Goal: Task Accomplishment & Management: Manage account settings

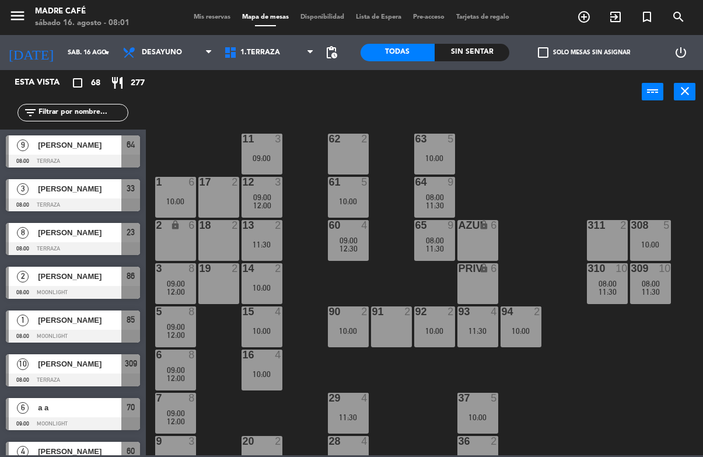
click at [107, 329] on div "[PERSON_NAME]" at bounding box center [79, 319] width 85 height 19
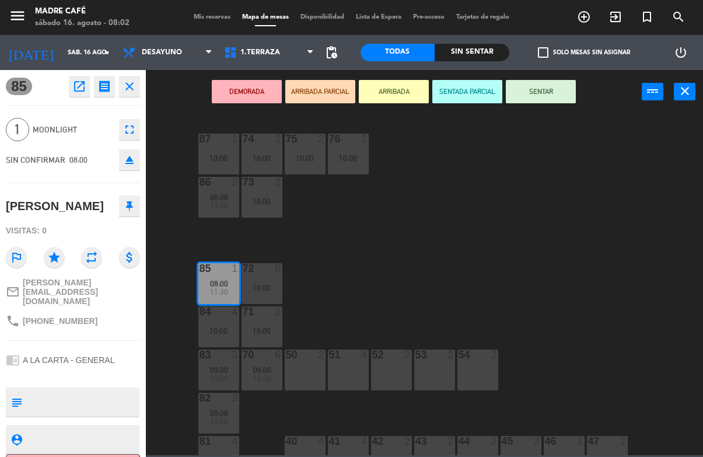
click at [399, 103] on button "ARRIBADA" at bounding box center [394, 91] width 70 height 23
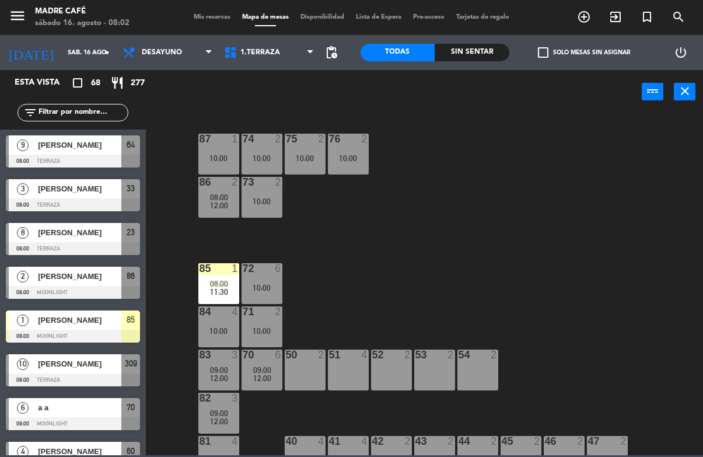
click at [617, 25] on span "exit_to_app" at bounding box center [616, 17] width 32 height 20
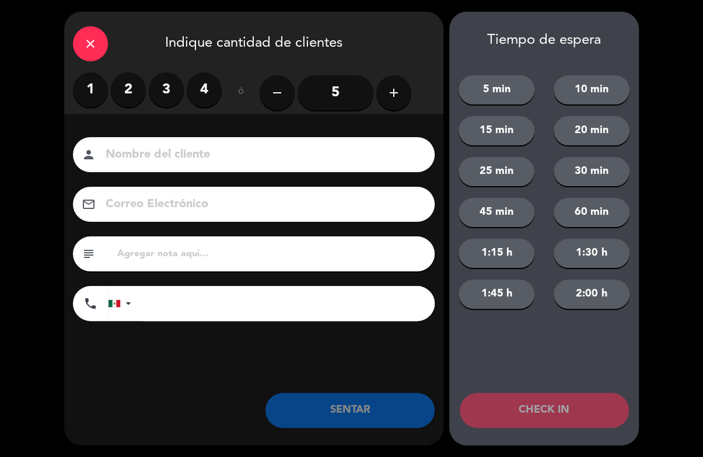
click at [93, 34] on div "close" at bounding box center [90, 43] width 35 height 35
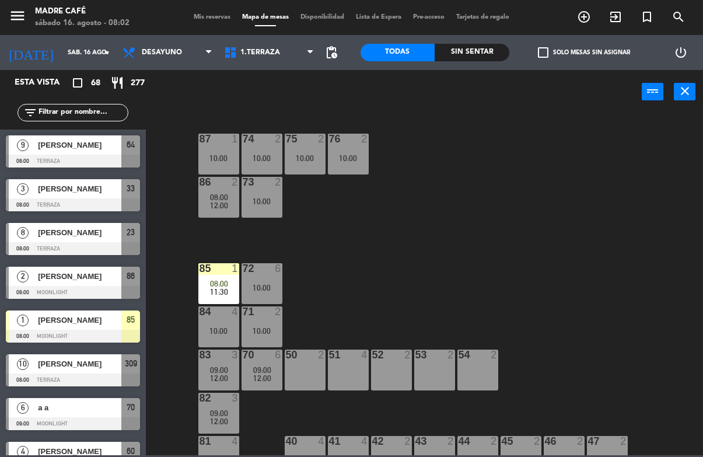
click at [110, 283] on div "[PERSON_NAME]" at bounding box center [79, 276] width 85 height 19
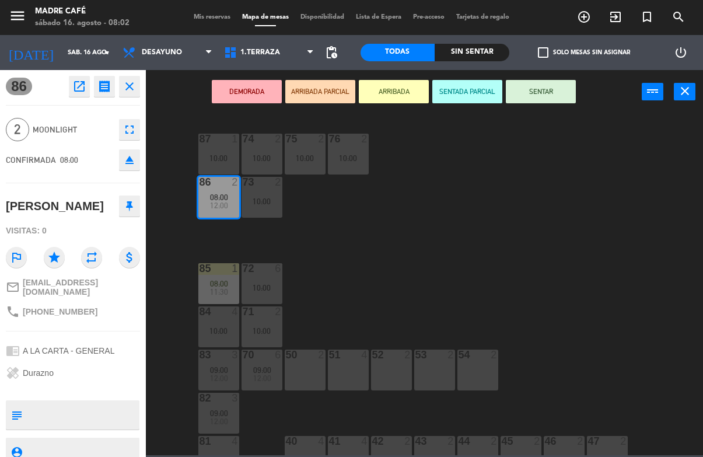
click at [388, 90] on button "ARRIBADA" at bounding box center [394, 91] width 70 height 23
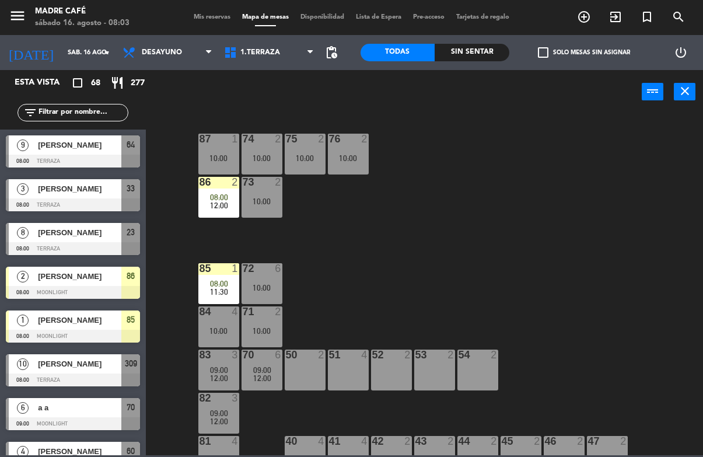
click at [104, 145] on span "[PERSON_NAME]" at bounding box center [79, 145] width 83 height 12
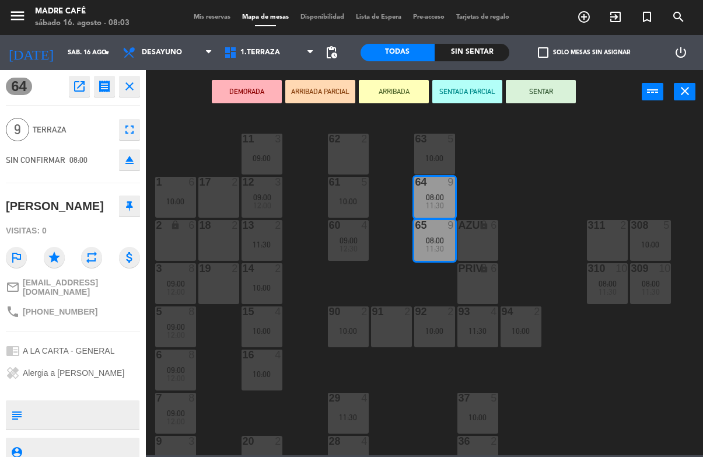
click at [406, 91] on button "ARRIBADA" at bounding box center [394, 91] width 70 height 23
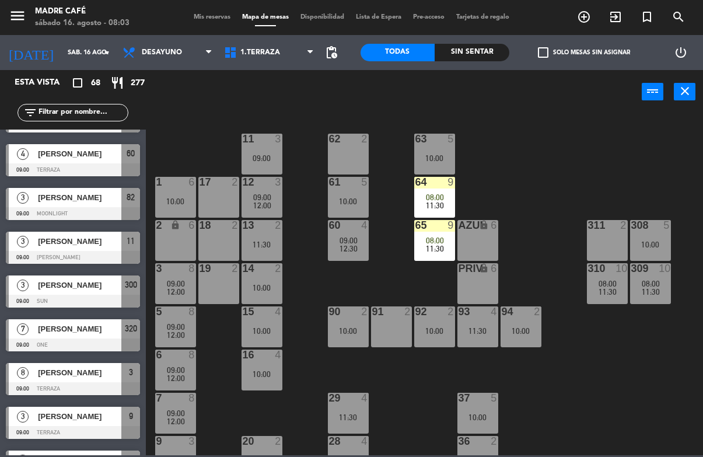
scroll to position [301, 0]
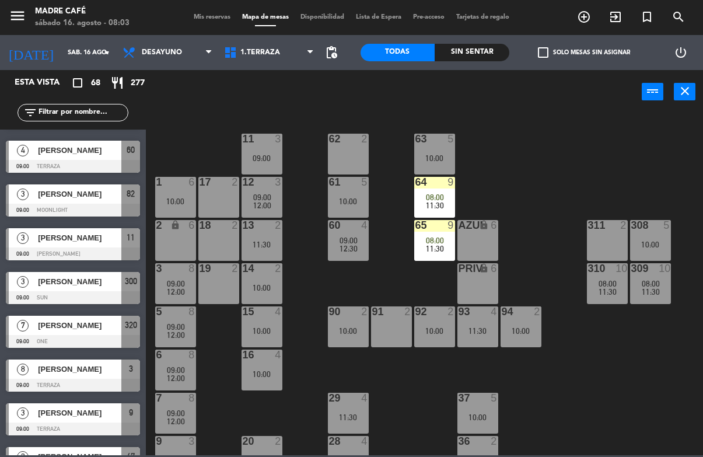
click at [474, 51] on div "Sin sentar" at bounding box center [472, 53] width 75 height 18
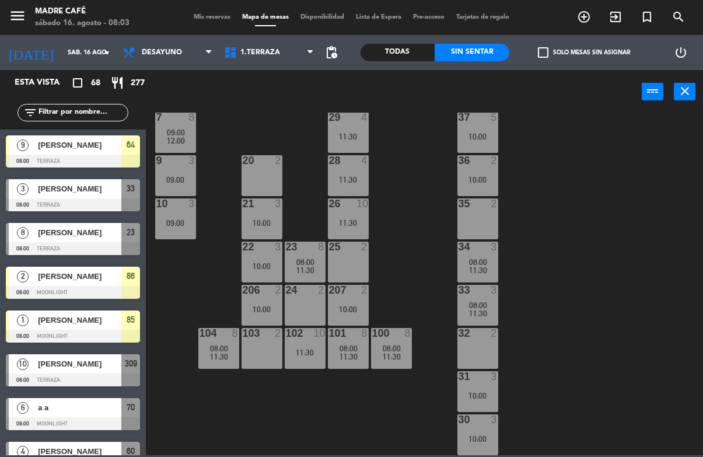
scroll to position [0, 0]
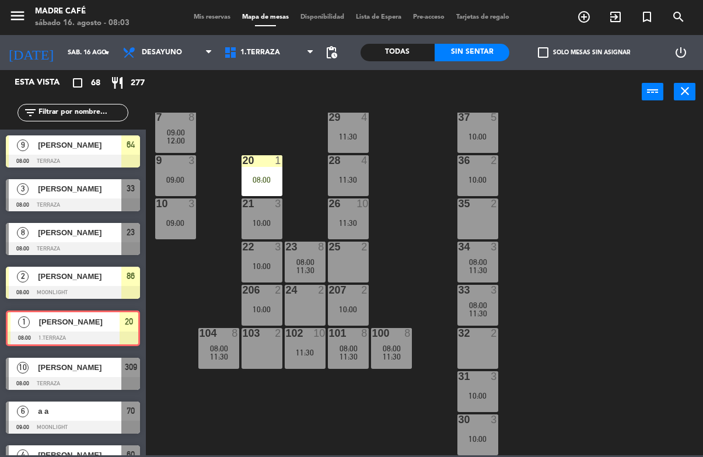
click at [313, 215] on div "11 3 09:00 63 5 10:00 62 2 12 3 09:00 12:00 1 6 10:00 61 5 10:00 64 9 08:00 11:…" at bounding box center [428, 284] width 550 height 343
click at [259, 176] on div "08:00" at bounding box center [262, 180] width 41 height 8
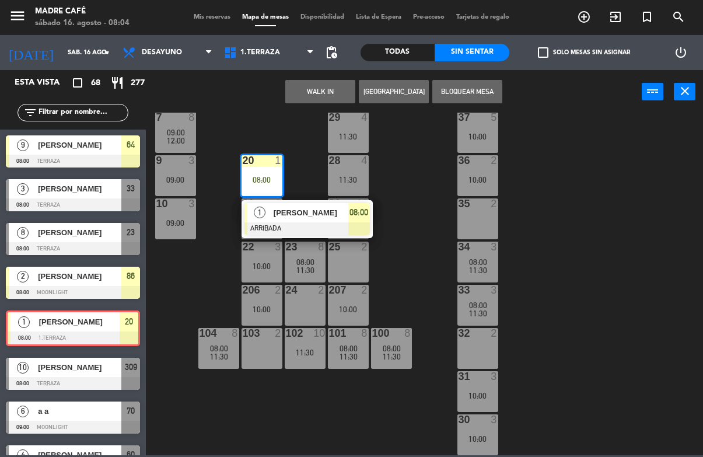
click at [317, 215] on span "[PERSON_NAME]" at bounding box center [311, 213] width 75 height 12
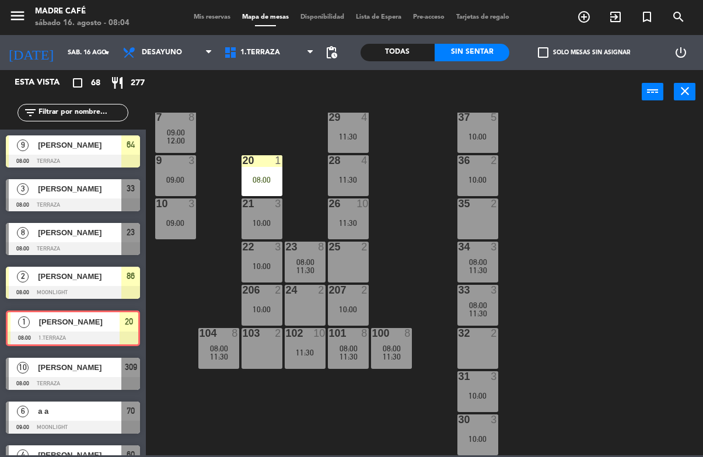
click at [584, 117] on div "11 3 09:00 63 5 10:00 62 2 12 3 09:00 12:00 1 6 10:00 61 5 10:00 64 9 08:00 11:…" at bounding box center [428, 284] width 550 height 343
click at [261, 177] on div "08:00" at bounding box center [262, 180] width 41 height 8
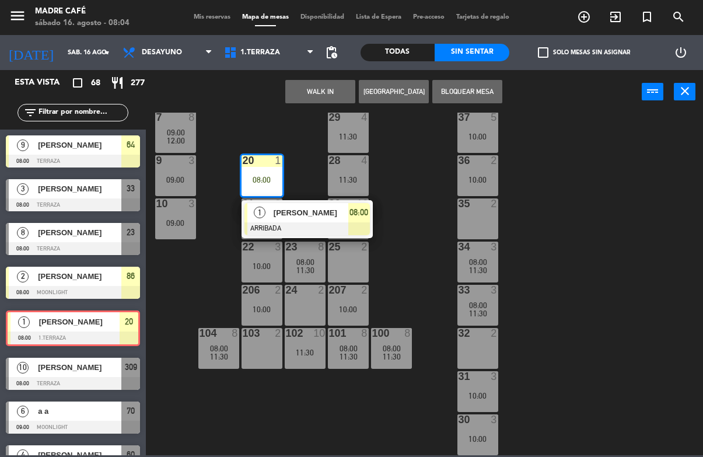
click at [327, 213] on span "[PERSON_NAME]" at bounding box center [311, 213] width 75 height 12
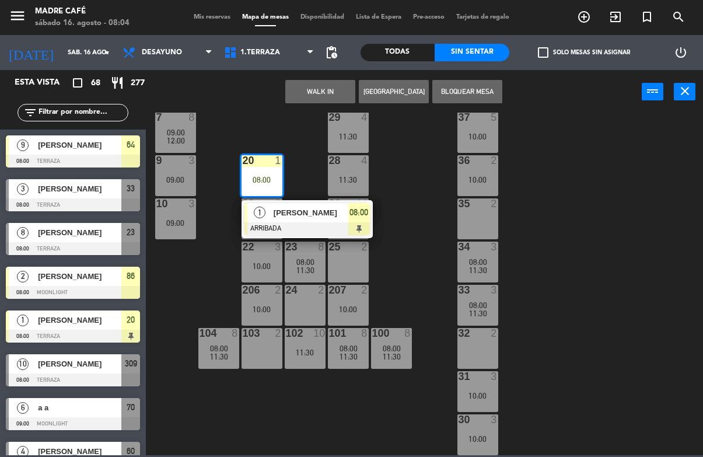
click at [301, 207] on span "[PERSON_NAME]" at bounding box center [311, 213] width 75 height 12
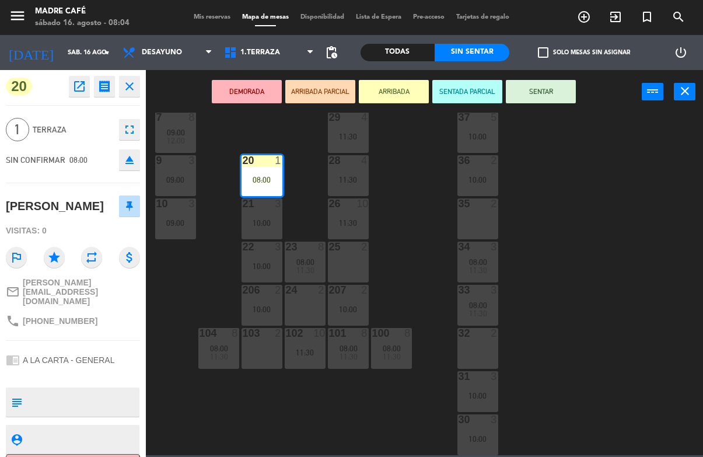
click at [542, 102] on button "SENTAR" at bounding box center [541, 91] width 70 height 23
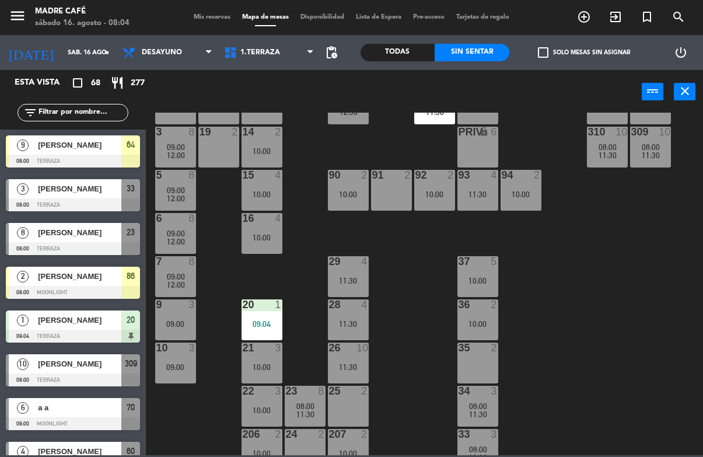
scroll to position [109, 0]
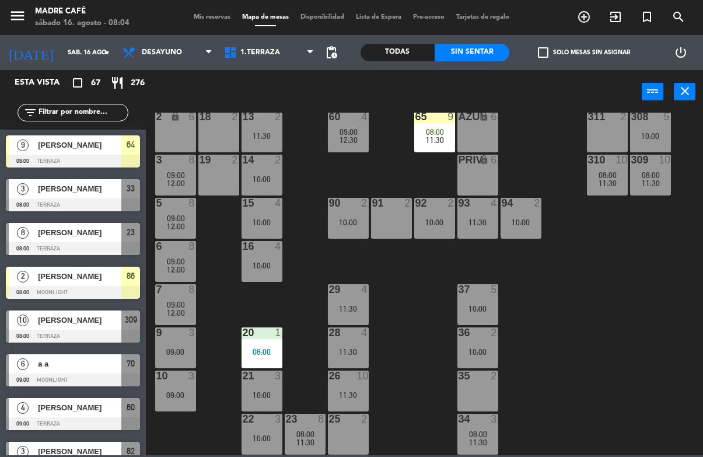
click at [392, 208] on div at bounding box center [391, 203] width 19 height 11
click at [380, 254] on div "11 3 09:00 63 5 10:00 62 2 12 3 09:00 12:00 1 6 10:00 61 5 10:00 64 9 08:00 11:…" at bounding box center [428, 284] width 550 height 343
click at [400, 224] on div "08:00" at bounding box center [391, 222] width 41 height 8
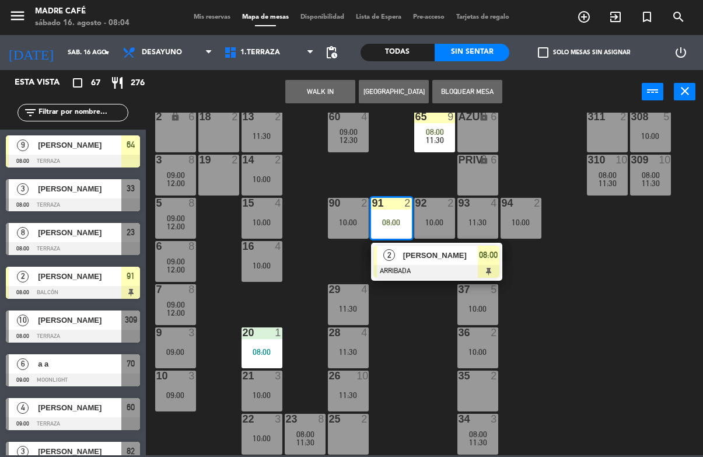
click at [421, 274] on div at bounding box center [436, 271] width 125 height 13
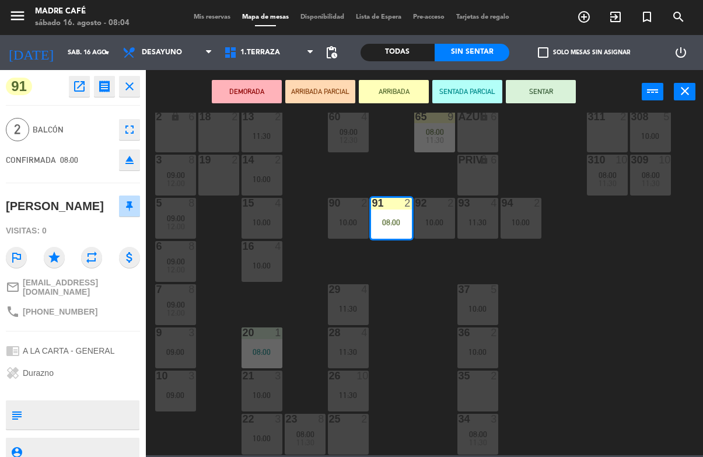
click at [540, 102] on button "SENTAR" at bounding box center [541, 91] width 70 height 23
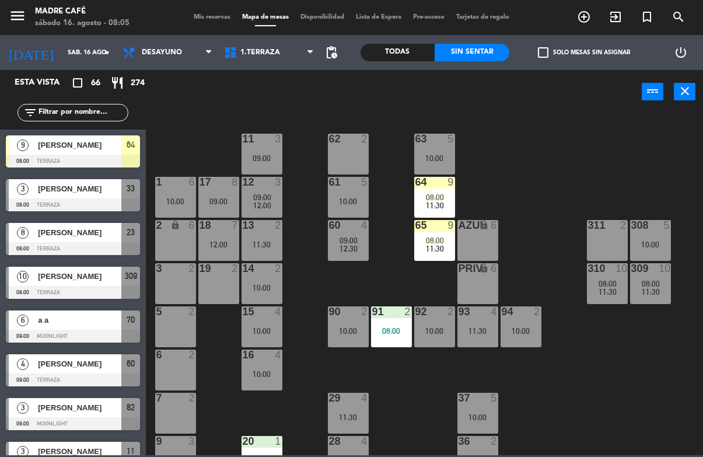
scroll to position [0, 0]
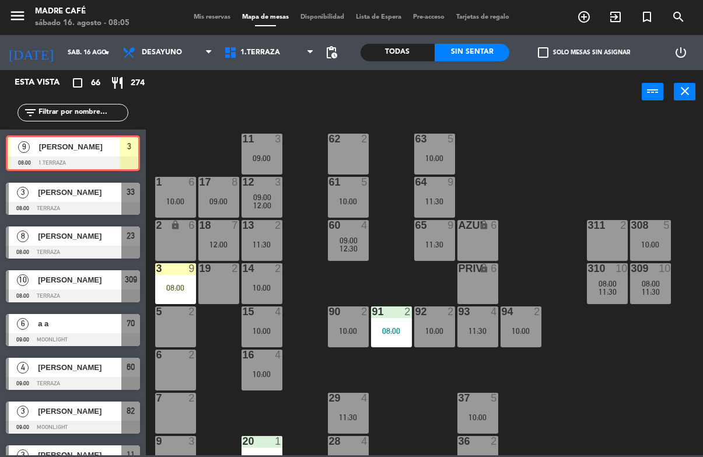
click at [168, 280] on div "3 9 08:00" at bounding box center [175, 283] width 41 height 41
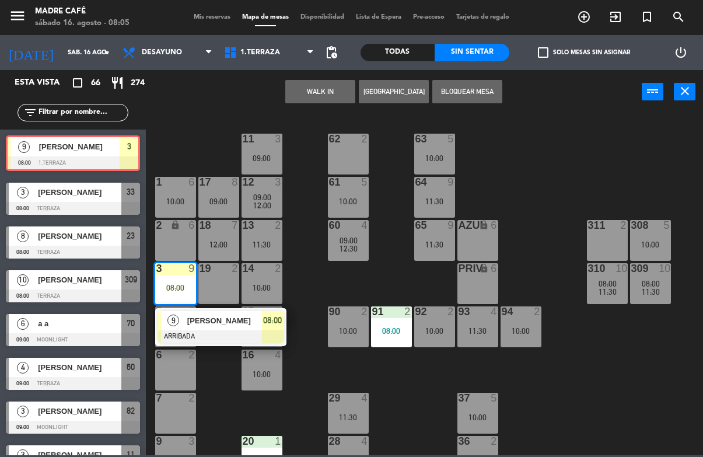
click at [221, 323] on span "[PERSON_NAME]" at bounding box center [224, 321] width 75 height 12
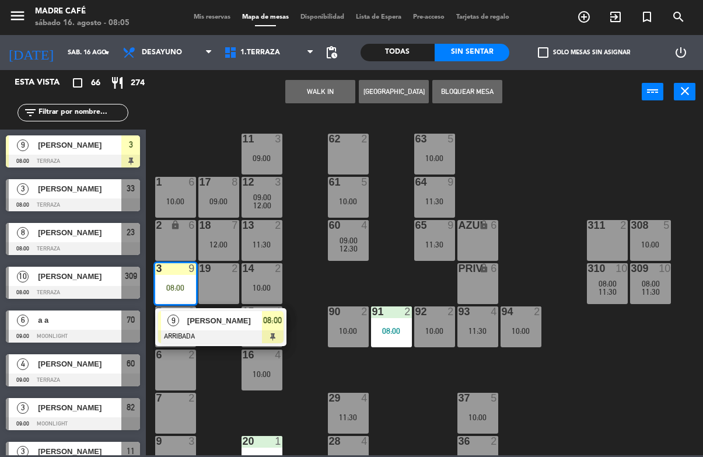
click at [222, 336] on div at bounding box center [220, 336] width 125 height 13
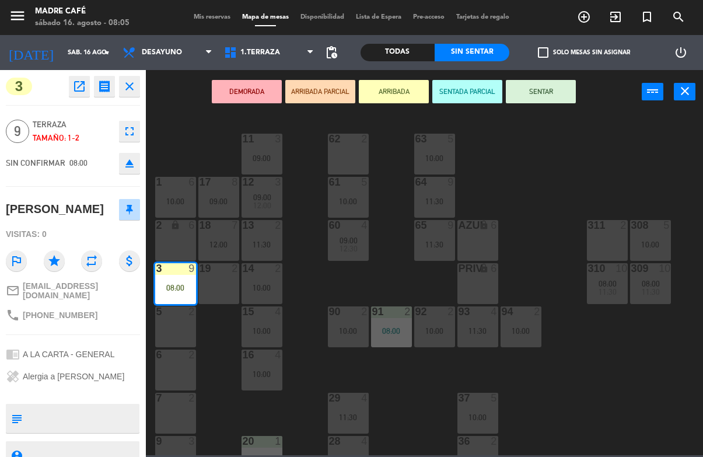
click at [546, 96] on button "SENTAR" at bounding box center [541, 91] width 70 height 23
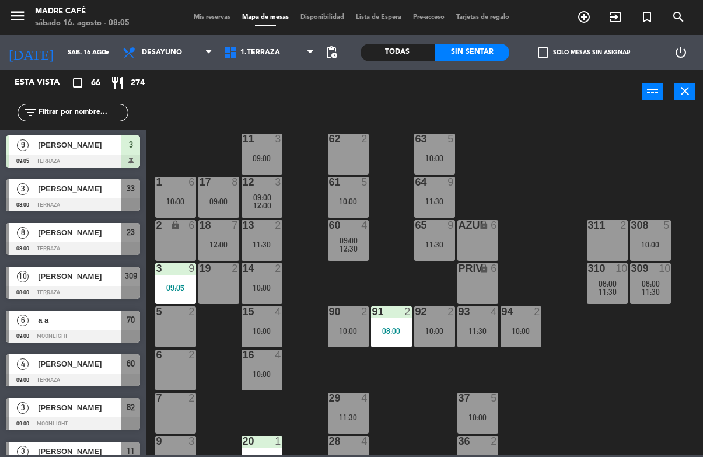
click at [591, 19] on icon "exit_to_app" at bounding box center [584, 17] width 14 height 14
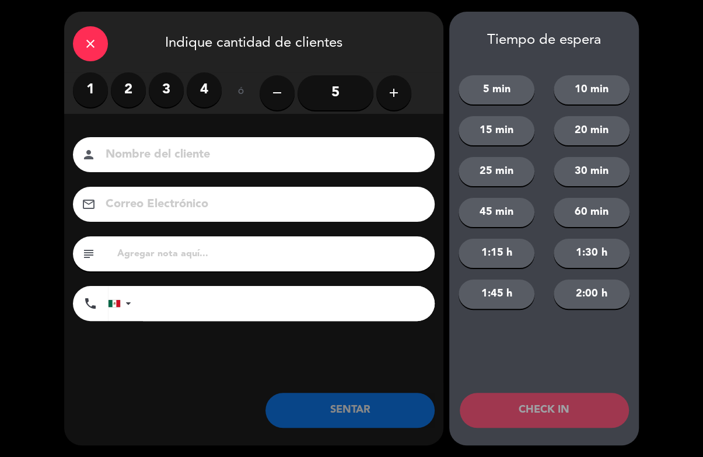
click at [175, 88] on label "3" at bounding box center [166, 89] width 35 height 35
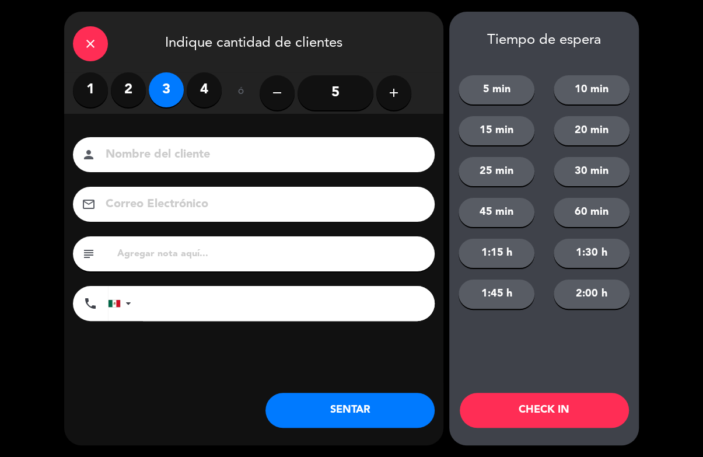
click at [198, 145] on input at bounding box center [261, 155] width 315 height 20
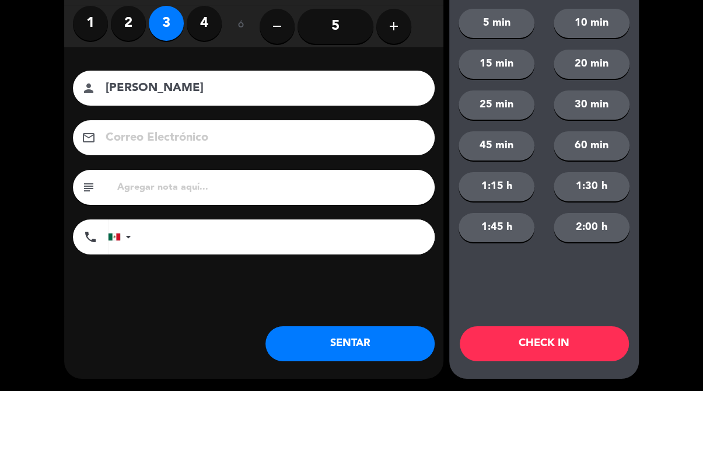
click at [265, 145] on input "[PERSON_NAME]" at bounding box center [261, 155] width 315 height 20
type input "[PERSON_NAME] 100"
click at [668, 102] on div "close Indique cantidad de clientes 1 2 3 4 ó remove 5 add Nombre del cliente pe…" at bounding box center [351, 228] width 703 height 457
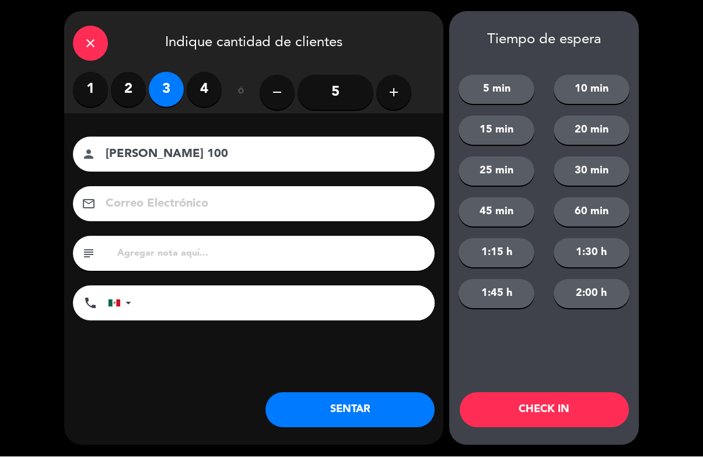
click at [590, 423] on button "CHECK IN" at bounding box center [544, 410] width 169 height 35
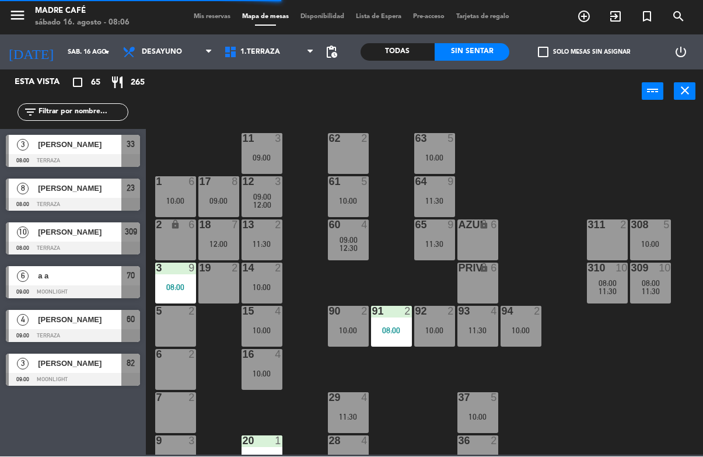
click at [606, 16] on span "exit_to_app" at bounding box center [616, 17] width 32 height 20
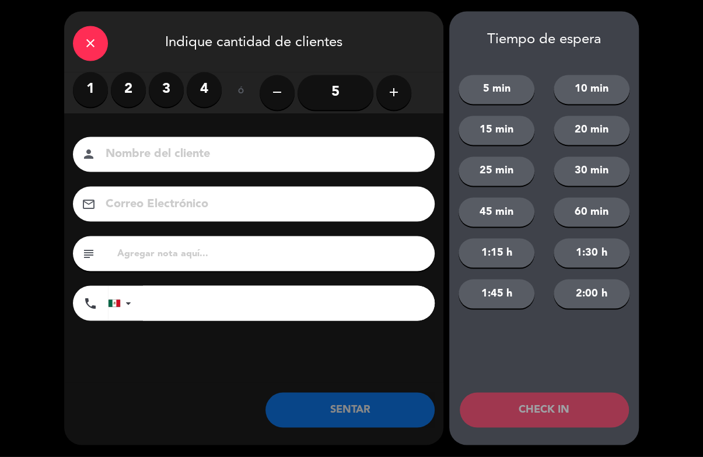
click at [114, 101] on div "1 2 3 4" at bounding box center [147, 89] width 149 height 35
click at [178, 145] on input at bounding box center [261, 155] width 315 height 20
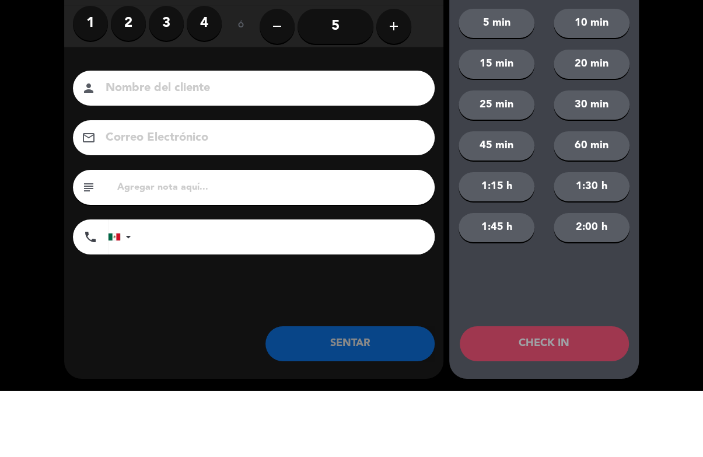
click at [134, 72] on label "2" at bounding box center [128, 89] width 35 height 35
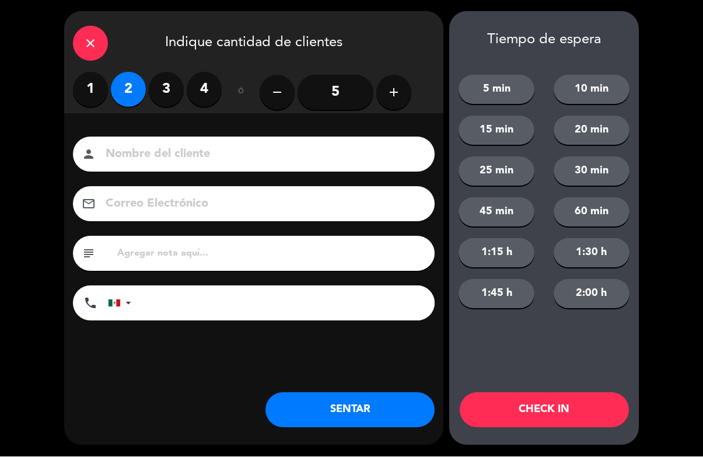
click at [157, 90] on label "3" at bounding box center [166, 89] width 35 height 35
click at [267, 145] on input at bounding box center [261, 155] width 315 height 20
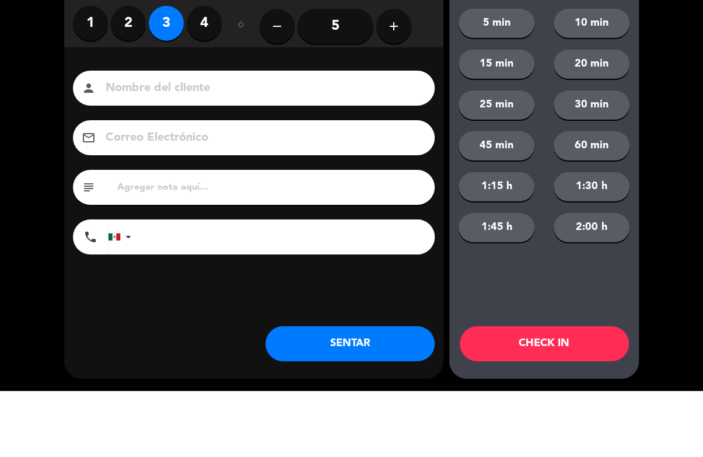
click at [138, 72] on label "2" at bounding box center [128, 89] width 35 height 35
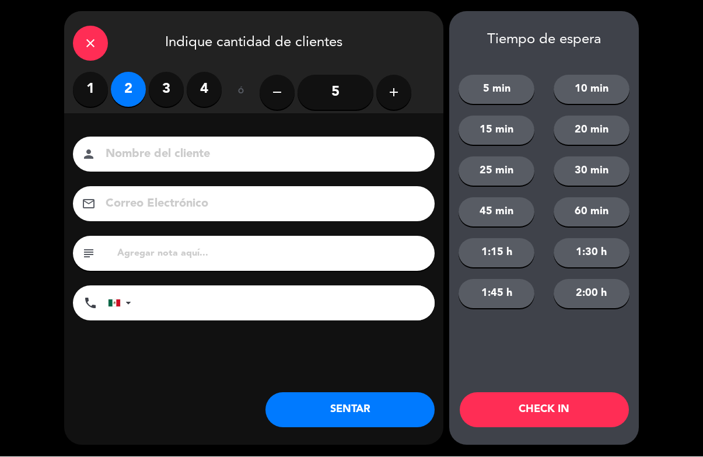
click at [96, 56] on div "close" at bounding box center [90, 43] width 35 height 35
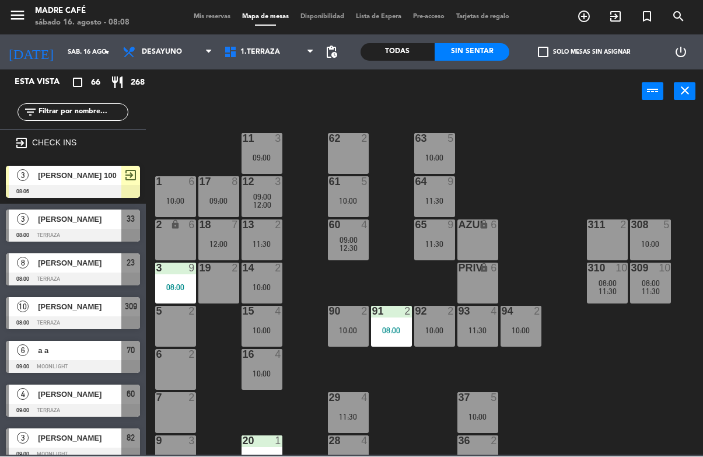
click at [78, 266] on span "[PERSON_NAME]" at bounding box center [79, 263] width 83 height 12
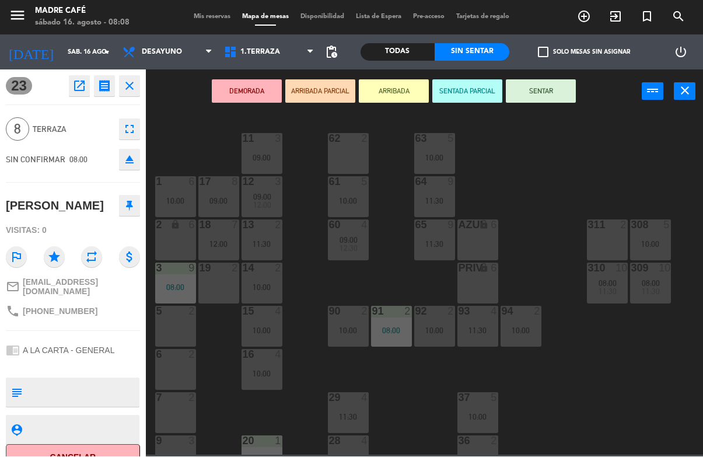
click at [380, 111] on div "DEMORADA ARRIBADA PARCIAL ARRIBADA SENTADA PARCIAL SENTAR power_input close" at bounding box center [394, 92] width 496 height 44
click at [399, 81] on button "ARRIBADA" at bounding box center [394, 91] width 70 height 23
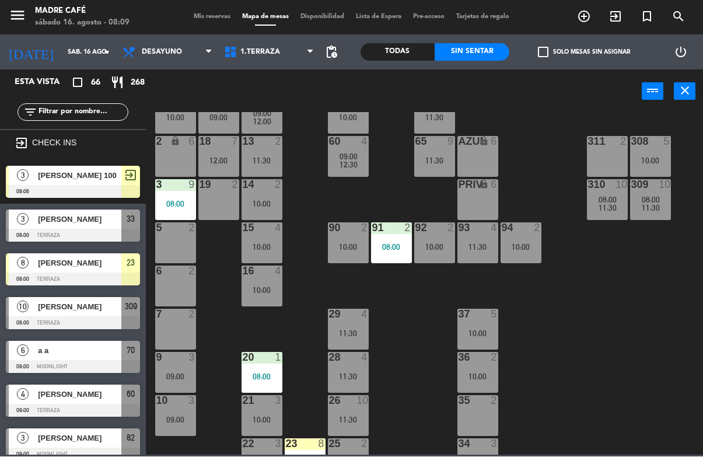
scroll to position [74, 0]
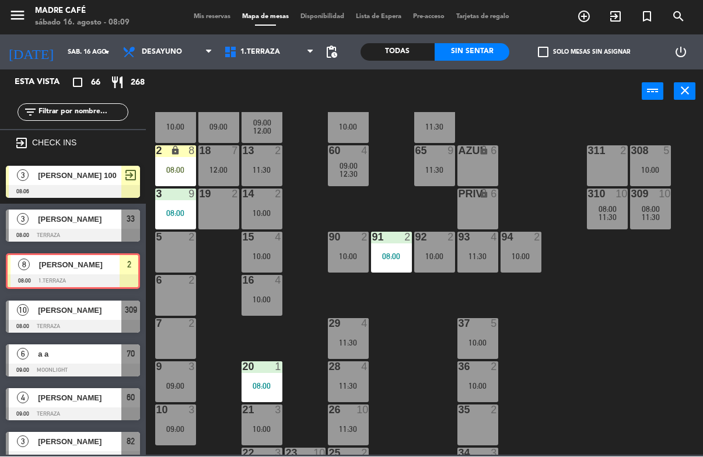
click at [184, 166] on div "08:00" at bounding box center [175, 170] width 41 height 8
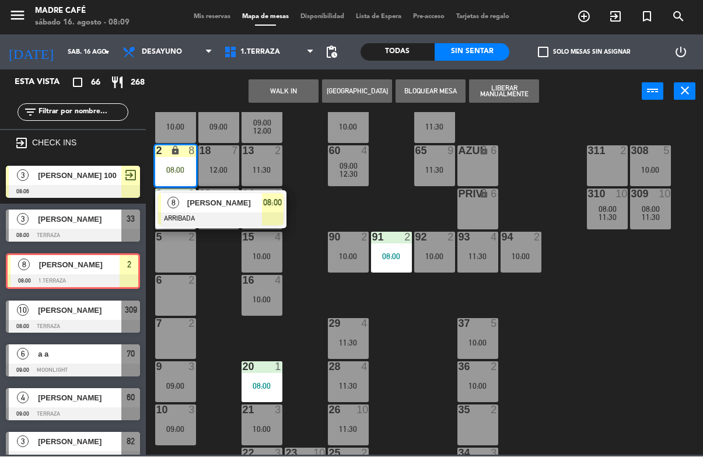
click at [226, 217] on div at bounding box center [220, 219] width 125 height 13
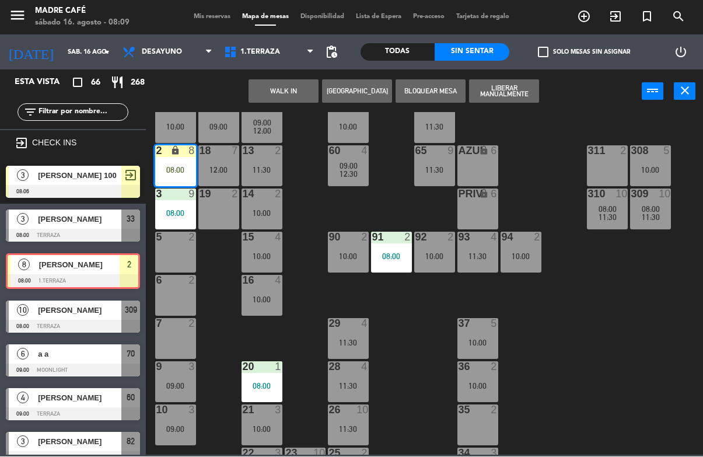
click at [234, 247] on div "11 3 09:00 63 5 10:00 62 2 12 3 09:00 12:00 1 6 10:00 61 5 10:00 64 9 11:30 17 …" at bounding box center [428, 284] width 550 height 343
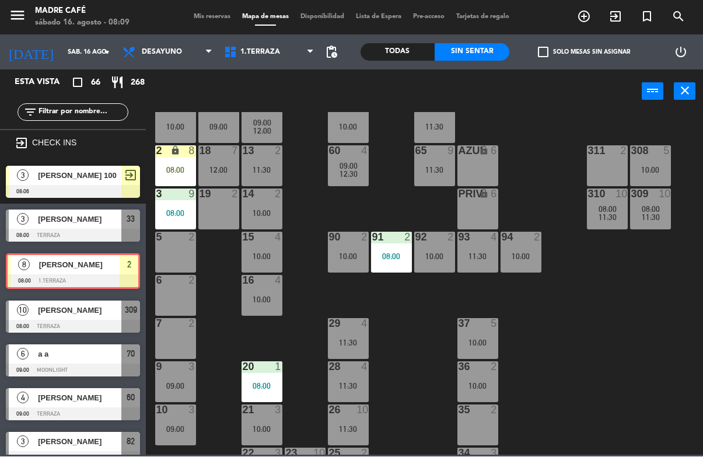
click at [181, 177] on div "2 lock 8 08:00" at bounding box center [175, 166] width 41 height 41
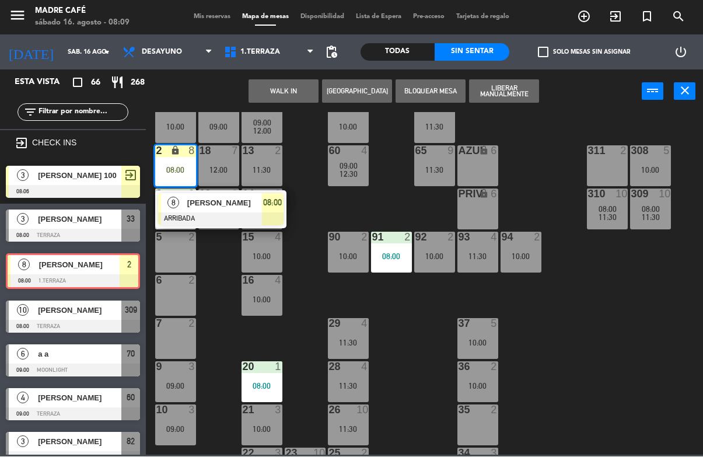
click at [230, 208] on span "[PERSON_NAME]" at bounding box center [224, 203] width 75 height 12
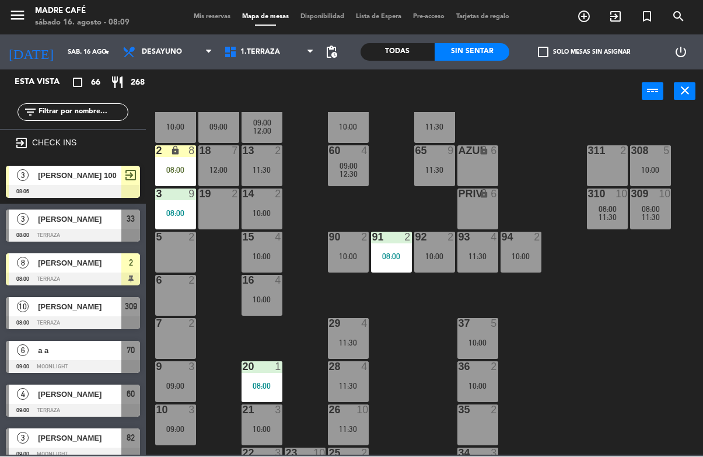
click at [228, 253] on div "11 3 09:00 63 5 10:00 62 2 12 3 09:00 12:00 1 6 10:00 61 5 10:00 64 9 11:30 17 …" at bounding box center [428, 284] width 550 height 343
click at [191, 168] on div "08:00" at bounding box center [175, 170] width 41 height 8
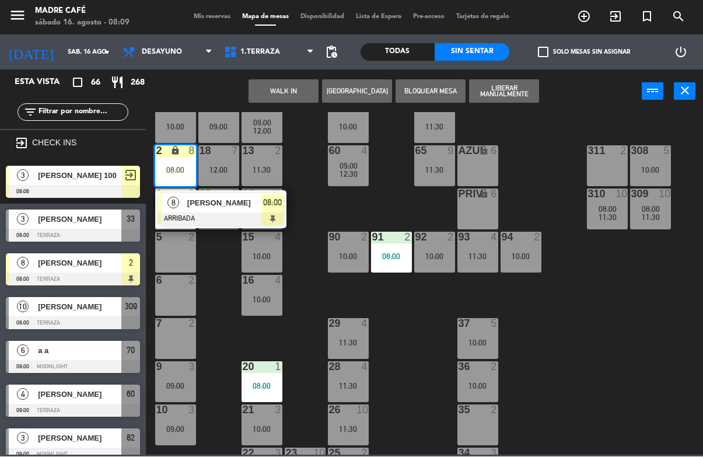
click at [218, 213] on div at bounding box center [220, 219] width 125 height 13
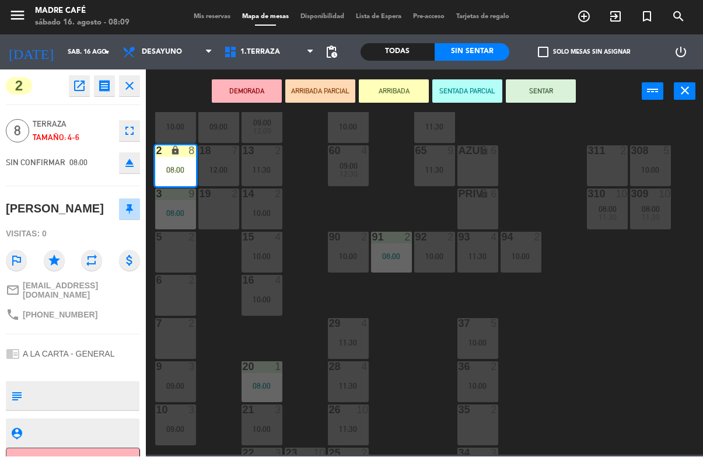
click at [539, 84] on button "SENTAR" at bounding box center [541, 91] width 70 height 23
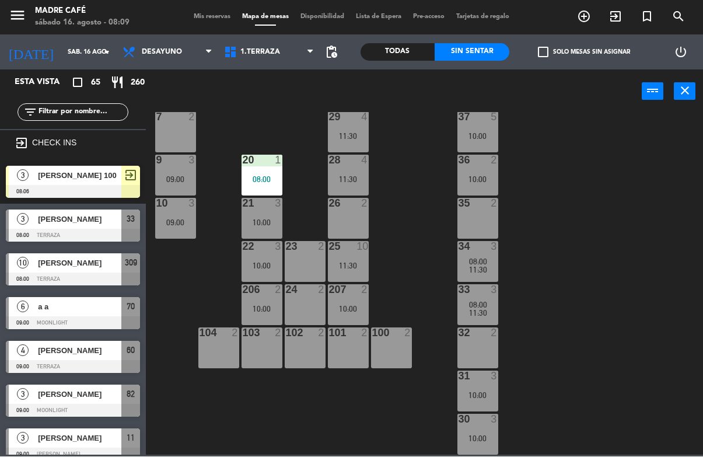
scroll to position [0, 0]
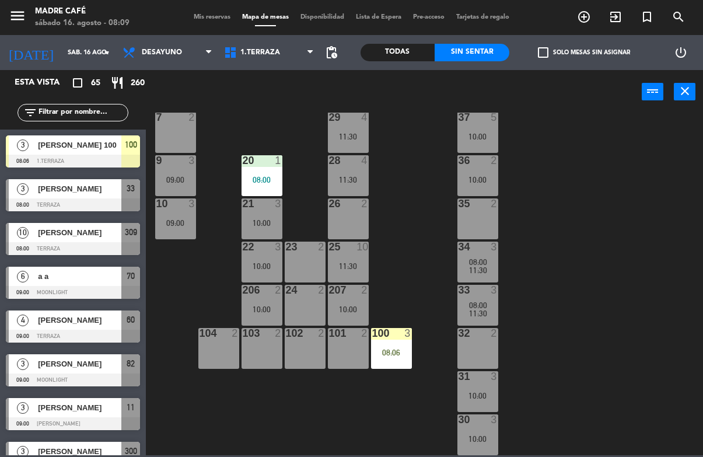
click at [393, 351] on div "08:06" at bounding box center [391, 352] width 41 height 8
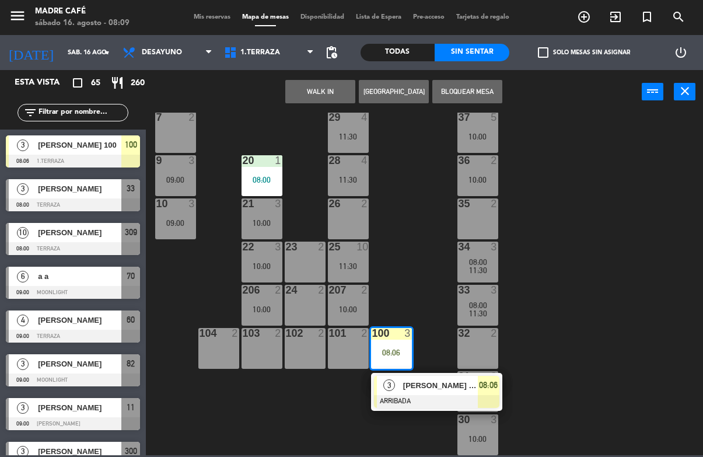
click at [402, 381] on div "[PERSON_NAME] 100" at bounding box center [440, 385] width 76 height 19
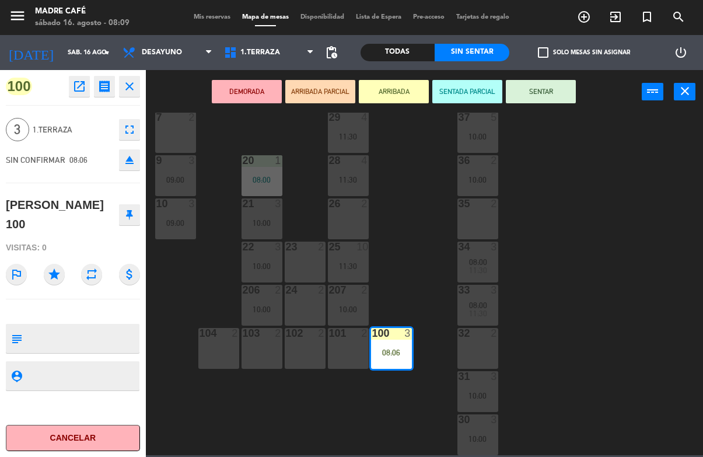
click at [553, 93] on button "SENTAR" at bounding box center [541, 91] width 70 height 23
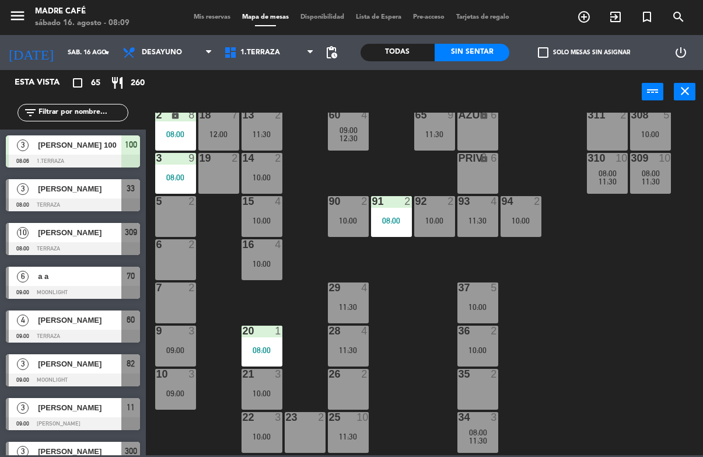
scroll to position [124, 0]
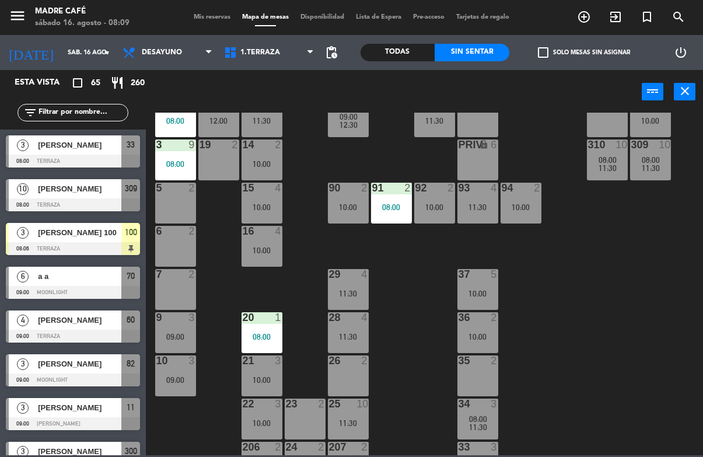
click at [183, 285] on div "7 2" at bounding box center [175, 289] width 41 height 41
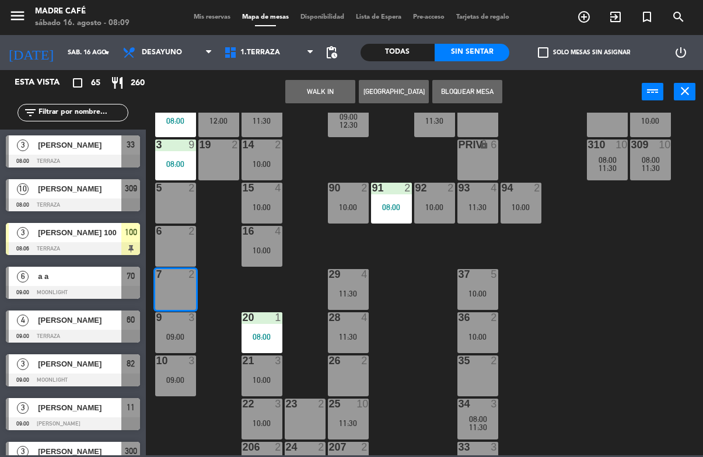
click at [322, 93] on button "WALK IN" at bounding box center [320, 91] width 70 height 23
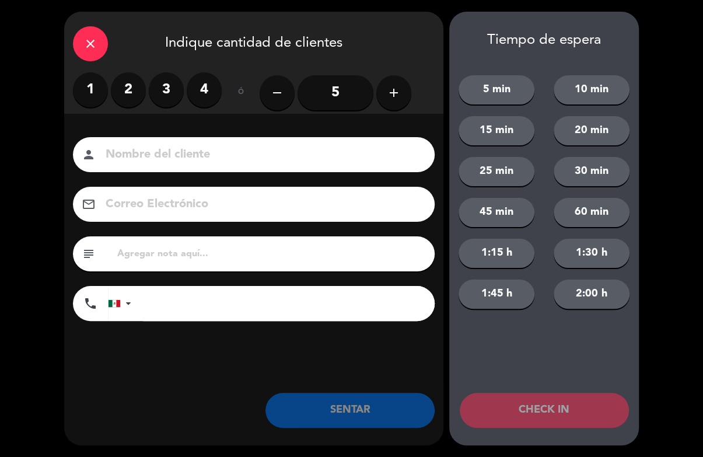
click at [129, 91] on label "2" at bounding box center [128, 89] width 35 height 35
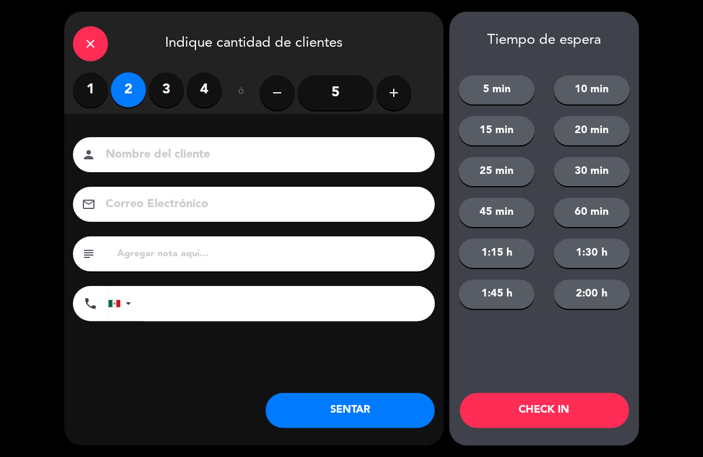
click at [145, 146] on input at bounding box center [261, 155] width 315 height 20
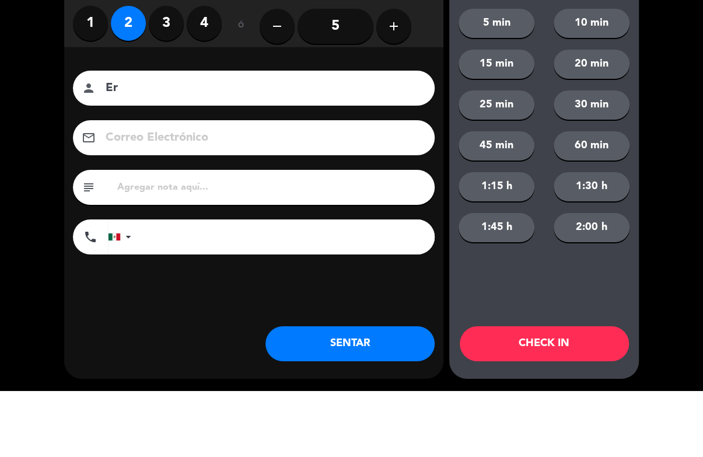
type input "E"
click at [686, 103] on div "close Indique cantidad de clientes 1 2 3 4 ó remove 5 add Nombre del cliente pe…" at bounding box center [351, 228] width 703 height 457
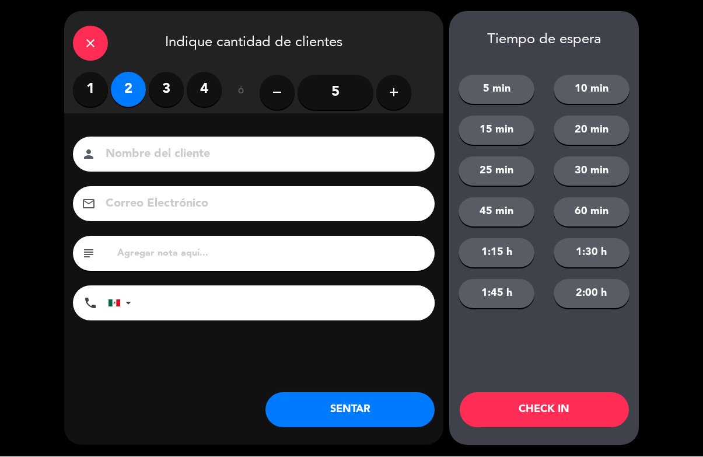
click at [89, 57] on div "close" at bounding box center [90, 43] width 35 height 35
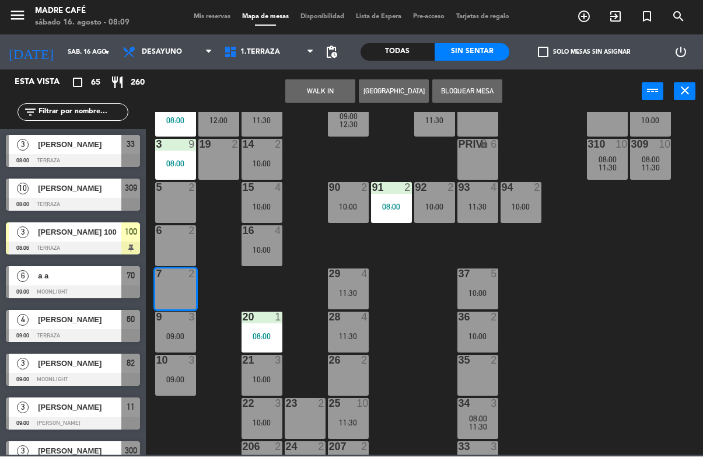
click at [491, 50] on div "Sin sentar" at bounding box center [472, 53] width 75 height 18
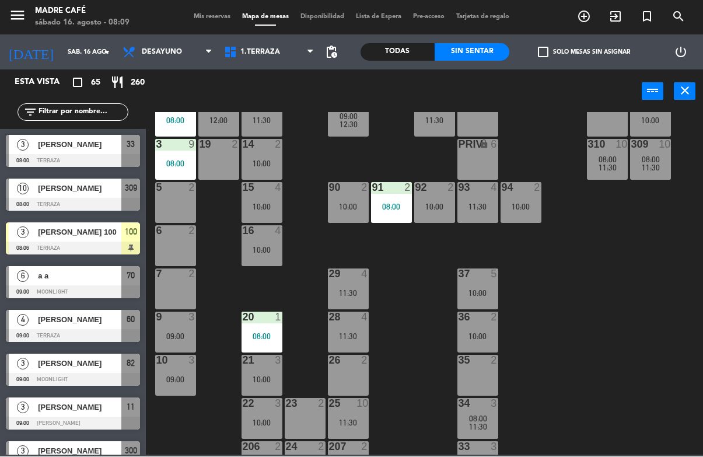
click at [318, 212] on div "11 3 09:00 63 5 10:00 62 2 12 3 09:00 12:00 1 6 10:00 61 5 10:00 64 9 11:30 17 …" at bounding box center [428, 284] width 550 height 343
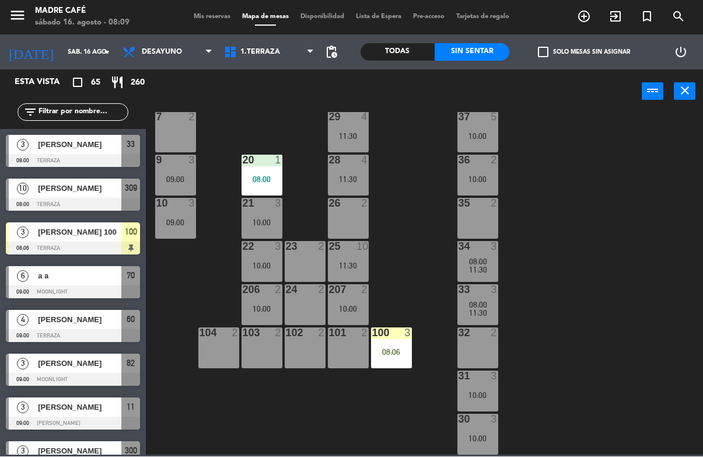
scroll to position [281, 0]
click at [407, 351] on div "08:06" at bounding box center [391, 352] width 41 height 8
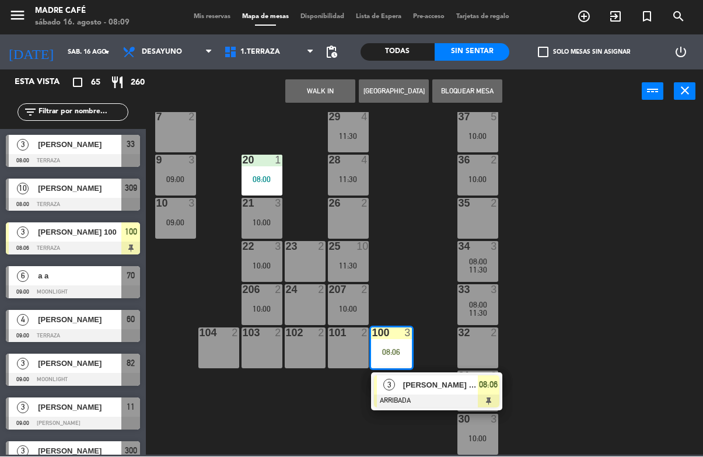
click at [412, 399] on div at bounding box center [436, 401] width 125 height 13
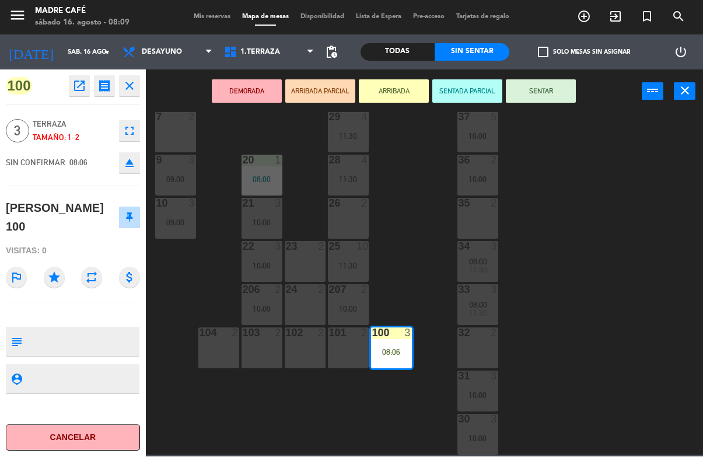
click at [563, 92] on button "SENTAR" at bounding box center [541, 91] width 70 height 23
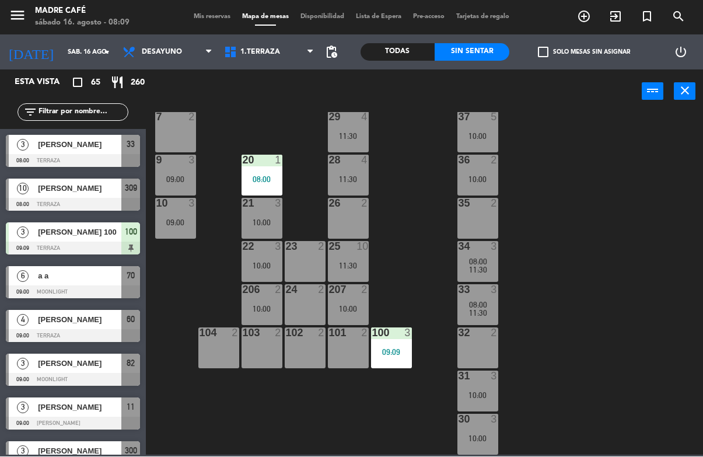
click at [407, 49] on div "Todas" at bounding box center [398, 53] width 75 height 18
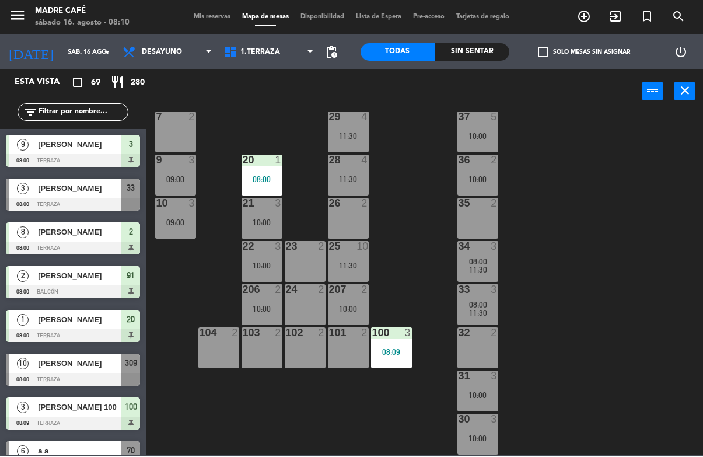
click at [186, 127] on div "7 2" at bounding box center [175, 132] width 41 height 41
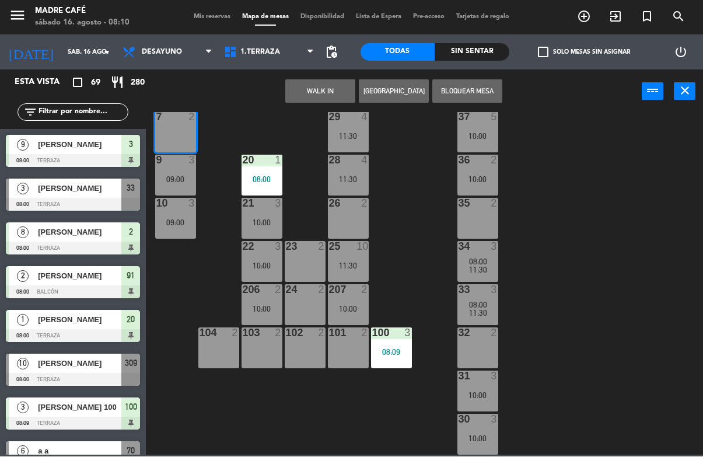
click at [308, 86] on button "WALK IN" at bounding box center [320, 91] width 70 height 23
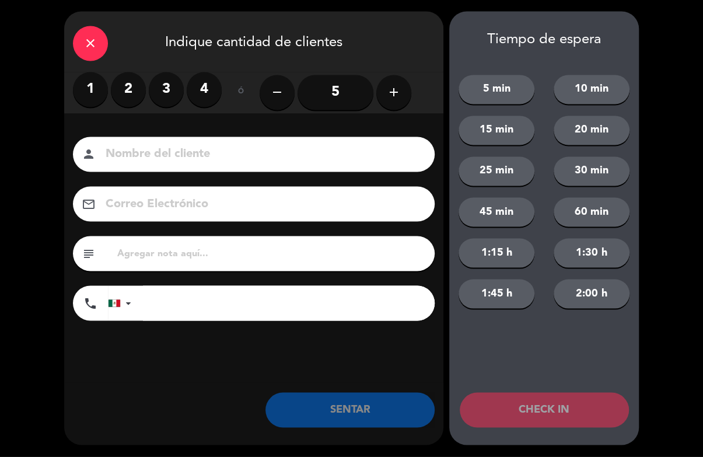
click at [133, 88] on label "2" at bounding box center [128, 89] width 35 height 35
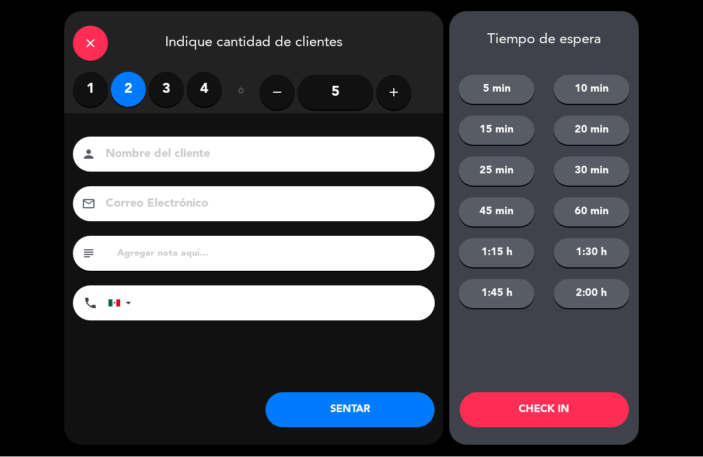
click at [155, 137] on div "person" at bounding box center [254, 154] width 362 height 35
click at [232, 150] on input at bounding box center [261, 155] width 315 height 20
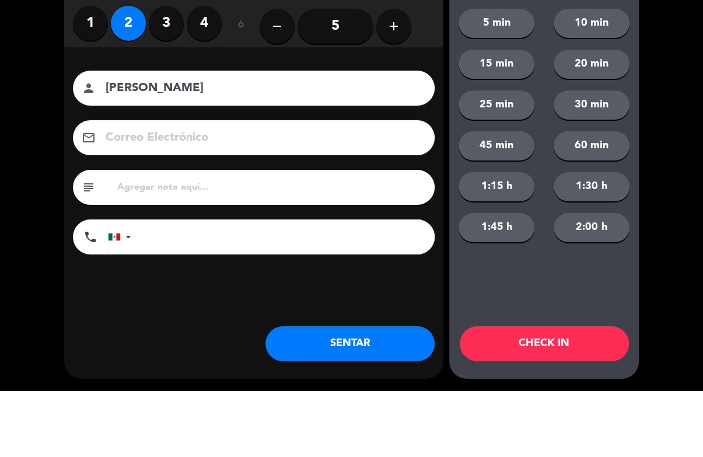
type input "[PERSON_NAME]"
click at [681, 125] on div "close Indique cantidad de clientes 1 2 3 4 ó remove 5 add Nombre del cliente pe…" at bounding box center [351, 228] width 703 height 457
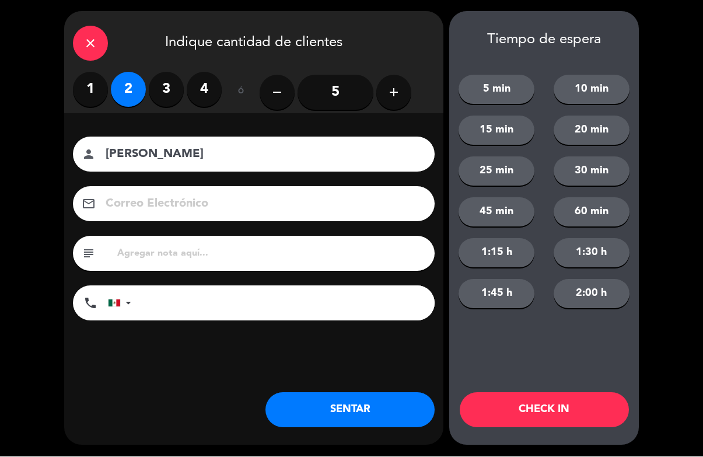
click at [585, 403] on button "CHECK IN" at bounding box center [544, 410] width 169 height 35
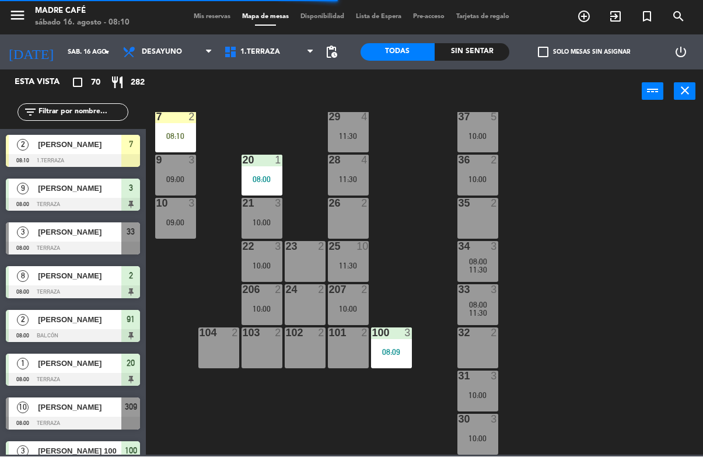
click at [182, 123] on div "7 2 08:10" at bounding box center [175, 132] width 41 height 41
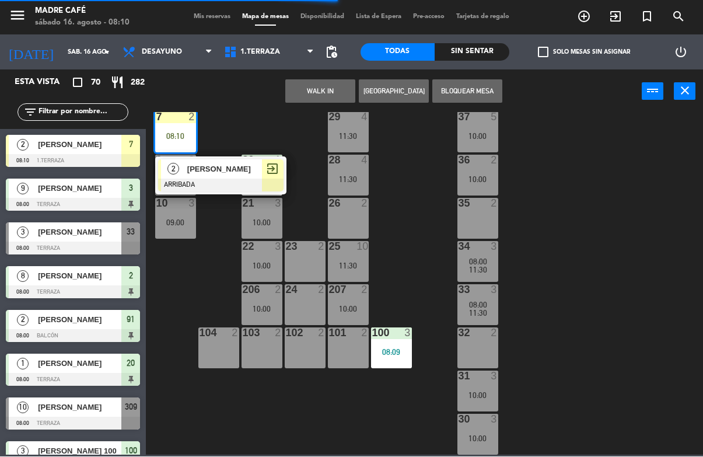
click at [227, 169] on span "[PERSON_NAME]" at bounding box center [224, 169] width 75 height 12
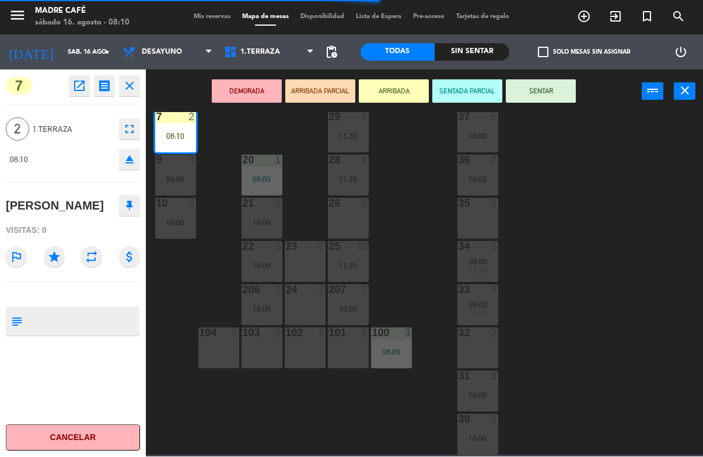
click at [556, 96] on button "SENTAR" at bounding box center [541, 91] width 70 height 23
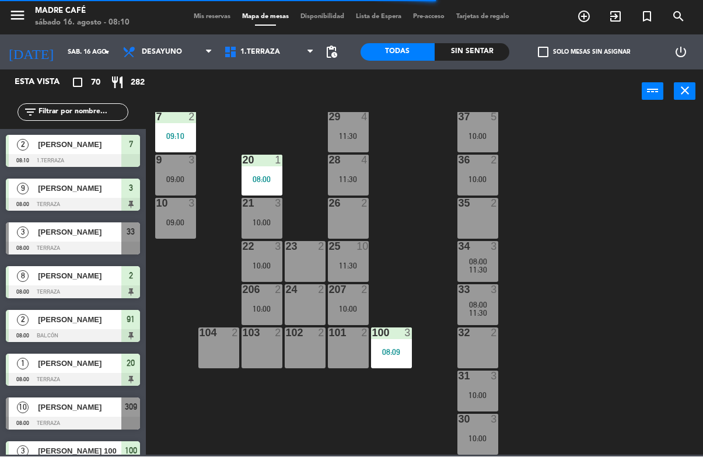
click at [479, 55] on div "Sin sentar" at bounding box center [472, 53] width 75 height 18
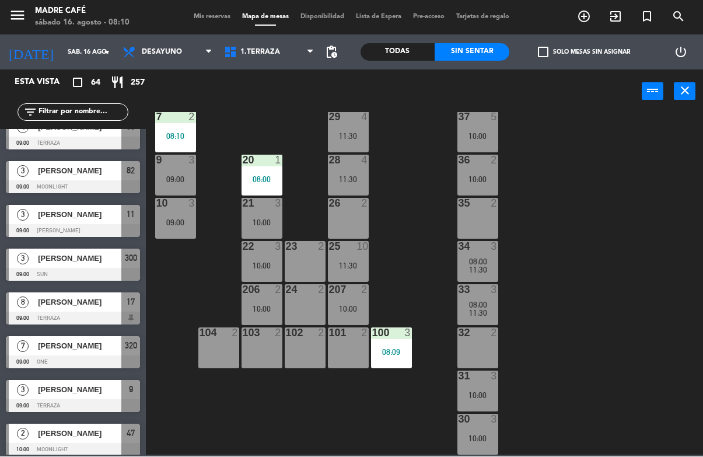
scroll to position [154, 0]
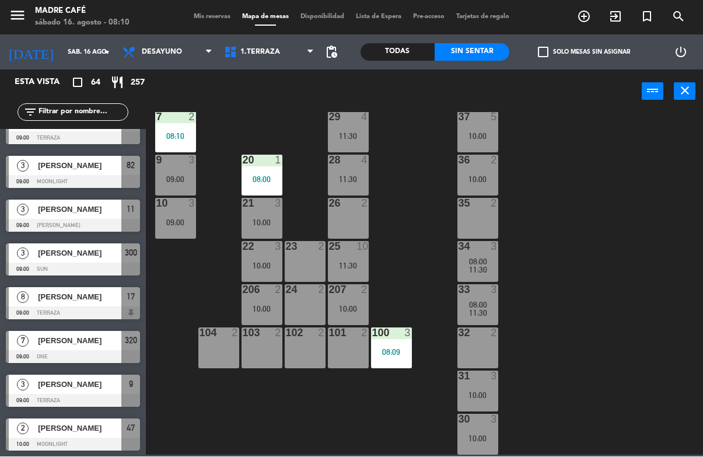
click at [614, 26] on span "exit_to_app" at bounding box center [616, 17] width 32 height 20
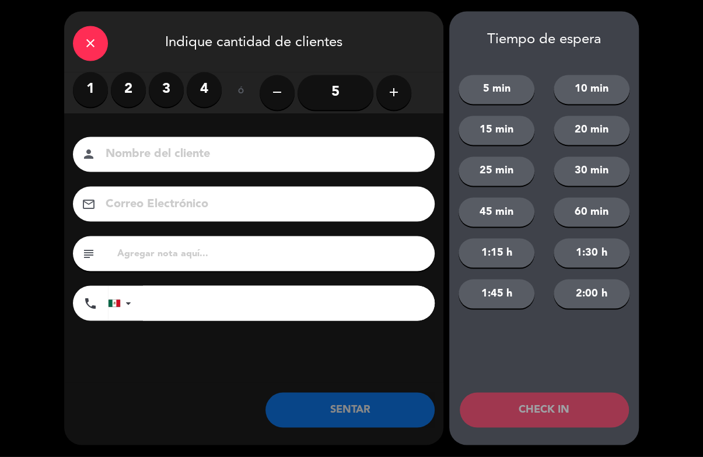
click at [133, 92] on label "2" at bounding box center [128, 89] width 35 height 35
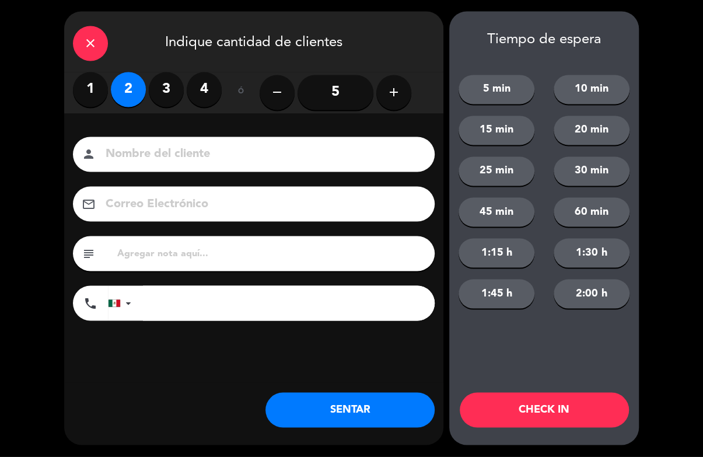
click at [172, 162] on input at bounding box center [261, 155] width 315 height 20
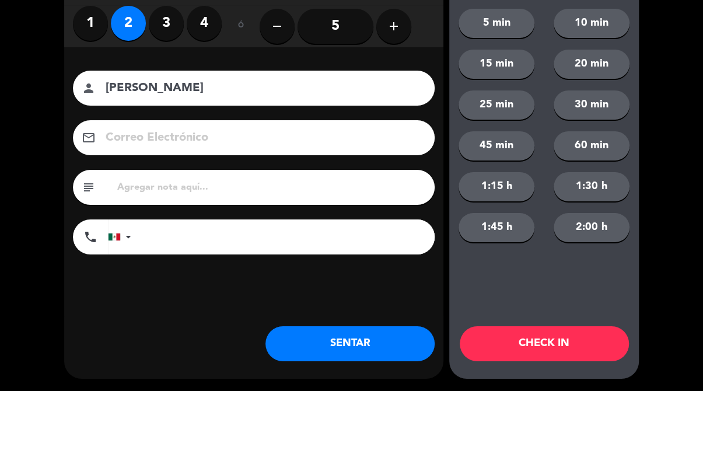
click at [678, 104] on div "close Indique cantidad de clientes 1 2 3 4 ó remove 5 add Nombre del cliente pe…" at bounding box center [351, 228] width 703 height 457
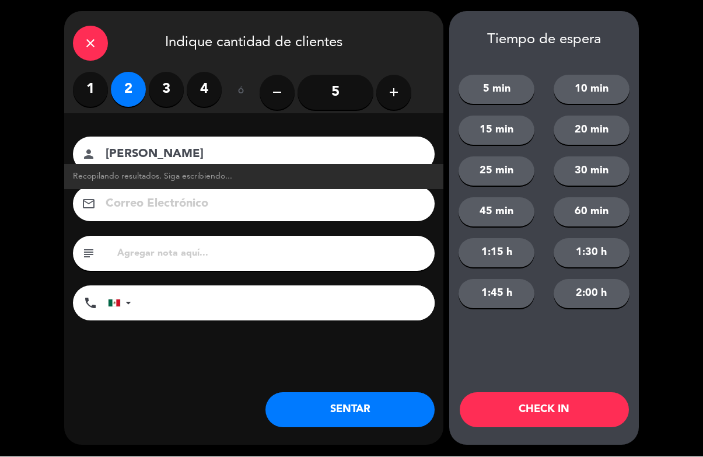
click at [210, 153] on input "[PERSON_NAME]" at bounding box center [261, 155] width 315 height 20
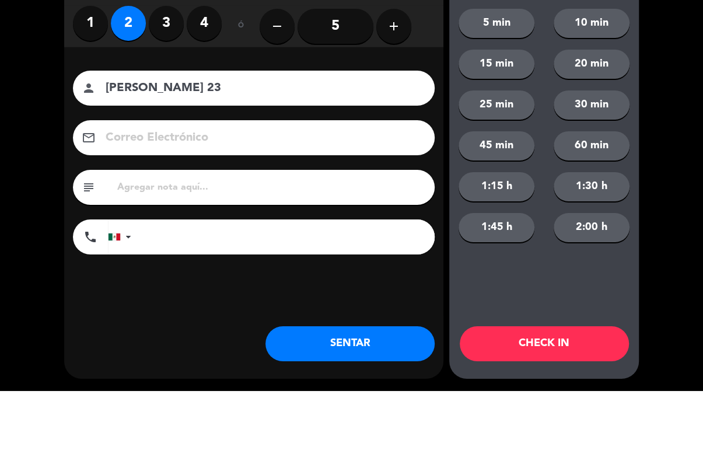
type input "[PERSON_NAME] 23"
click at [657, 128] on div "close Indique cantidad de clientes 1 2 3 4 ó remove 5 add Nombre del cliente pe…" at bounding box center [351, 228] width 703 height 457
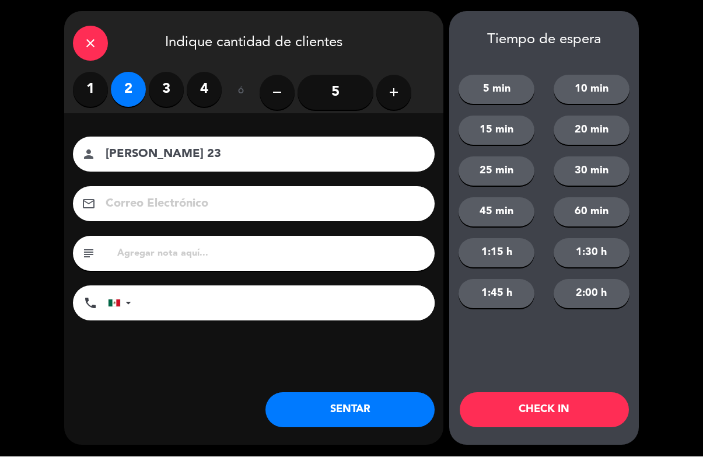
click at [550, 409] on button "CHECK IN" at bounding box center [544, 410] width 169 height 35
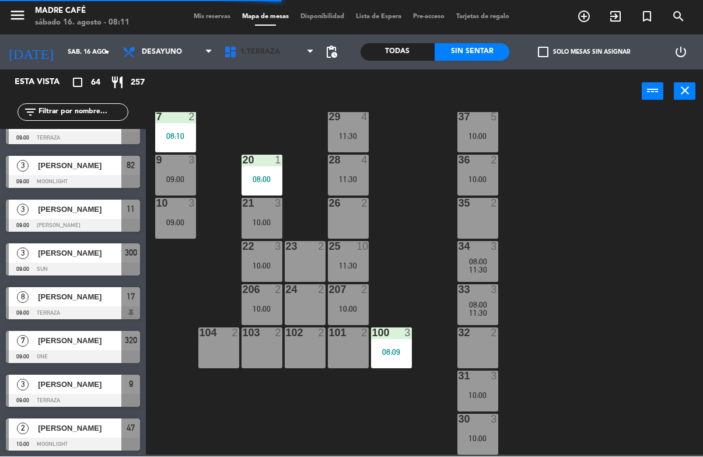
click at [280, 51] on span "1.Terraza" at bounding box center [269, 53] width 102 height 26
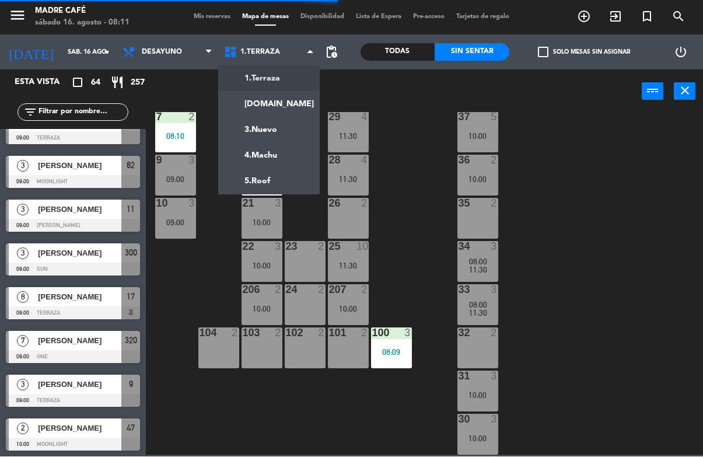
click at [280, 101] on ng-component "menu Madre Café sábado 16. agosto - 08:11 Mis reservas Mapa de mesas Disponibil…" at bounding box center [351, 227] width 703 height 455
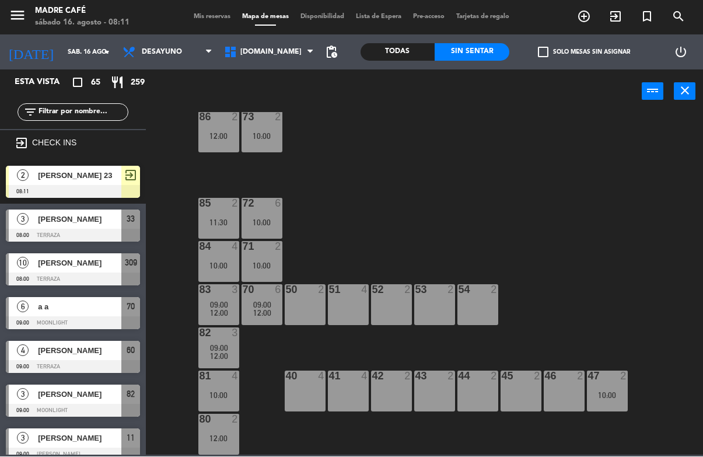
scroll to position [0, 0]
click at [300, 61] on span "[DOMAIN_NAME]" at bounding box center [269, 53] width 102 height 26
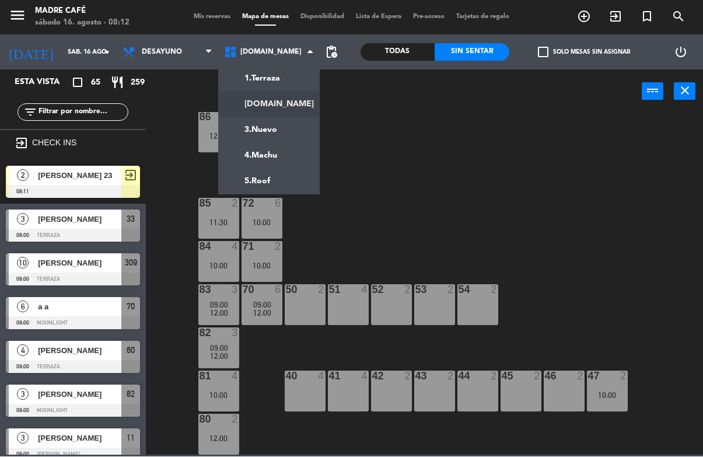
click at [306, 74] on ng-component "menu Madre Café sábado 16. agosto - 08:12 Mis reservas Mapa de mesas Disponibil…" at bounding box center [351, 227] width 703 height 455
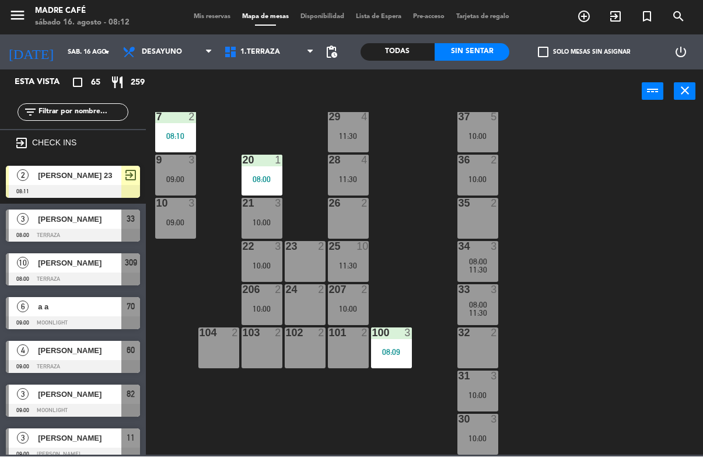
scroll to position [281, 0]
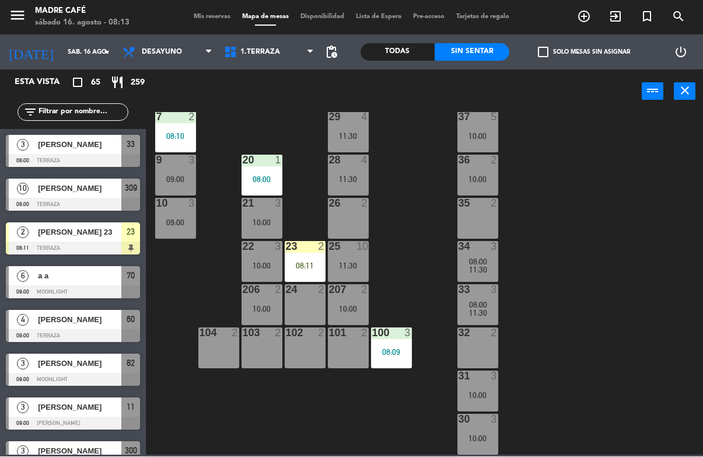
click at [591, 18] on icon "exit_to_app" at bounding box center [584, 17] width 14 height 14
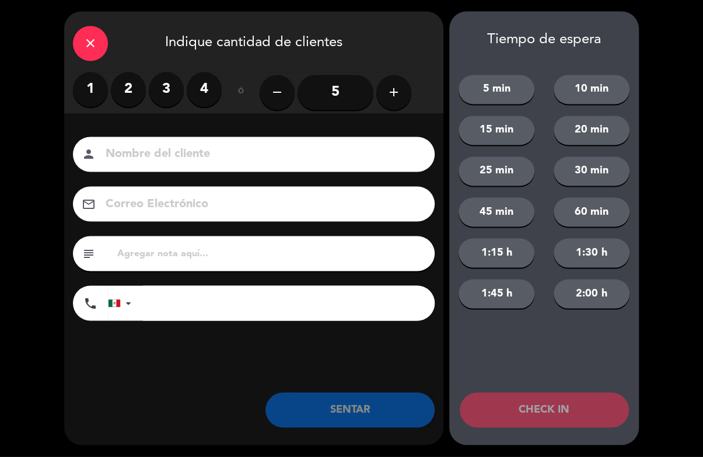
click at [135, 94] on label "2" at bounding box center [128, 89] width 35 height 35
click at [170, 156] on input at bounding box center [261, 155] width 315 height 20
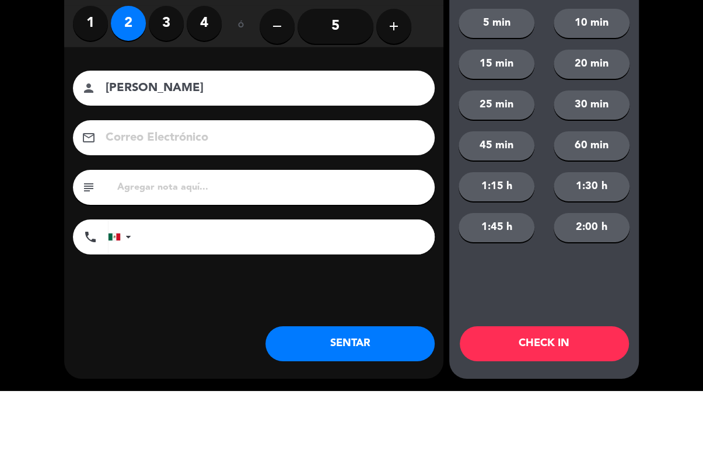
type input "[PERSON_NAME]"
click at [687, 131] on div "close Indique cantidad de clientes 1 2 3 4 ó remove 5 add Nombre del cliente pe…" at bounding box center [351, 228] width 703 height 457
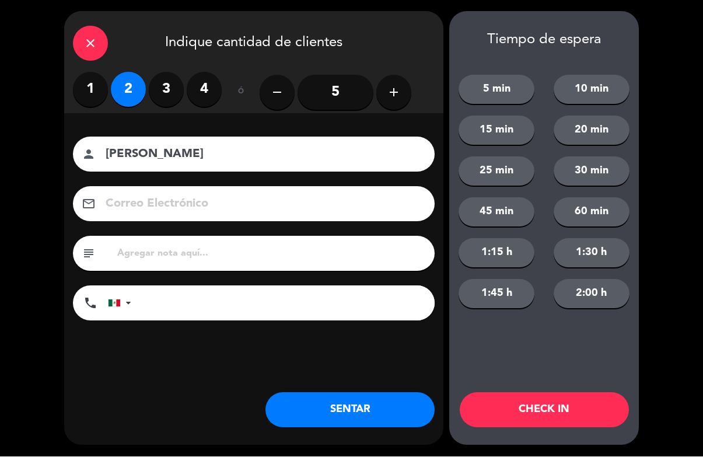
click at [588, 404] on button "CHECK IN" at bounding box center [544, 410] width 169 height 35
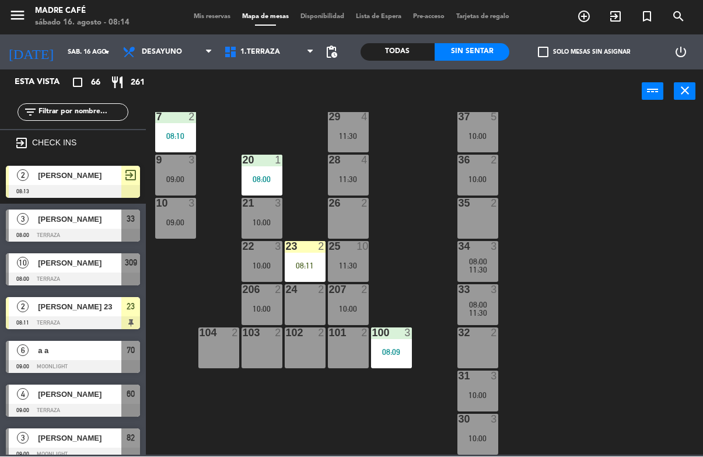
click at [289, 266] on div "08:11" at bounding box center [305, 266] width 41 height 8
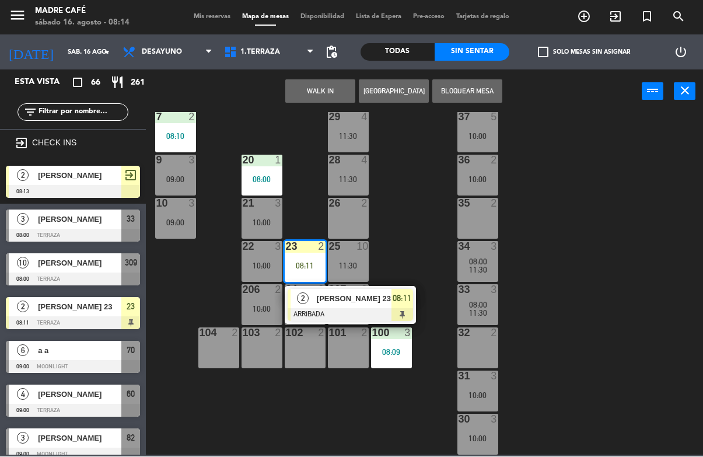
click at [332, 309] on div at bounding box center [350, 315] width 125 height 13
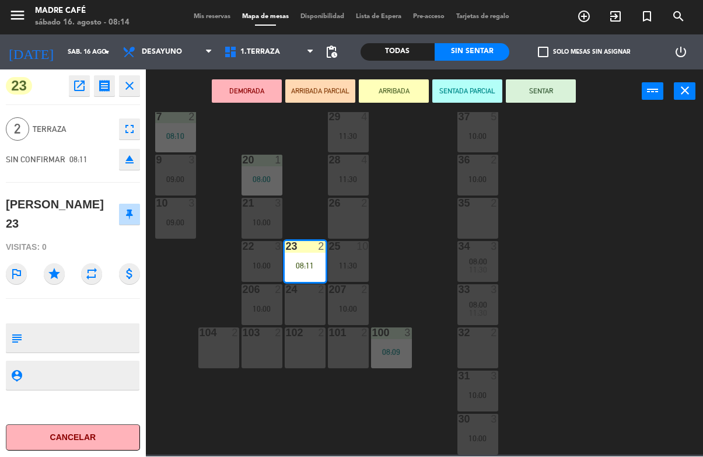
click at [559, 83] on button "SENTAR" at bounding box center [541, 91] width 70 height 23
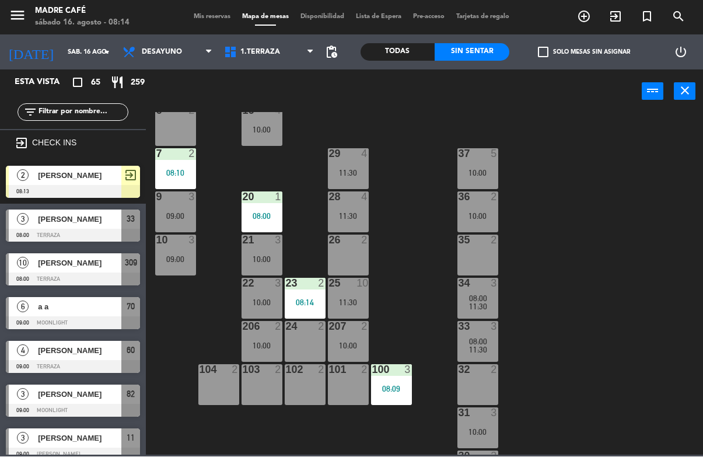
scroll to position [242, 0]
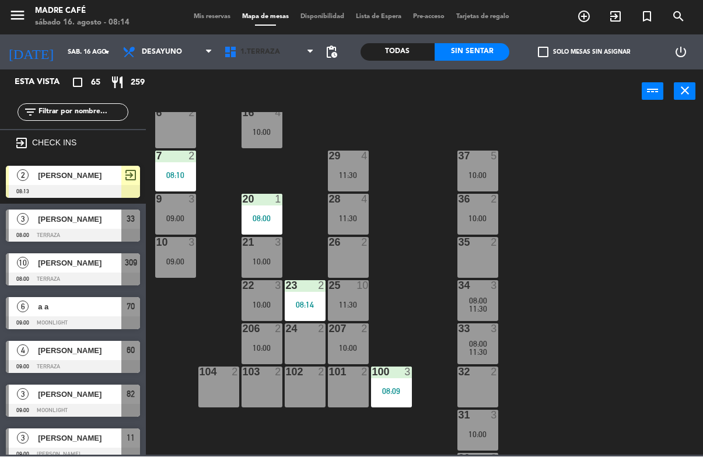
click at [289, 43] on span "1.Terraza" at bounding box center [269, 53] width 102 height 26
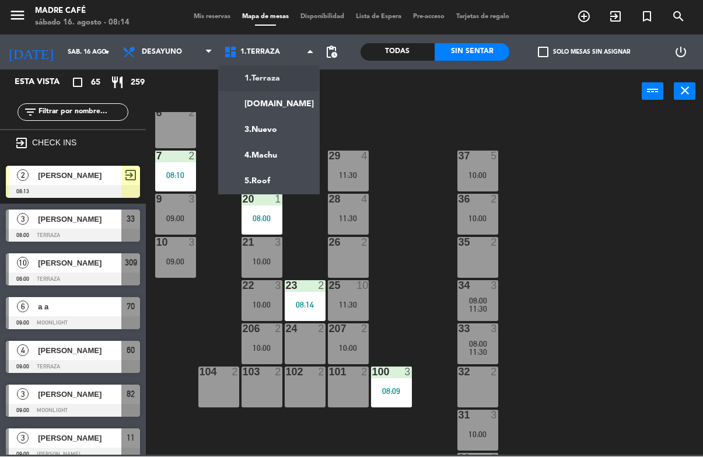
click at [294, 101] on ng-component "menu Madre Café sábado 16. agosto - 08:14 Mis reservas Mapa de mesas Disponibil…" at bounding box center [351, 227] width 703 height 455
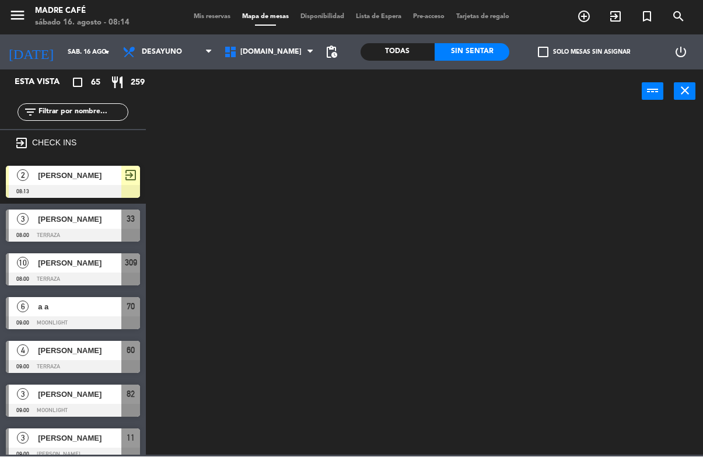
scroll to position [0, 0]
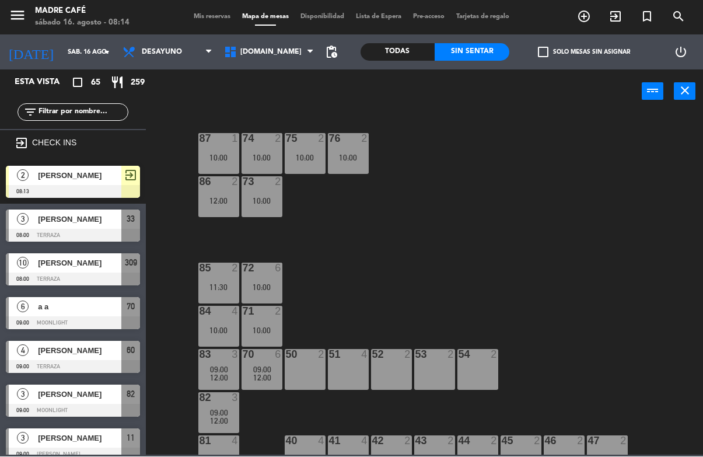
click at [402, 60] on div "Todas" at bounding box center [398, 53] width 75 height 18
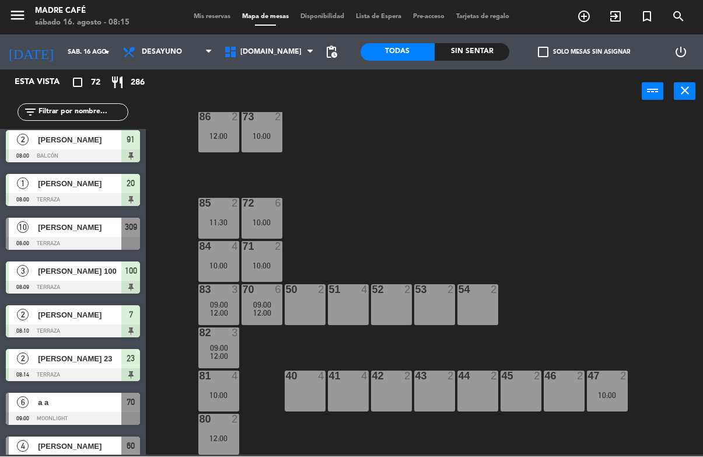
scroll to position [65, 0]
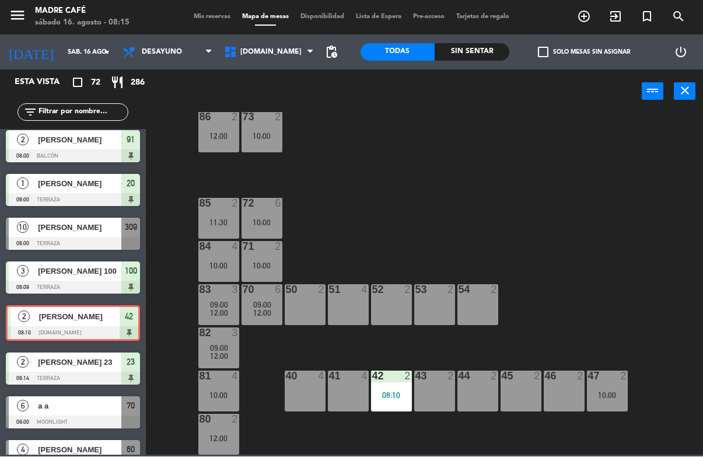
click at [271, 61] on span "[DOMAIN_NAME]" at bounding box center [269, 53] width 102 height 26
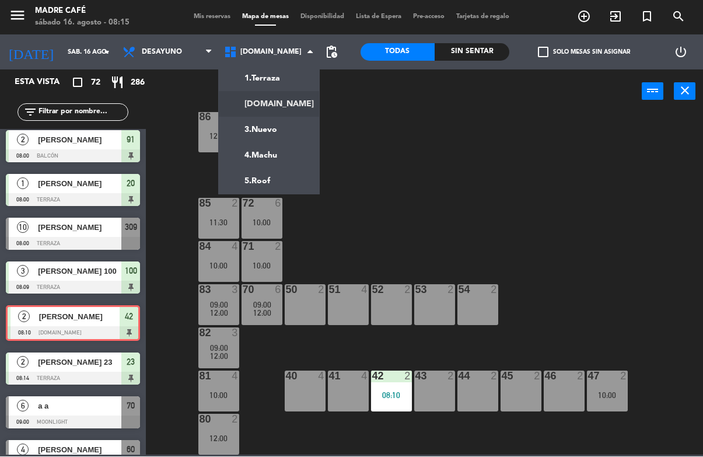
click at [293, 79] on ng-component "menu Madre Café sábado 16. agosto - 08:15 Mis reservas Mapa de mesas Disponibil…" at bounding box center [351, 227] width 703 height 455
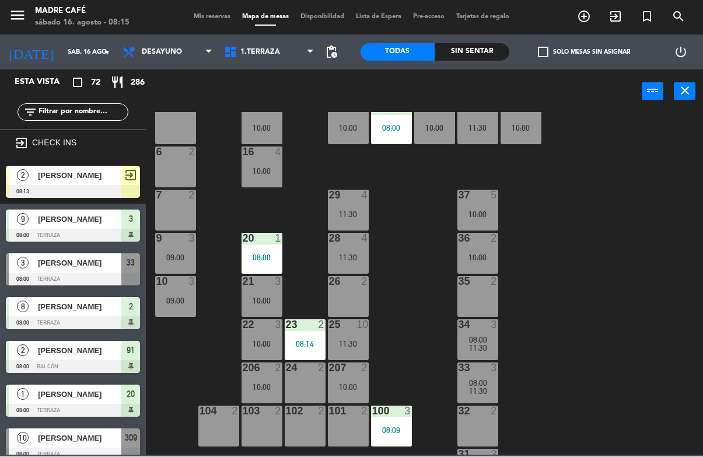
scroll to position [203, 0]
click at [228, 256] on div "11 3 09:00 63 5 10:00 62 2 12 3 09:00 12:00 1 6 10:00 61 5 10:00 64 9 11:30 17 …" at bounding box center [428, 284] width 550 height 343
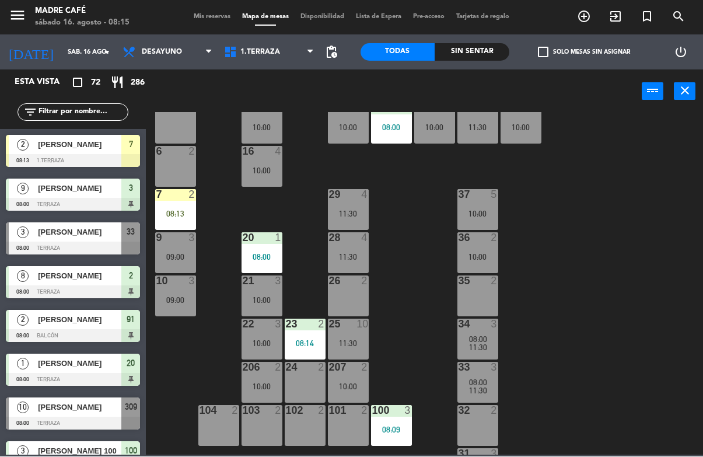
click at [182, 212] on div "08:13" at bounding box center [175, 214] width 41 height 8
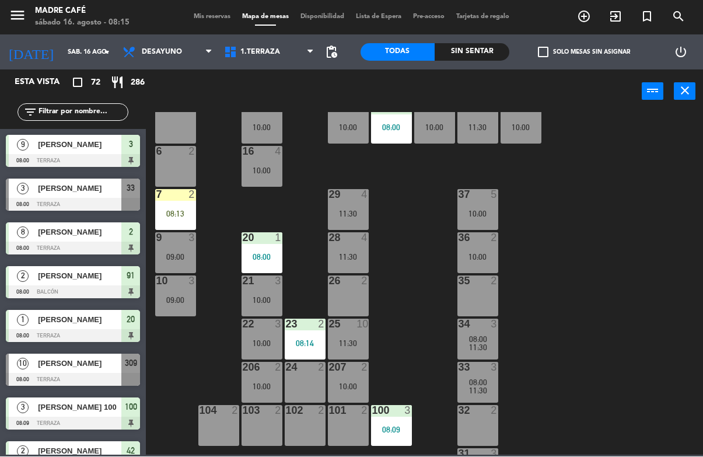
click at [277, 208] on div "11 3 09:00 63 5 10:00 62 2 12 3 09:00 12:00 1 6 10:00 61 5 10:00 64 9 11:30 17 …" at bounding box center [428, 284] width 550 height 343
click at [174, 222] on div "7 2 08:13" at bounding box center [175, 210] width 41 height 41
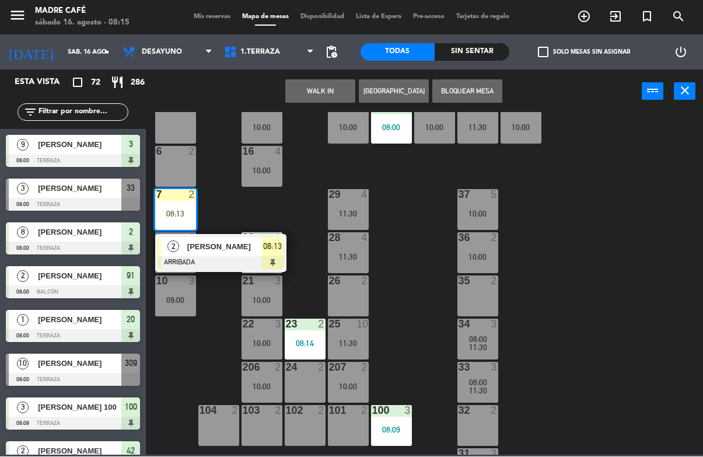
click at [207, 250] on span "[PERSON_NAME]" at bounding box center [224, 247] width 75 height 12
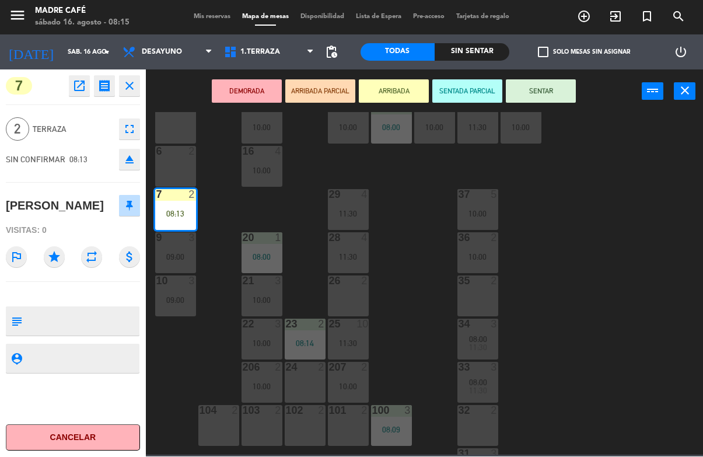
click at [530, 95] on button "SENTAR" at bounding box center [541, 91] width 70 height 23
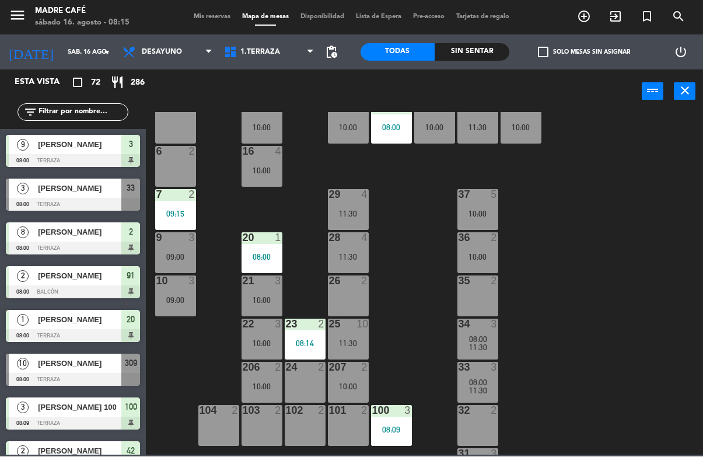
scroll to position [0, 0]
click at [96, 188] on span "[PERSON_NAME]" at bounding box center [79, 189] width 83 height 12
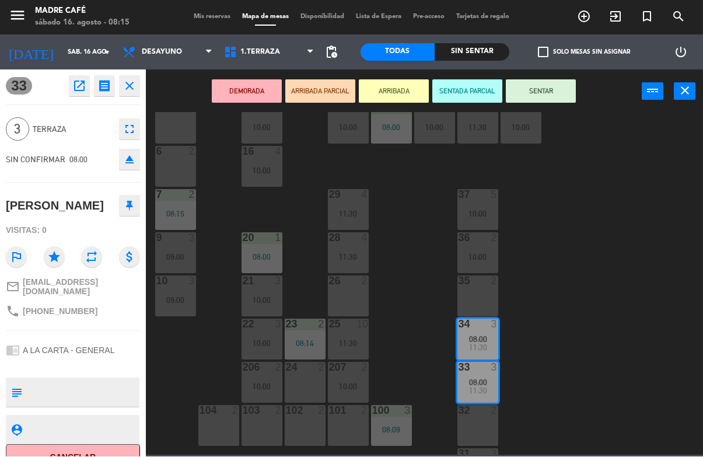
click at [135, 452] on button "Cancelar" at bounding box center [73, 458] width 134 height 26
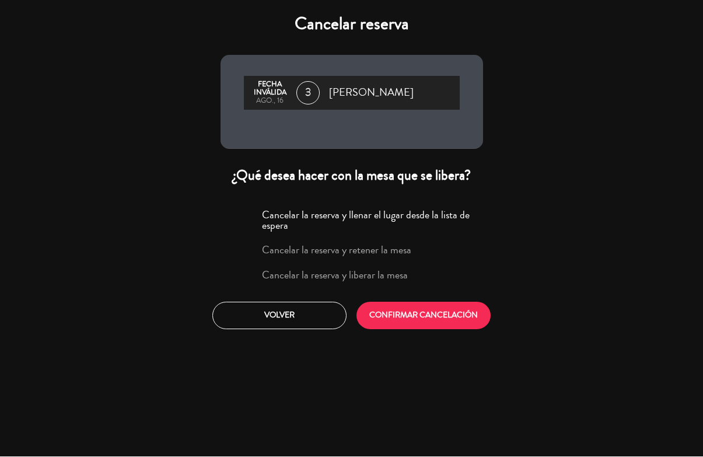
click at [329, 281] on label "Cancelar la reserva y liberar la mesa" at bounding box center [335, 275] width 146 height 11
click at [388, 299] on div "Cancelar la reserva y llenar el lugar desde la lista de espera Cancelar la rese…" at bounding box center [352, 267] width 280 height 141
click at [377, 319] on button "CONFIRMAR CANCELACIÓN" at bounding box center [424, 315] width 134 height 27
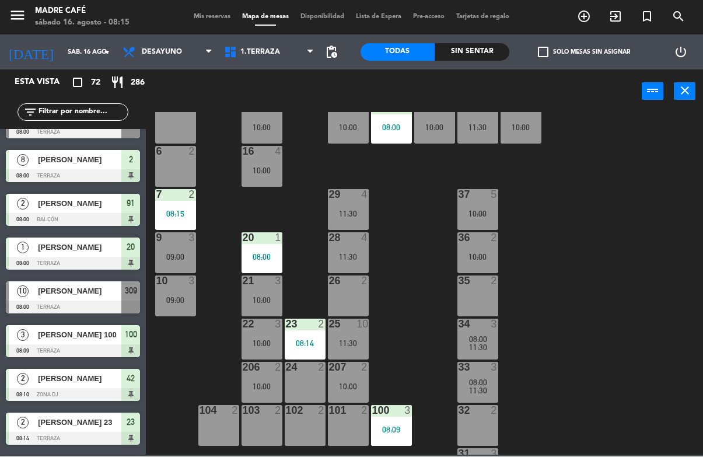
scroll to position [82, 0]
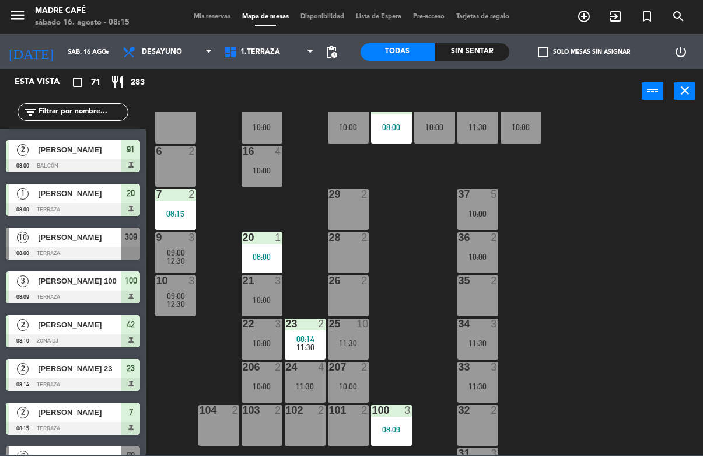
click at [117, 285] on span "[PERSON_NAME] 100" at bounding box center [79, 281] width 83 height 12
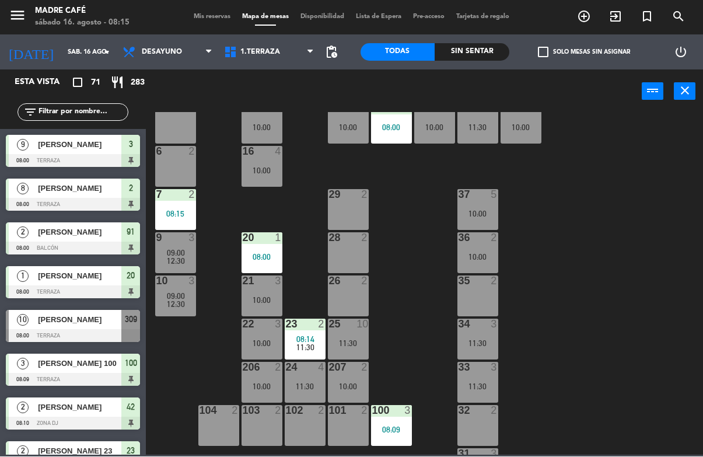
click at [114, 320] on span "[PERSON_NAME]" at bounding box center [79, 320] width 83 height 12
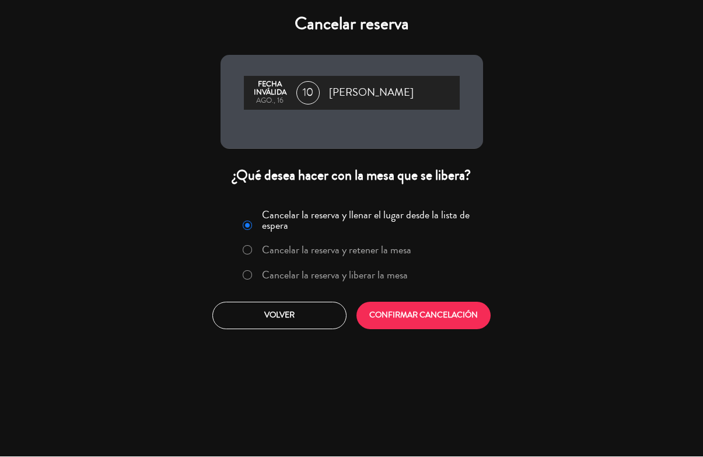
click at [313, 281] on label "Cancelar la reserva y liberar la mesa" at bounding box center [335, 275] width 146 height 11
click at [374, 327] on button "CONFIRMAR CANCELACIÓN" at bounding box center [424, 315] width 134 height 27
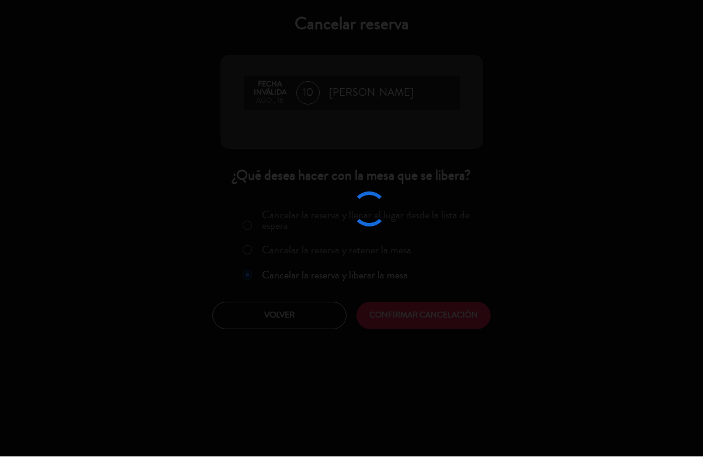
click at [371, 323] on div at bounding box center [351, 228] width 703 height 457
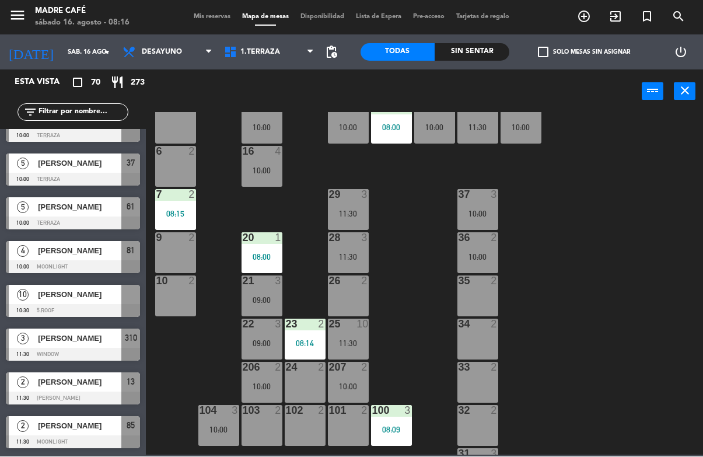
scroll to position [1934, 0]
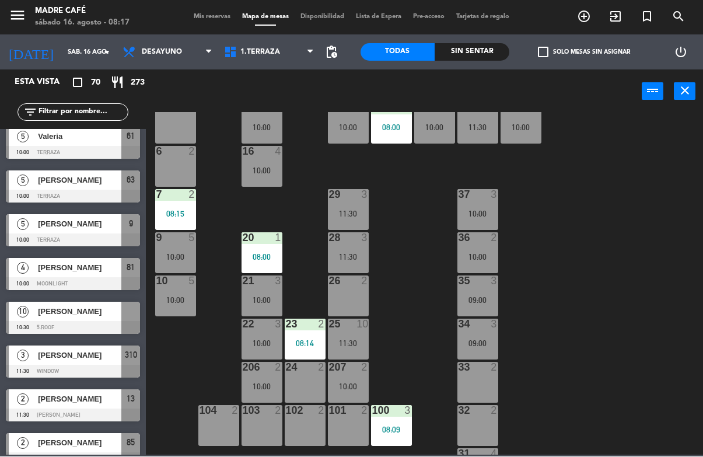
click at [100, 322] on div at bounding box center [73, 328] width 134 height 13
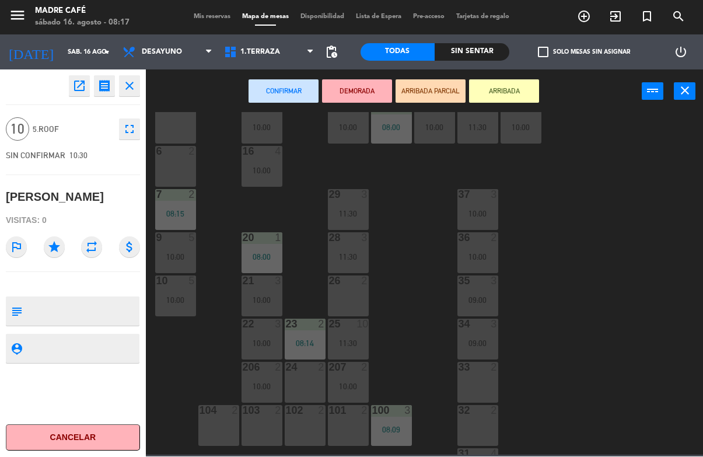
click at [96, 446] on button "Cancelar" at bounding box center [73, 438] width 134 height 26
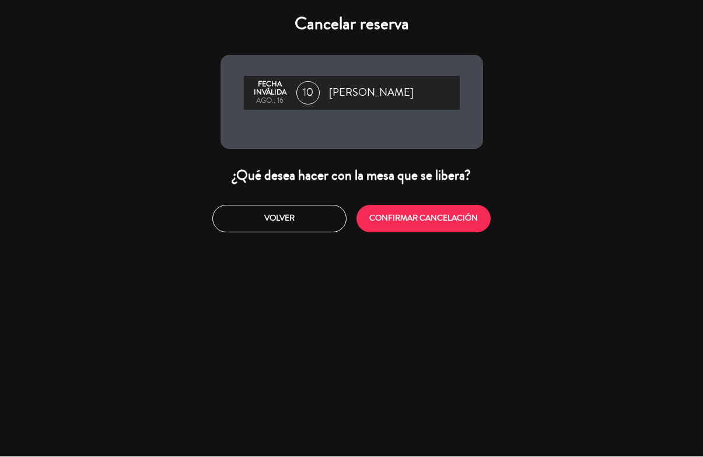
click at [388, 218] on button "CONFIRMAR CANCELACIÓN" at bounding box center [424, 218] width 134 height 27
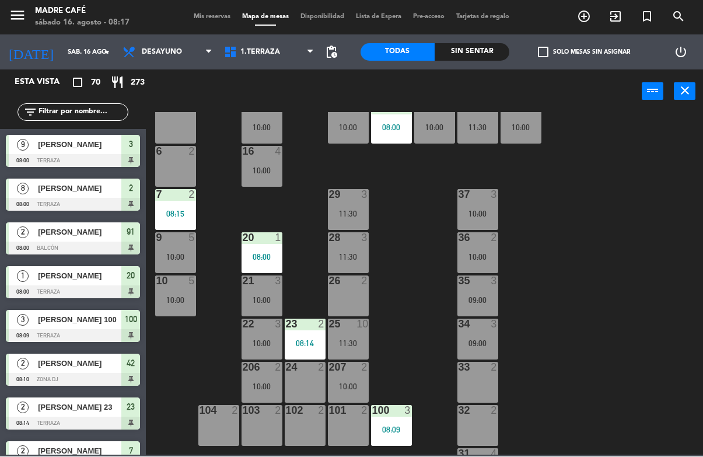
scroll to position [0, 0]
click at [479, 44] on div "Sin sentar" at bounding box center [472, 53] width 75 height 18
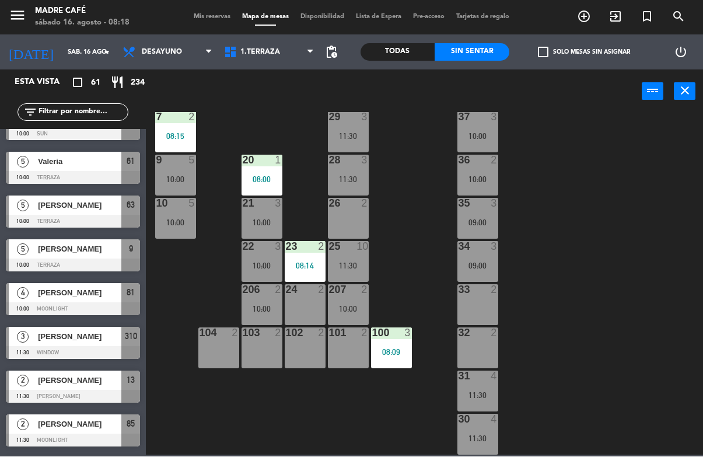
scroll to position [281, 0]
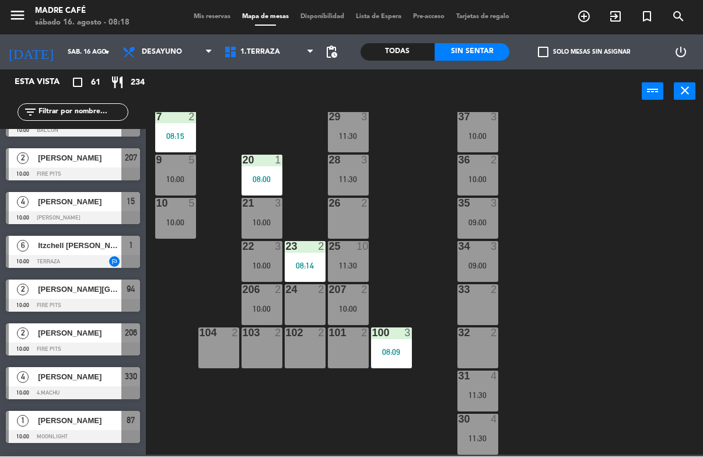
click at [362, 399] on div "11 3 09:00 63 5 10:00 62 2 12 3 09:00 12:00 1 6 10:00 61 5 10:00 64 9 11:30 17 …" at bounding box center [428, 284] width 550 height 343
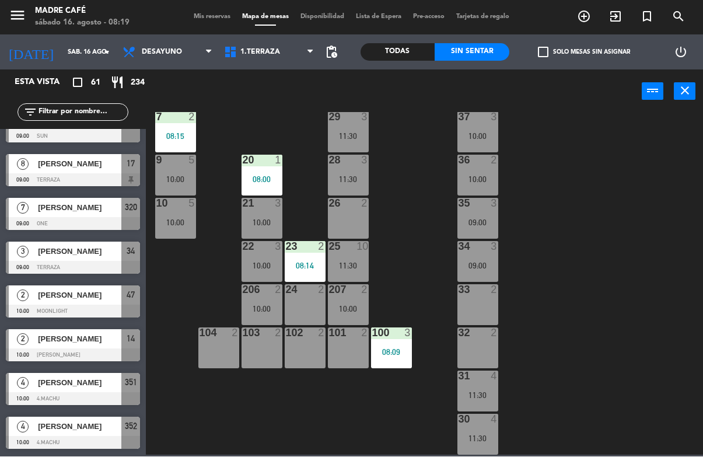
click at [363, 414] on div "11 3 09:00 63 5 10:00 62 2 12 3 09:00 12:00 1 6 10:00 61 5 10:00 64 9 11:30 17 …" at bounding box center [428, 284] width 550 height 343
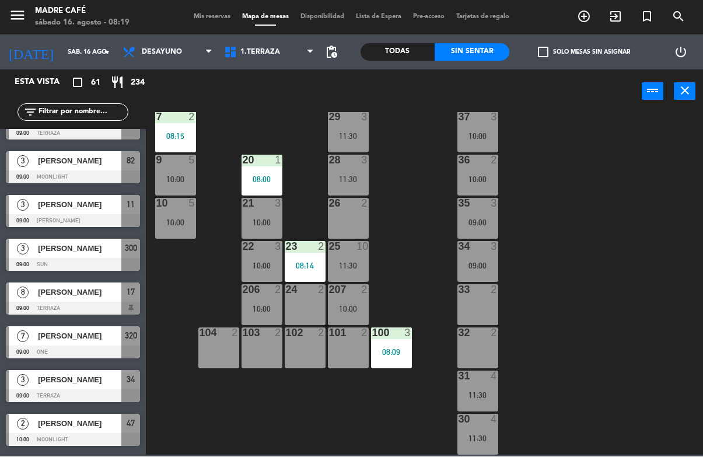
click at [97, 106] on input "text" at bounding box center [82, 112] width 90 height 13
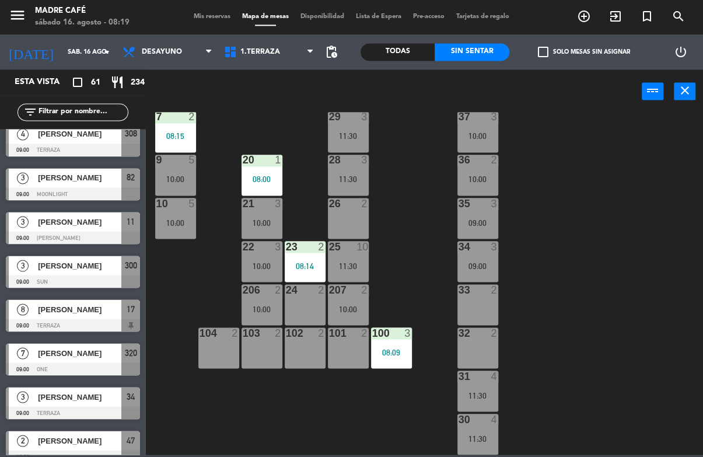
click at [95, 113] on input "text" at bounding box center [82, 112] width 90 height 13
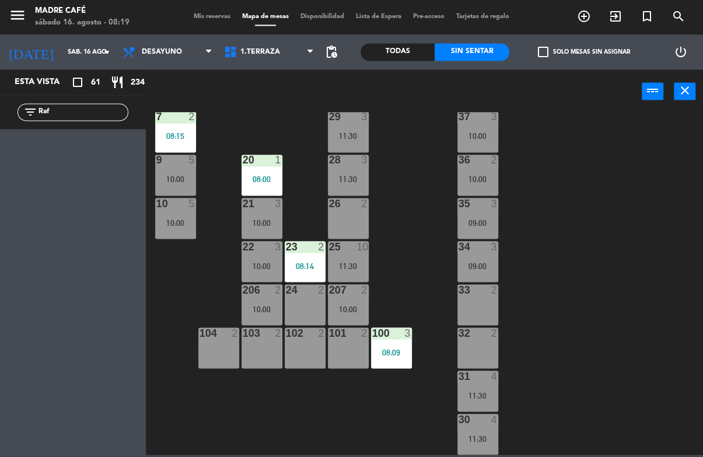
scroll to position [0, 0]
click at [253, 120] on div "11 3 09:00 63 5 10:00 62 2 12 3 09:00 12:00 1 6 10:00 61 5 10:00 64 9 11:30 17 …" at bounding box center [428, 284] width 550 height 343
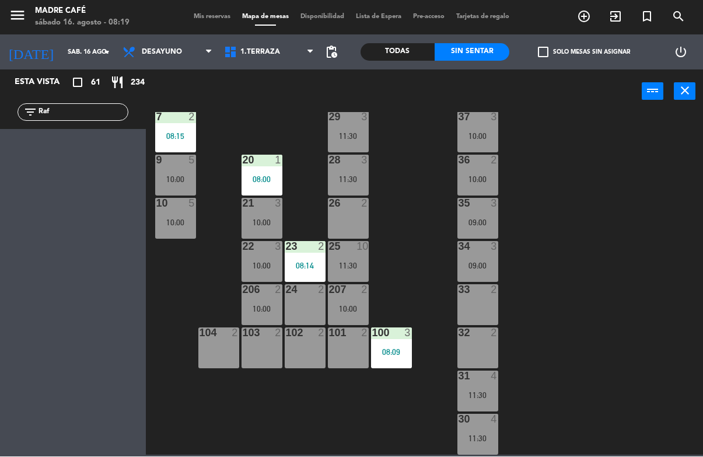
click at [104, 111] on input "Raf" at bounding box center [82, 112] width 90 height 13
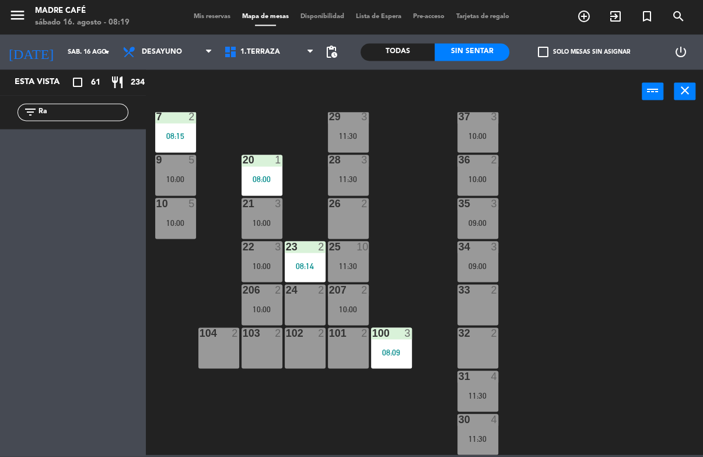
type input "R"
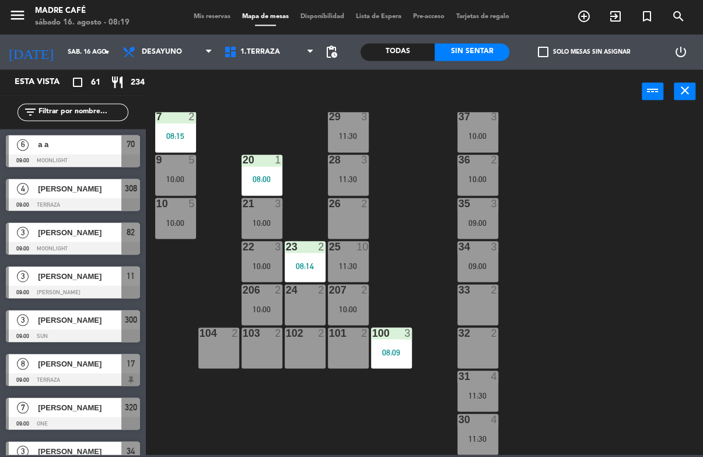
click at [633, 99] on div "power_input close" at bounding box center [394, 92] width 496 height 44
click at [591, 15] on icon "exit_to_app" at bounding box center [584, 17] width 14 height 14
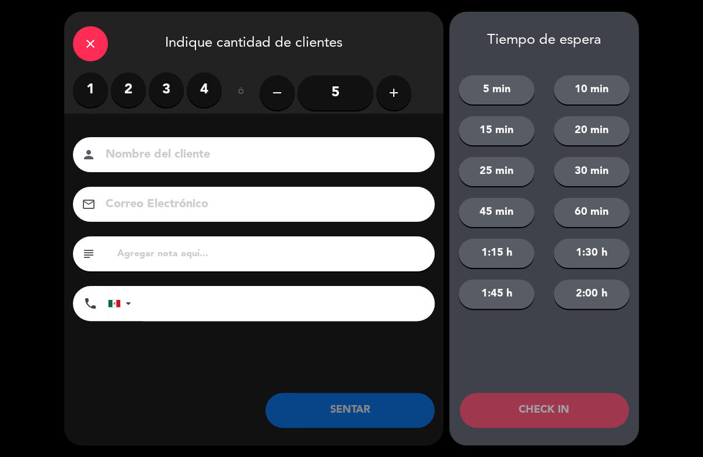
click at [408, 102] on button "add" at bounding box center [393, 92] width 35 height 35
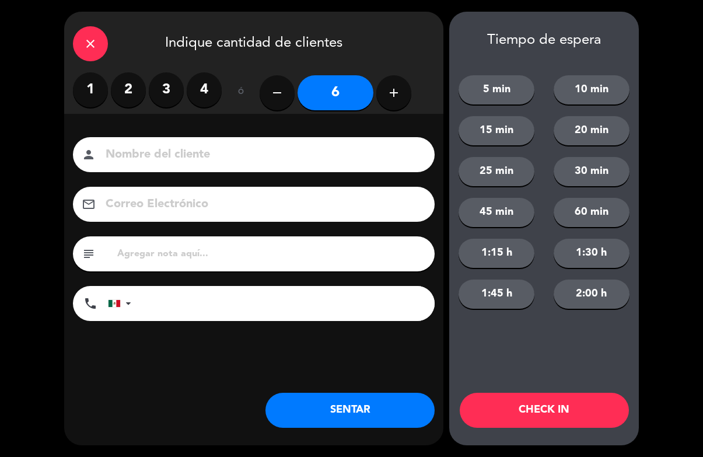
click at [410, 92] on button "add" at bounding box center [393, 92] width 35 height 35
click at [397, 106] on button "add" at bounding box center [393, 92] width 35 height 35
click at [404, 99] on button "add" at bounding box center [393, 92] width 35 height 35
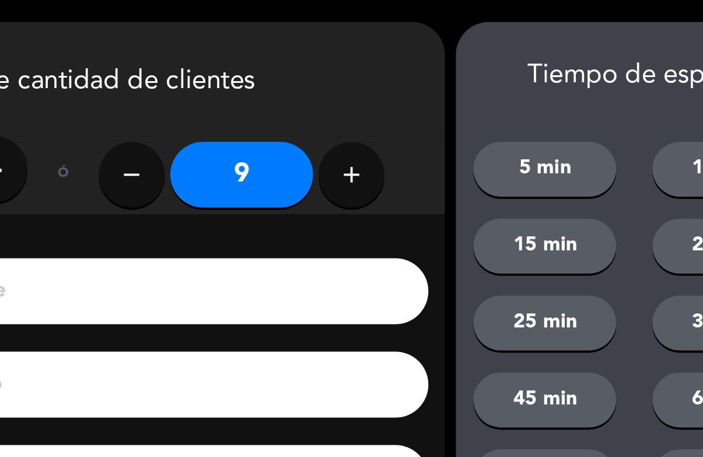
click at [387, 89] on icon "add" at bounding box center [394, 93] width 14 height 14
click at [387, 92] on icon "add" at bounding box center [394, 93] width 14 height 14
click at [260, 101] on button "remove" at bounding box center [277, 92] width 35 height 35
type input "10"
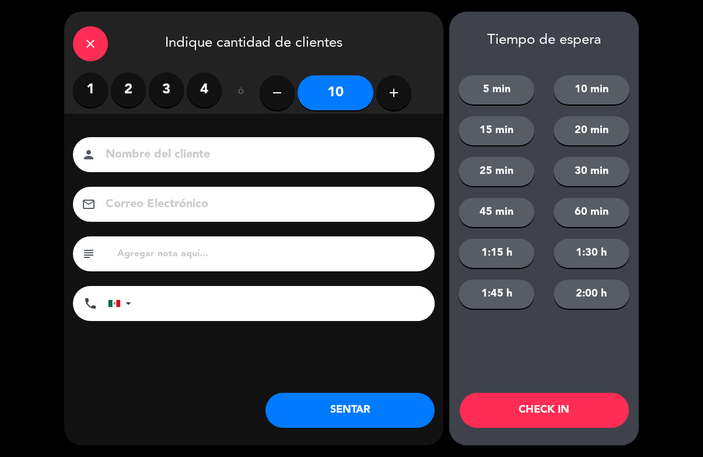
click at [279, 149] on input at bounding box center [261, 155] width 315 height 20
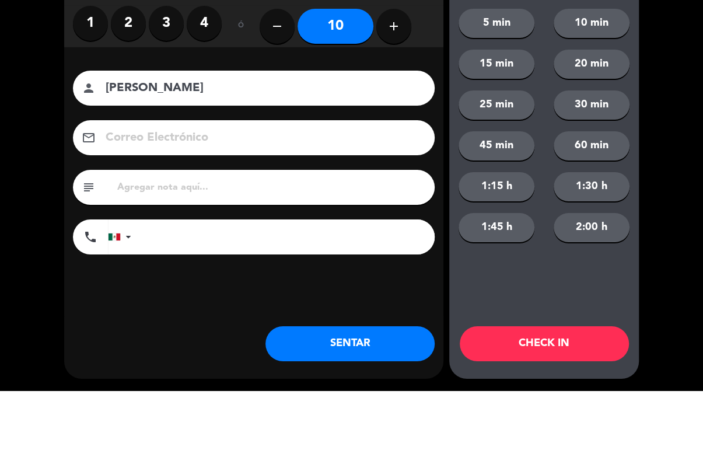
type input "[PERSON_NAME]"
click at [699, 110] on div "close Indique cantidad de clientes 1 2 3 4 ó remove 10 add Nombre del cliente p…" at bounding box center [351, 228] width 703 height 457
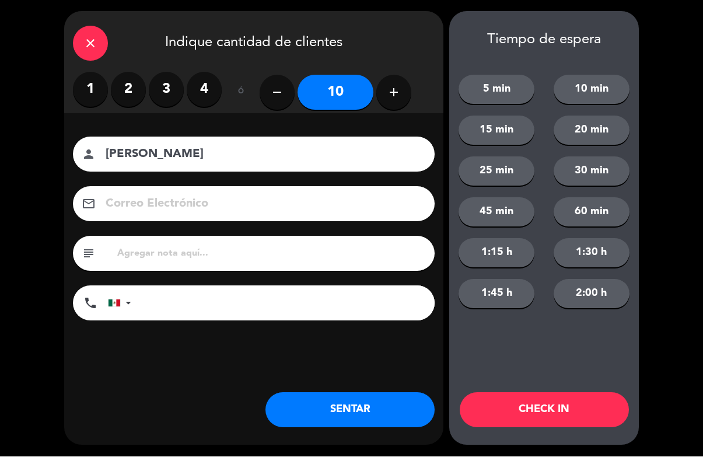
click at [594, 409] on button "CHECK IN" at bounding box center [544, 410] width 169 height 35
click at [595, 389] on div "Tiempo de espera 5 min 10 min 15 min 20 min 25 min 30 min 45 min 60 min 1:15 h …" at bounding box center [544, 229] width 190 height 434
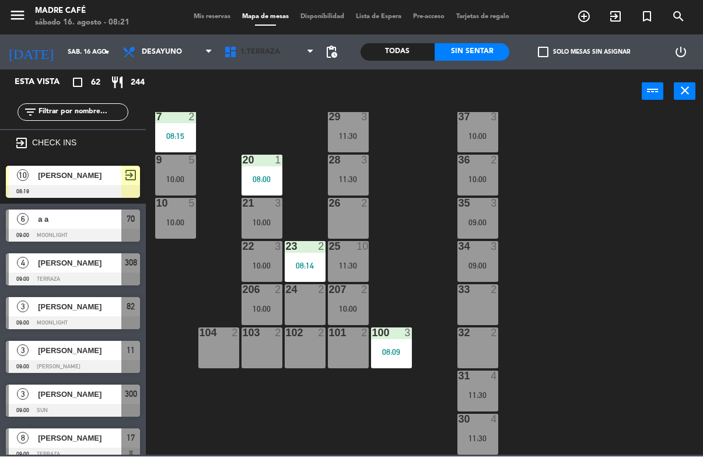
click at [267, 44] on span "1.Terraza" at bounding box center [269, 53] width 102 height 26
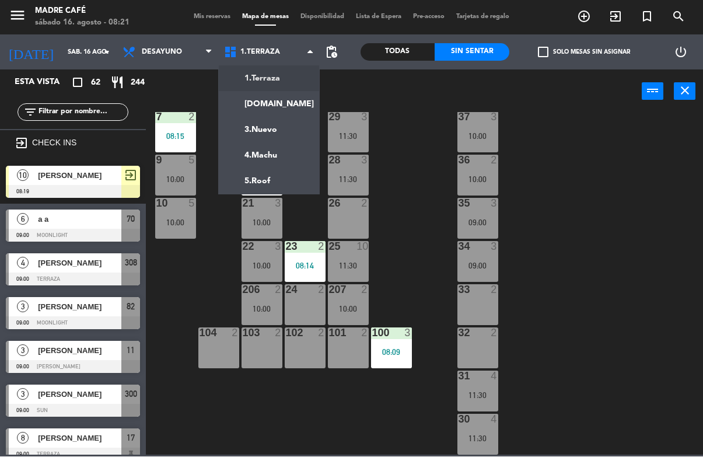
click at [271, 106] on ng-component "menu Madre Café sábado 16. agosto - 08:21 Mis reservas Mapa de mesas Disponibil…" at bounding box center [351, 227] width 703 height 455
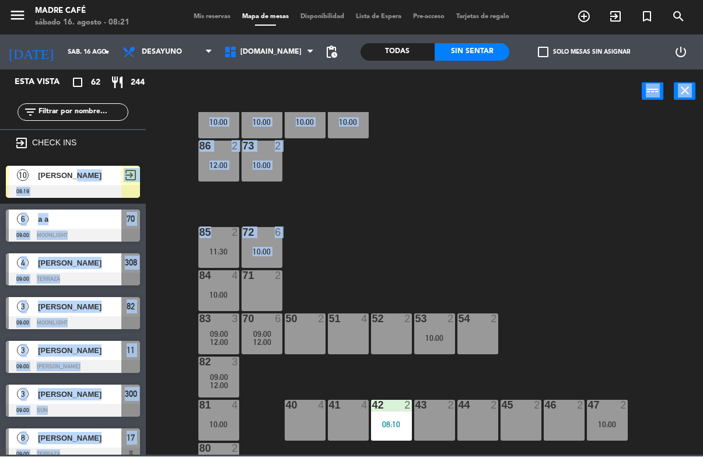
click at [367, 236] on div "87 1 10:00 74 2 10:00 75 2 10:00 76 2 10:00 86 2 12:00 73 2 10:00 72 6 10:00 85…" at bounding box center [428, 284] width 550 height 343
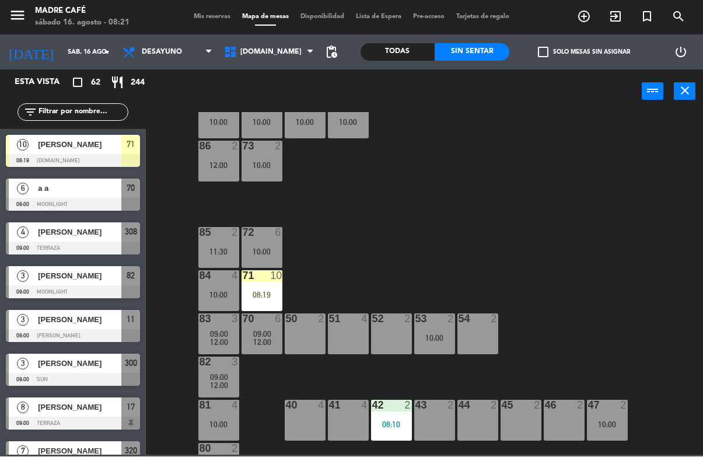
click at [265, 291] on div "08:19" at bounding box center [262, 295] width 41 height 8
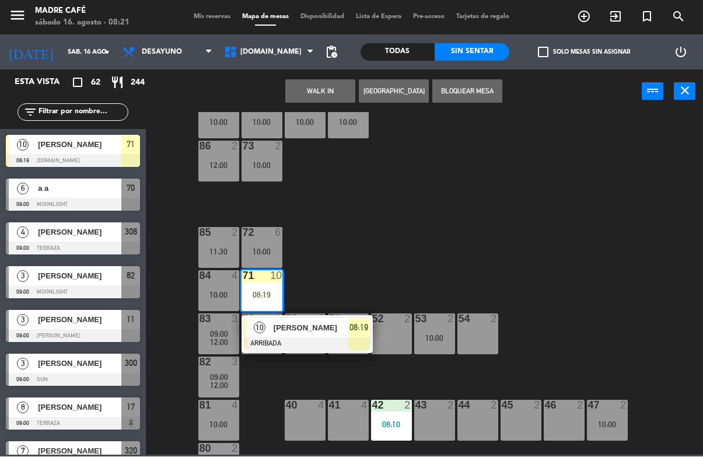
click at [306, 336] on div "[PERSON_NAME]" at bounding box center [311, 328] width 76 height 19
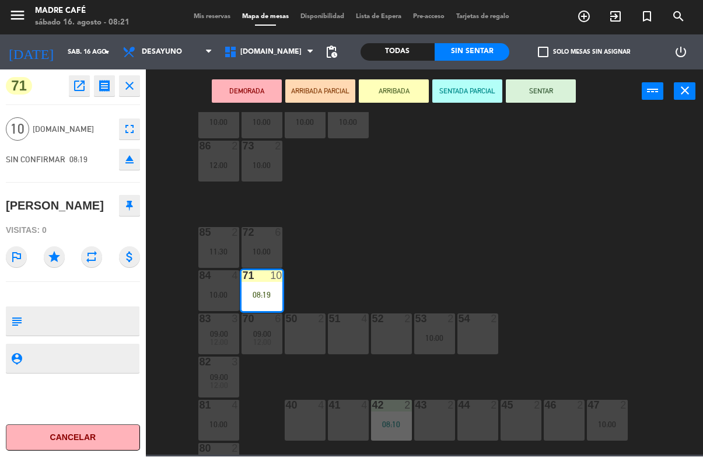
click at [539, 83] on button "SENTAR" at bounding box center [541, 91] width 70 height 23
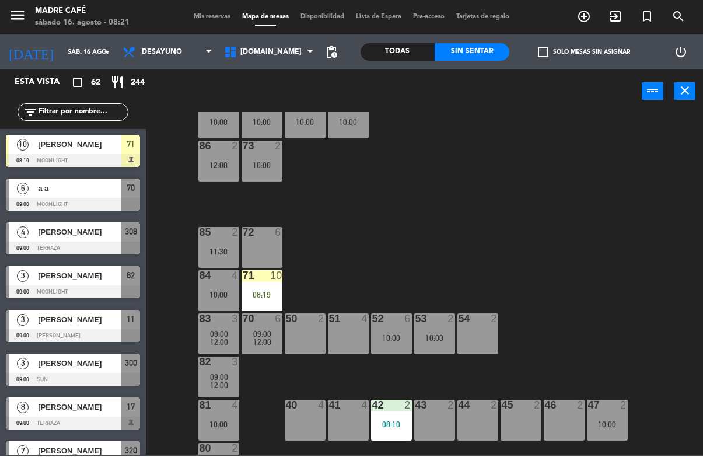
click at [263, 291] on div "08:19" at bounding box center [262, 295] width 41 height 8
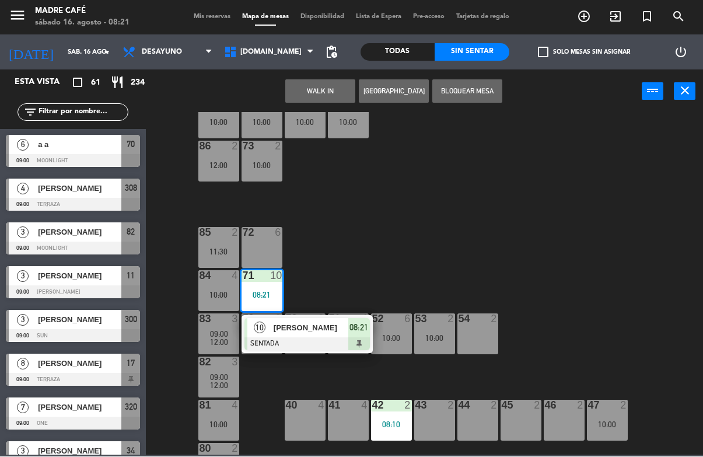
click at [308, 331] on span "[PERSON_NAME]" at bounding box center [311, 328] width 75 height 12
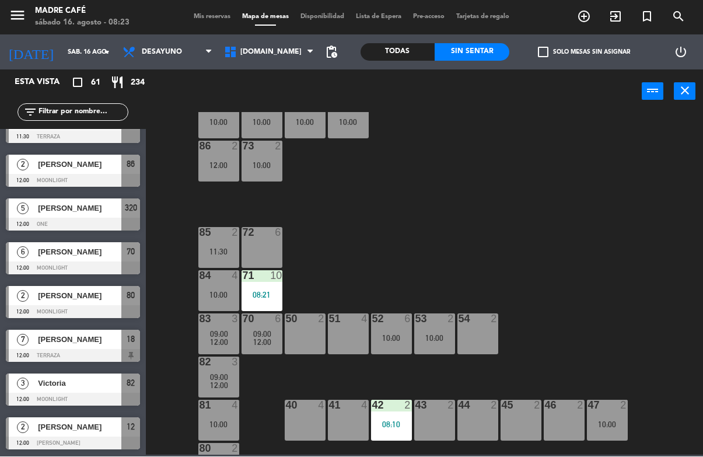
scroll to position [2305, 0]
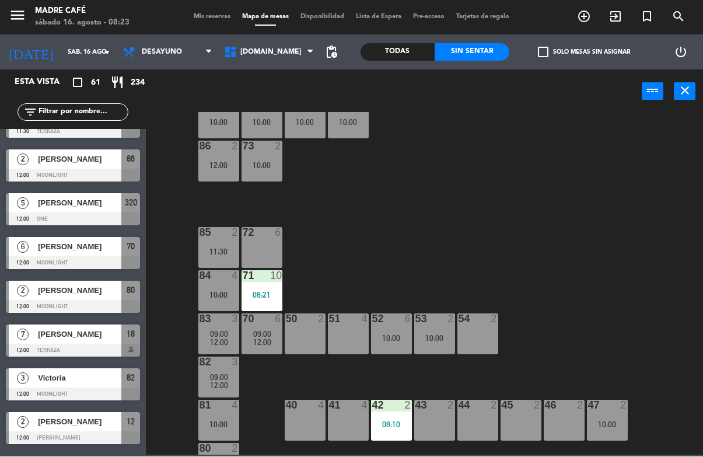
click at [608, 22] on span "exit_to_app" at bounding box center [616, 17] width 32 height 20
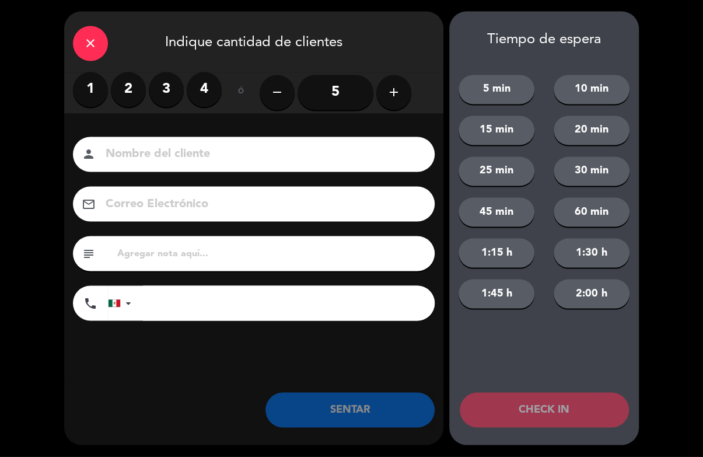
click at [130, 100] on label "2" at bounding box center [128, 89] width 35 height 35
click at [168, 155] on input at bounding box center [261, 155] width 315 height 20
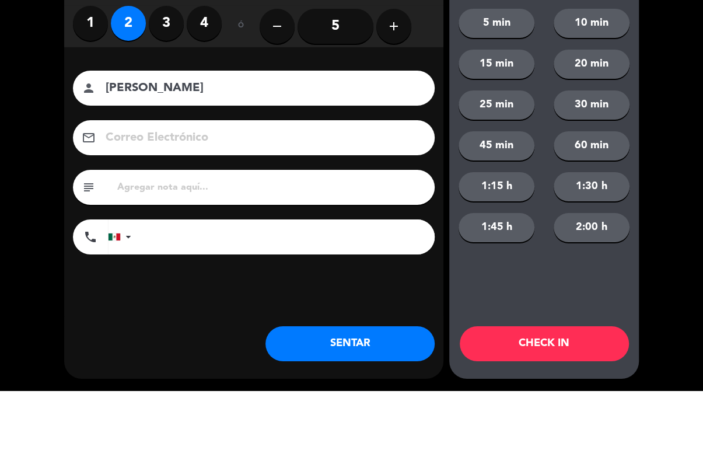
type input "[PERSON_NAME]"
click at [654, 111] on div "close Indique cantidad de clientes 1 2 3 4 ó remove 5 add Nombre del cliente pe…" at bounding box center [351, 228] width 703 height 457
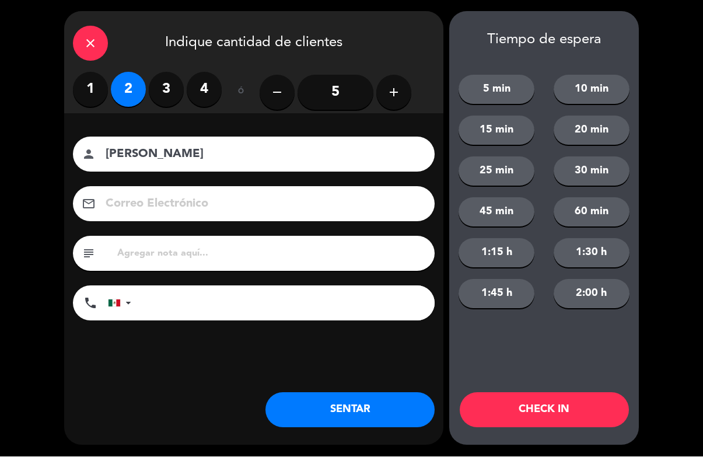
click at [620, 422] on button "CHECK IN" at bounding box center [544, 410] width 169 height 35
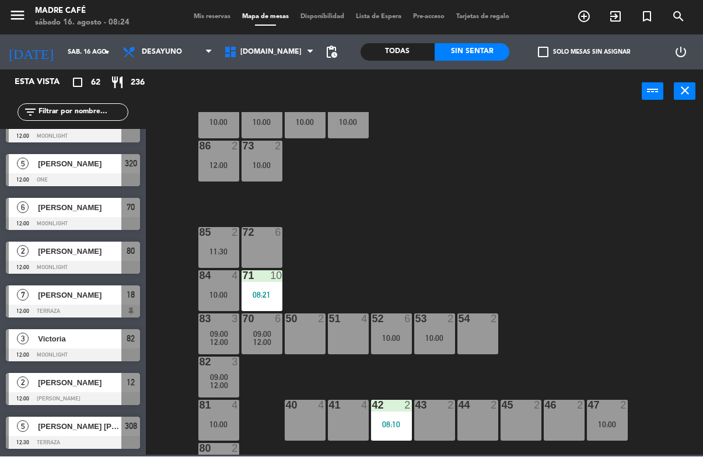
scroll to position [2419, 0]
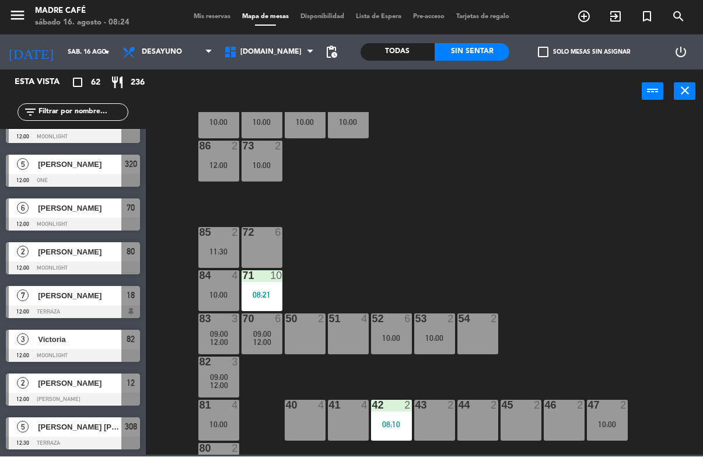
click at [616, 8] on span "exit_to_app" at bounding box center [616, 17] width 32 height 20
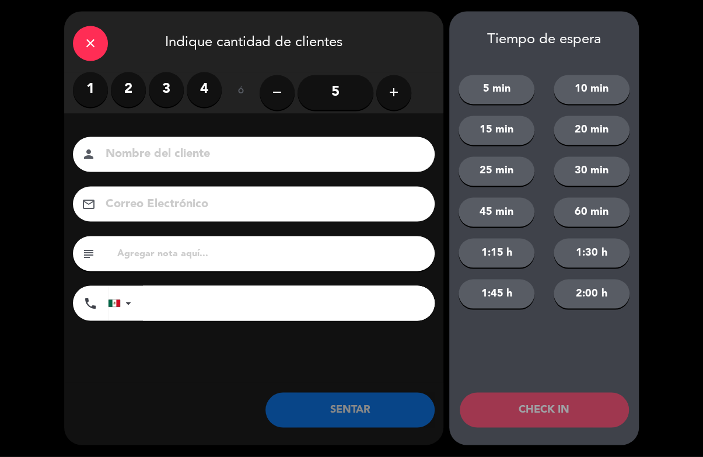
click at [128, 79] on label "2" at bounding box center [128, 89] width 35 height 35
click at [176, 150] on input at bounding box center [261, 155] width 315 height 20
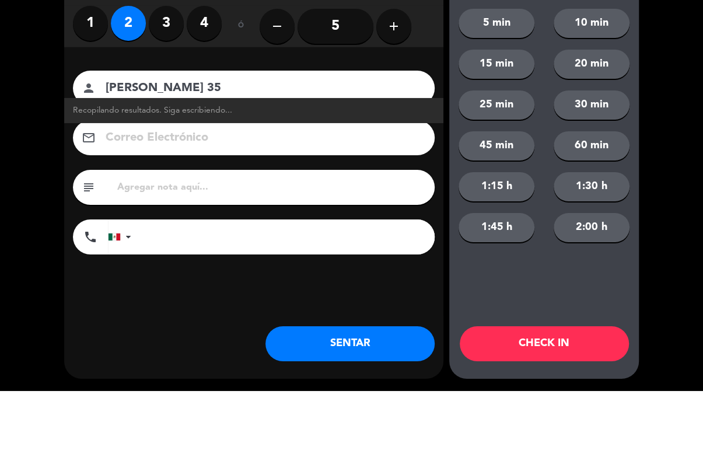
type input "[PERSON_NAME] 35"
click at [658, 106] on div "close Indique cantidad de clientes 1 2 3 4 ó remove 5 add Nombre del cliente pe…" at bounding box center [351, 228] width 703 height 457
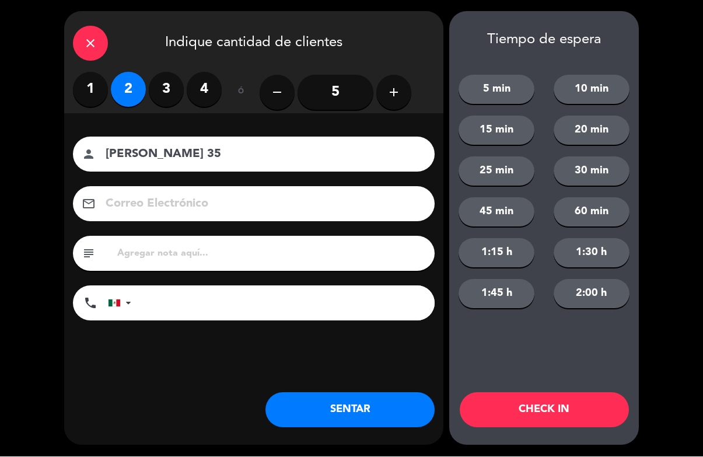
click at [574, 393] on button "CHECK IN" at bounding box center [544, 410] width 169 height 35
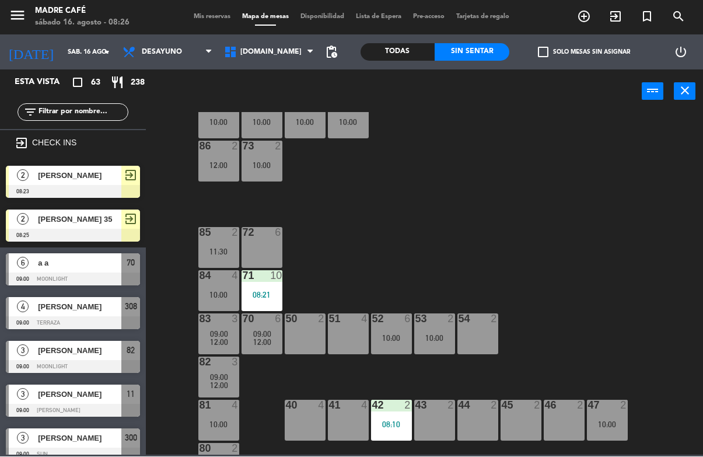
scroll to position [0, 0]
click at [267, 62] on span "[DOMAIN_NAME]" at bounding box center [269, 53] width 102 height 26
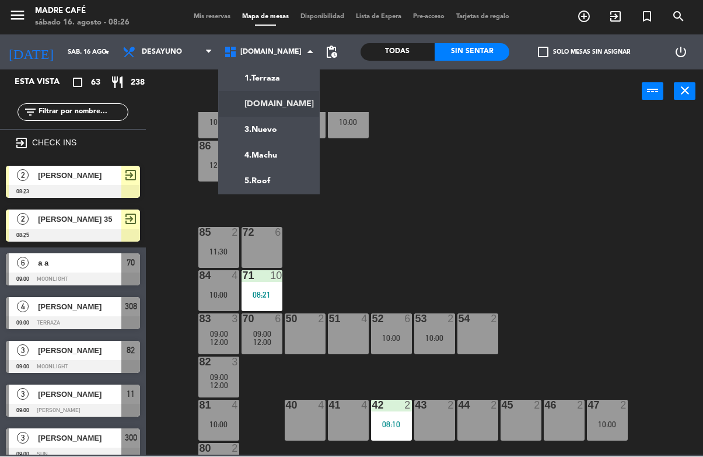
click at [299, 66] on div "1.Terraza [DOMAIN_NAME] 3.Nuevo 4.Machu 5.Roof [DOMAIN_NAME] 1.Terraza [DOMAIN_…" at bounding box center [269, 52] width 102 height 35
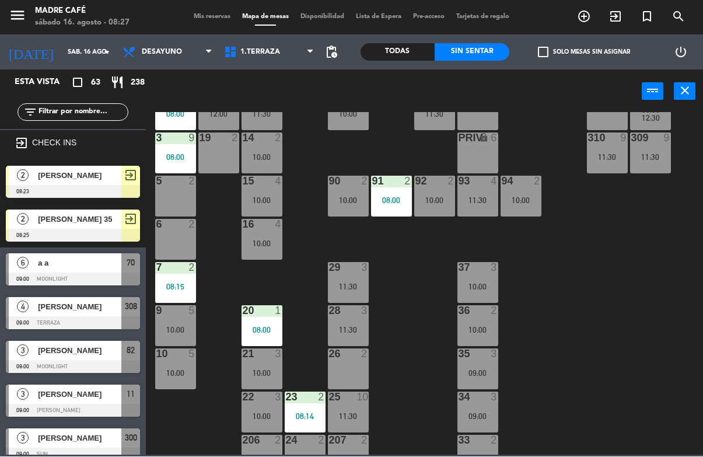
scroll to position [128, 0]
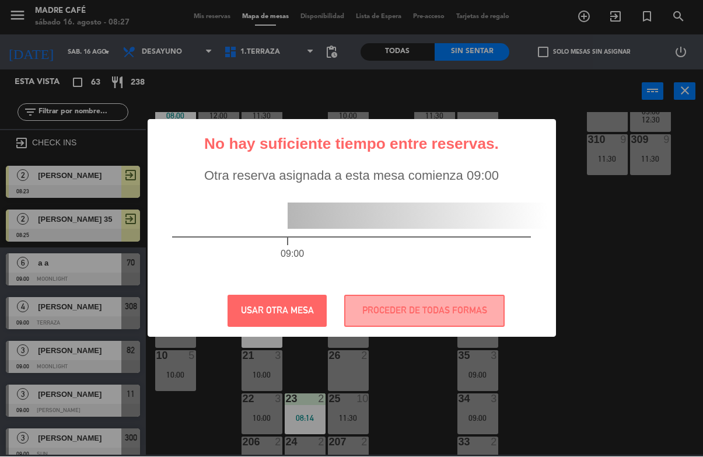
click at [475, 323] on button "PROCEDER DE TODAS FORMAS" at bounding box center [424, 311] width 160 height 32
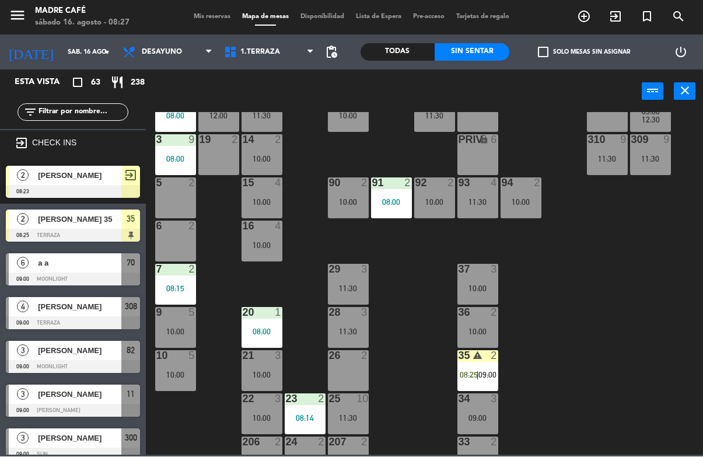
click at [479, 378] on span "|" at bounding box center [478, 375] width 2 height 9
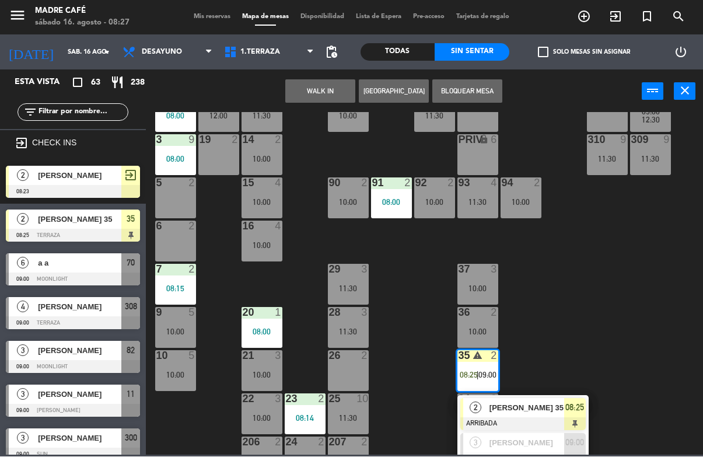
click at [512, 399] on div "[PERSON_NAME] 35" at bounding box center [527, 408] width 76 height 19
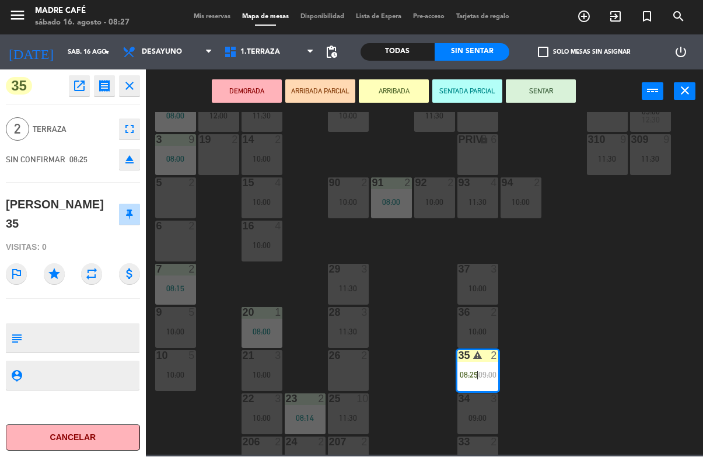
click at [555, 85] on button "SENTAR" at bounding box center [541, 91] width 70 height 23
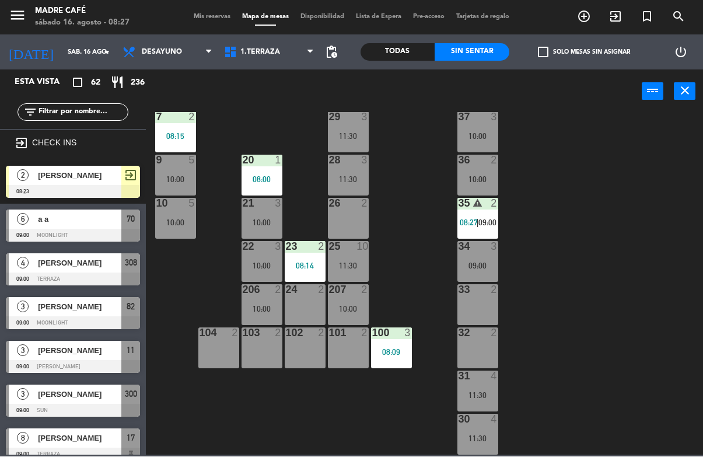
scroll to position [281, 0]
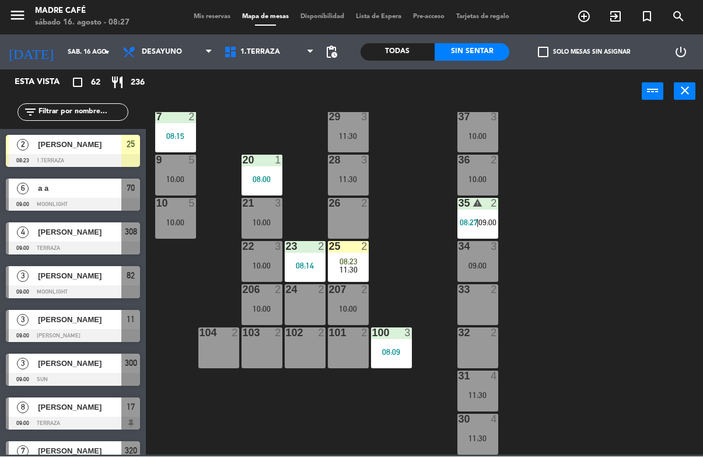
click at [362, 263] on div "08:23" at bounding box center [348, 262] width 41 height 8
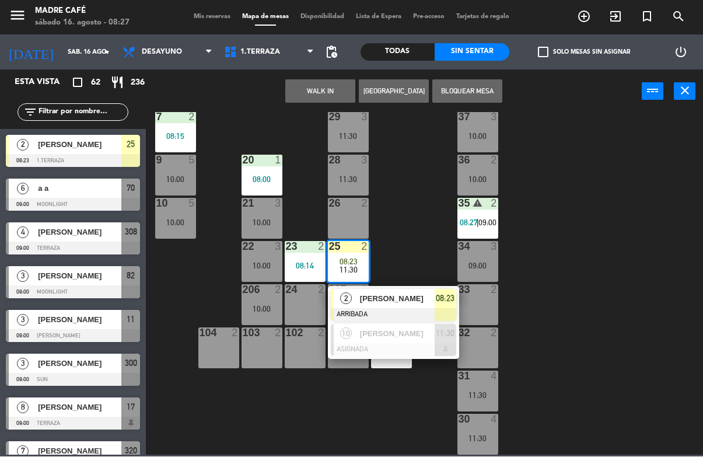
click at [394, 293] on span "[PERSON_NAME]" at bounding box center [397, 299] width 75 height 12
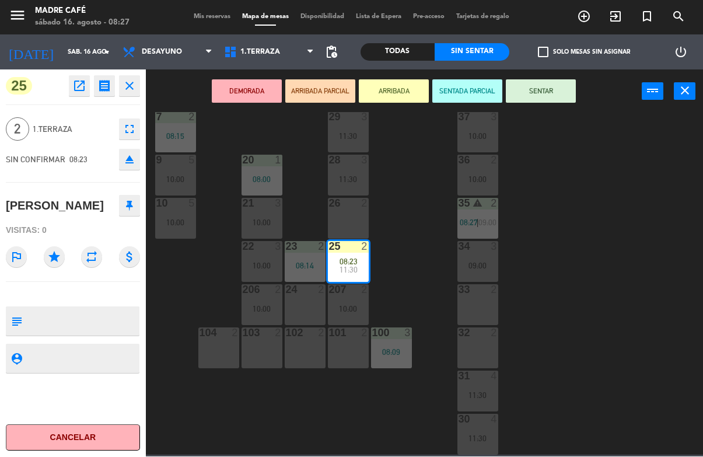
click at [547, 99] on button "SENTAR" at bounding box center [541, 91] width 70 height 23
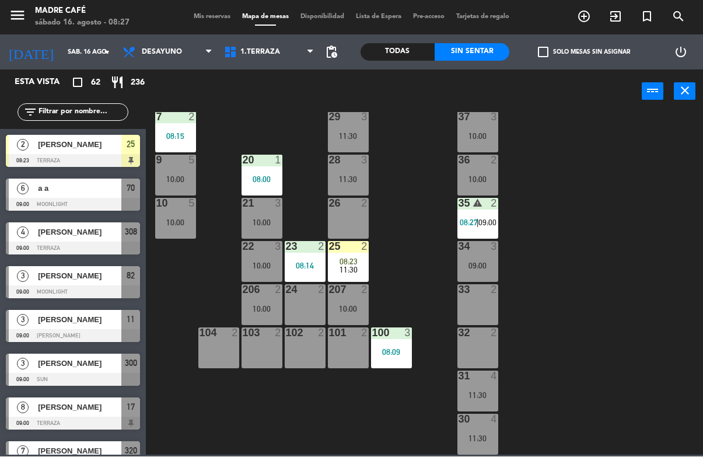
click at [353, 257] on span "08:23" at bounding box center [349, 261] width 18 height 9
click at [416, 242] on div "11 3 09:00 63 5 10:00 62 2 12 3 09:00 12:00 1 6 10:00 61 5 10:00 64 9 11:30 17 …" at bounding box center [428, 284] width 550 height 343
click at [354, 261] on span "08:23" at bounding box center [349, 261] width 18 height 9
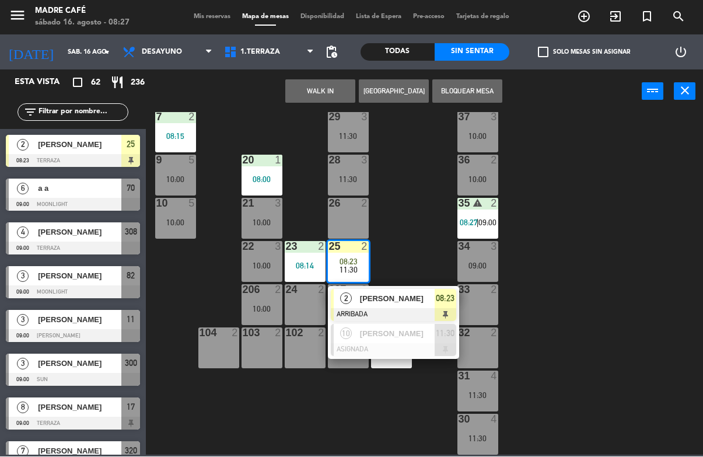
click at [399, 298] on span "[PERSON_NAME]" at bounding box center [397, 299] width 75 height 12
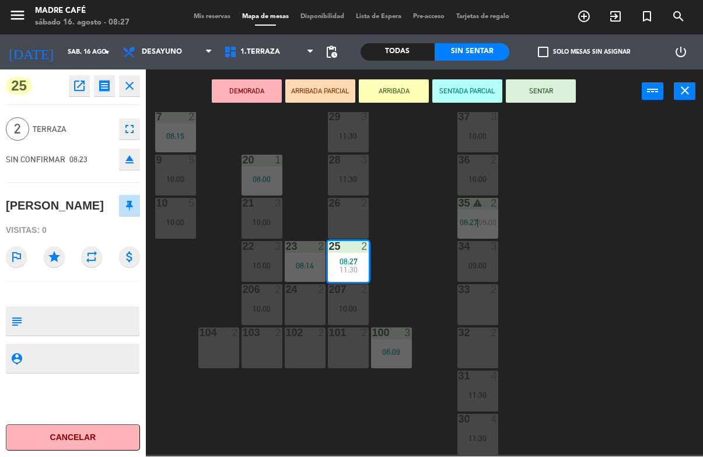
click at [532, 89] on button "SENTAR" at bounding box center [541, 91] width 70 height 23
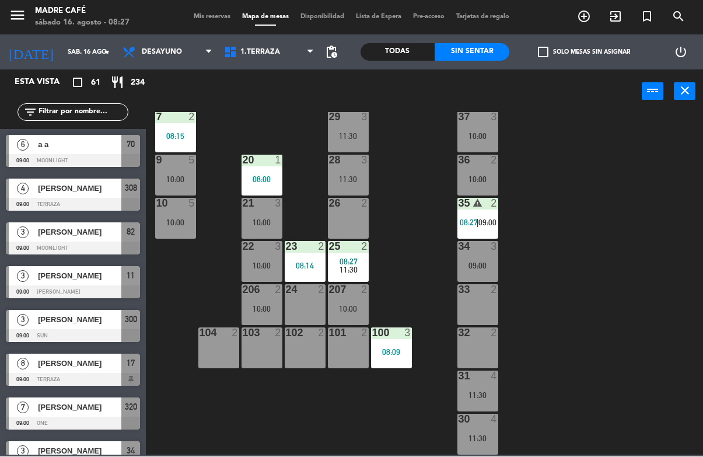
click at [580, 232] on div "11 3 09:00 63 5 10:00 62 2 12 3 09:00 12:00 1 6 10:00 61 5 10:00 64 9 11:30 17 …" at bounding box center [428, 284] width 550 height 343
click at [582, 22] on icon "add_circle_outline" at bounding box center [584, 17] width 14 height 14
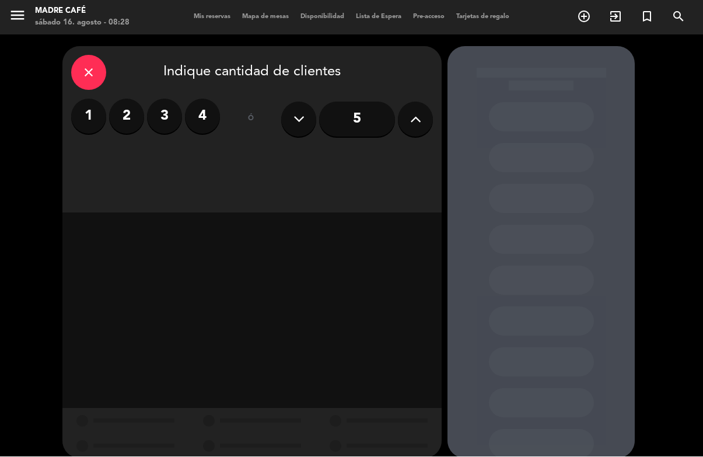
click at [421, 124] on icon at bounding box center [415, 120] width 11 height 18
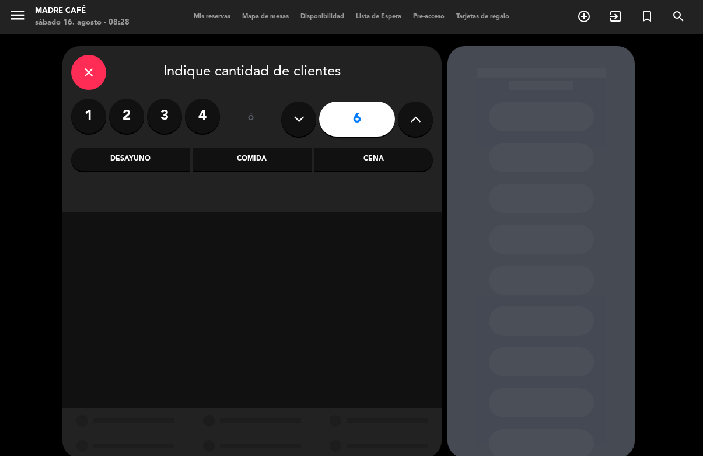
click at [413, 119] on icon at bounding box center [415, 120] width 11 height 18
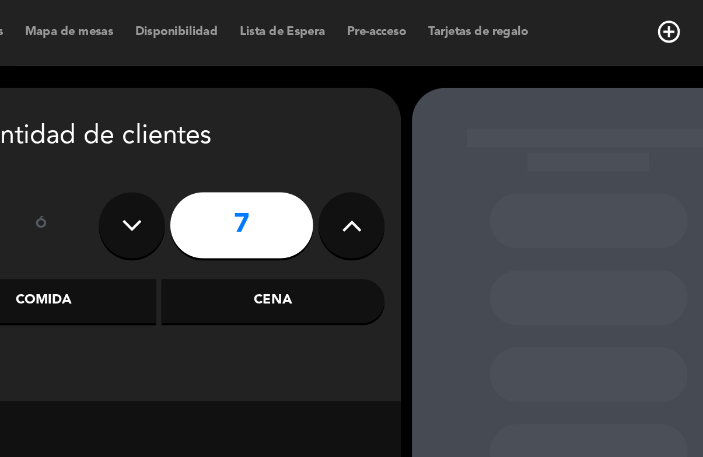
click at [410, 123] on icon at bounding box center [415, 120] width 11 height 18
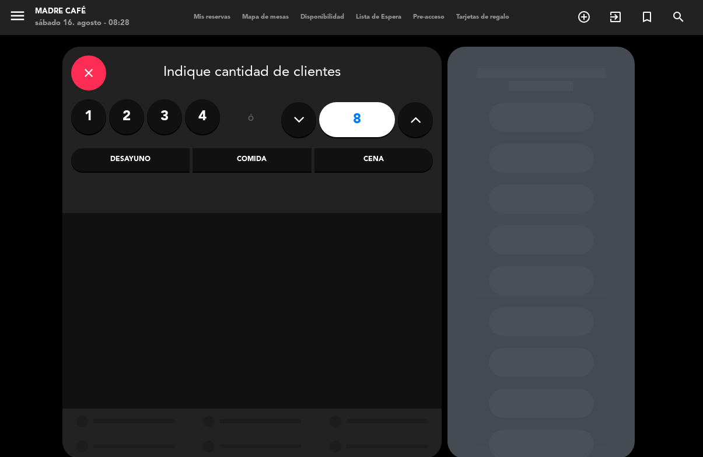
click at [302, 121] on icon at bounding box center [299, 120] width 11 height 18
type input "7"
click at [155, 160] on div "Desayuno" at bounding box center [130, 159] width 118 height 23
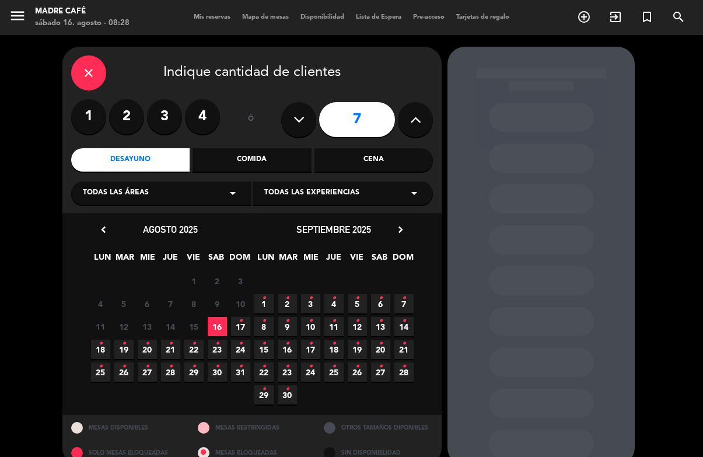
click at [236, 332] on span "17 •" at bounding box center [240, 326] width 19 height 19
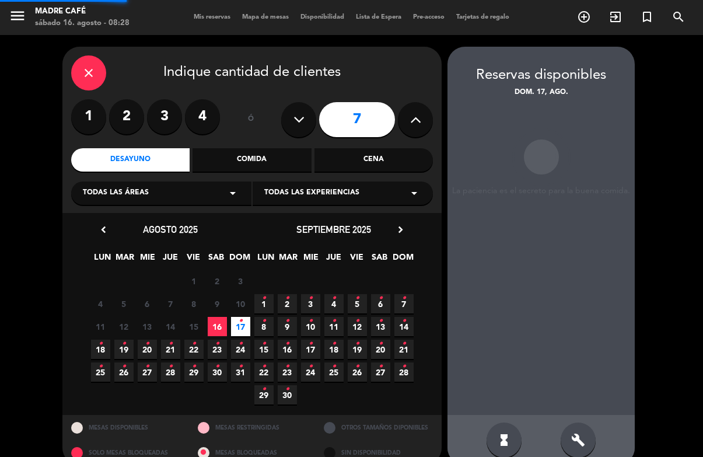
scroll to position [44, 0]
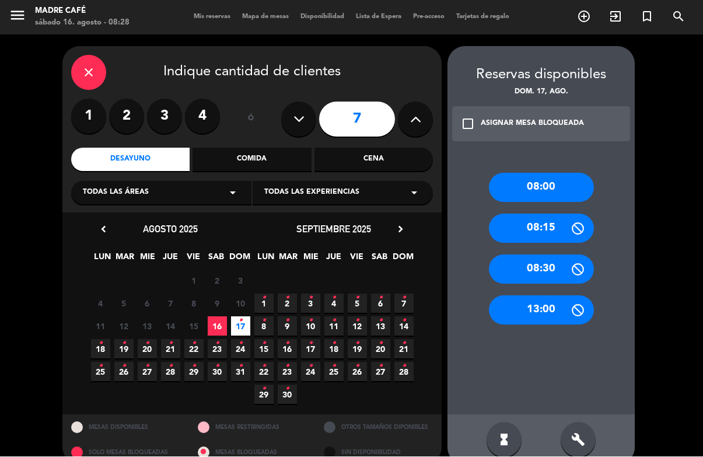
click at [211, 99] on label "4" at bounding box center [202, 116] width 35 height 35
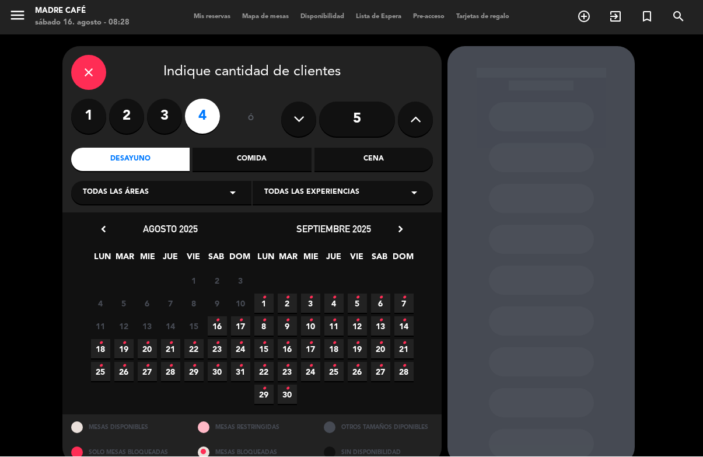
click at [254, 317] on span "8 •" at bounding box center [263, 326] width 19 height 19
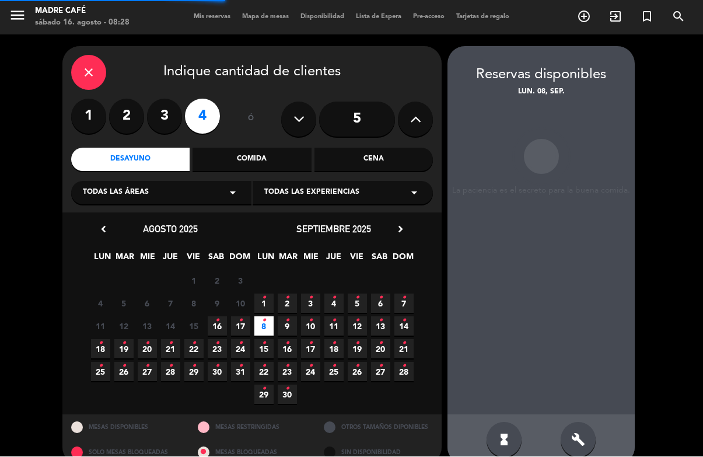
click at [244, 317] on span "17 •" at bounding box center [240, 326] width 19 height 19
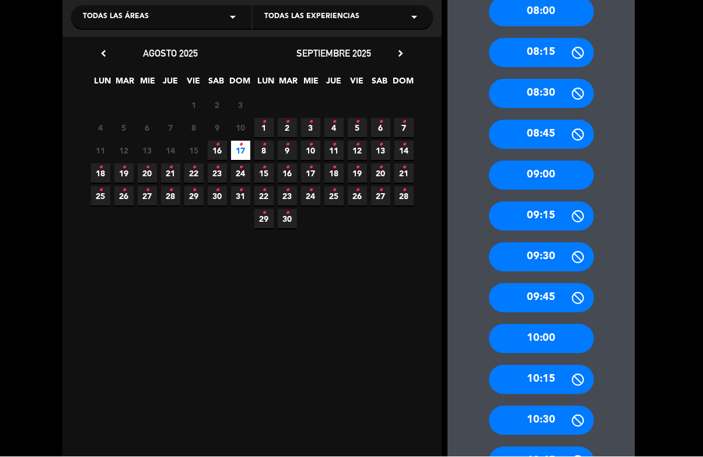
scroll to position [179, 0]
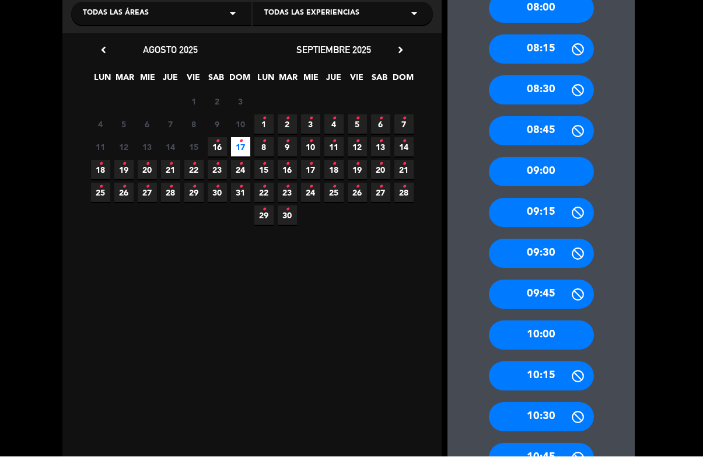
click at [554, 403] on div "10:30" at bounding box center [541, 417] width 105 height 29
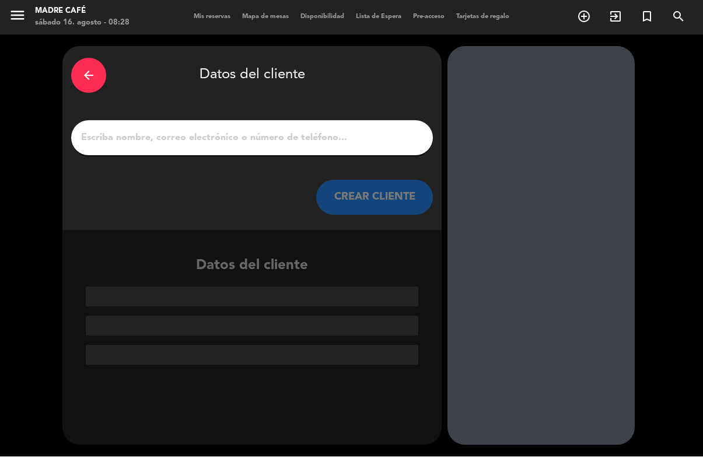
click at [96, 58] on div "arrow_back" at bounding box center [88, 75] width 35 height 35
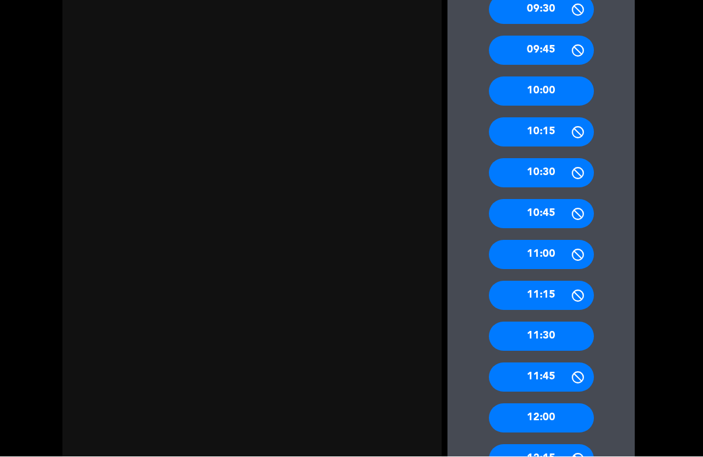
scroll to position [469, 0]
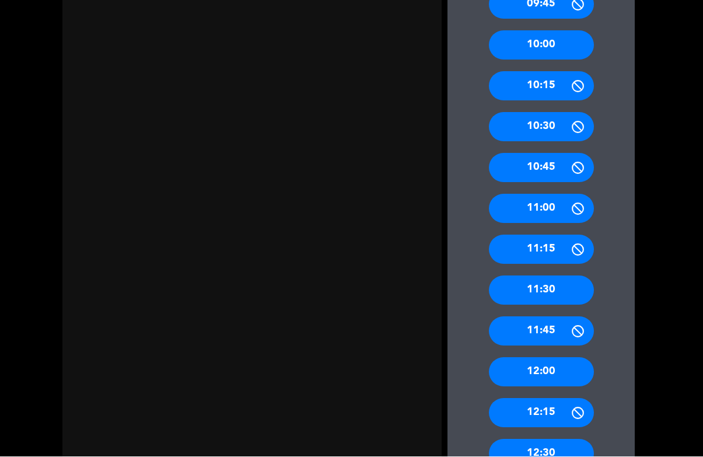
click at [553, 439] on div "12:30" at bounding box center [541, 453] width 105 height 29
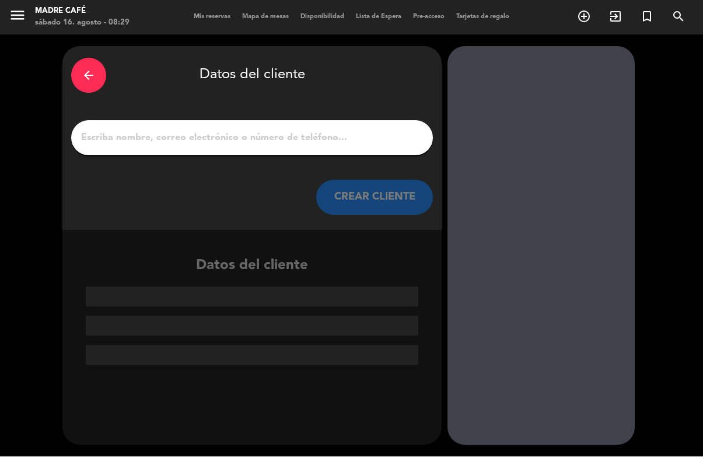
scroll to position [0, 0]
click at [271, 120] on div "arrow_back Datos del cliente CREAR CLIENTE" at bounding box center [251, 139] width 379 height 184
click at [291, 130] on input "1" at bounding box center [252, 138] width 344 height 16
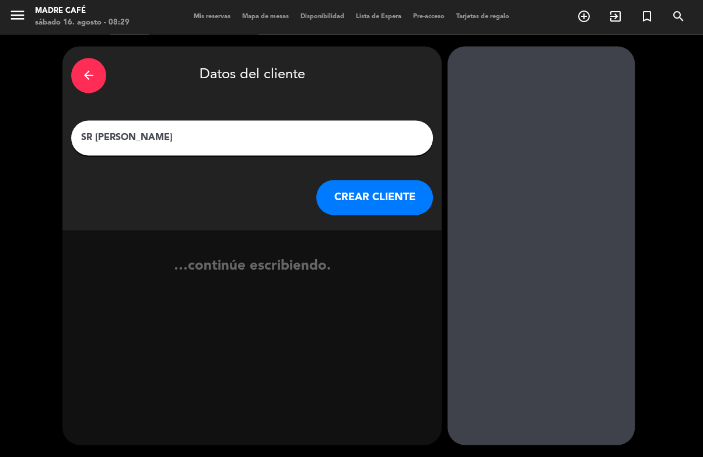
type input "SR [PERSON_NAME]"
click at [341, 180] on button "CREAR CLIENTE" at bounding box center [374, 197] width 117 height 35
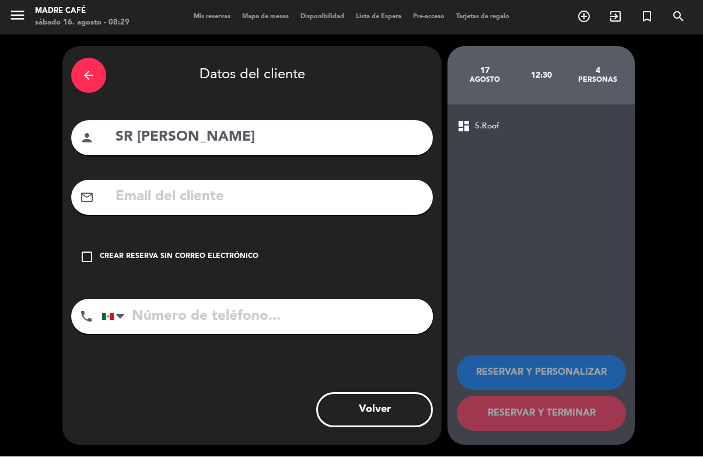
click at [86, 250] on icon "check_box_outline_blank" at bounding box center [87, 257] width 14 height 14
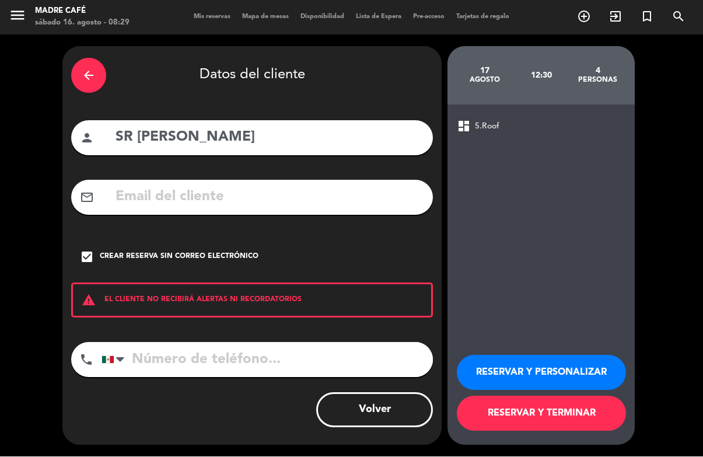
click at [470, 417] on button "RESERVAR Y TERMINAR" at bounding box center [541, 413] width 169 height 35
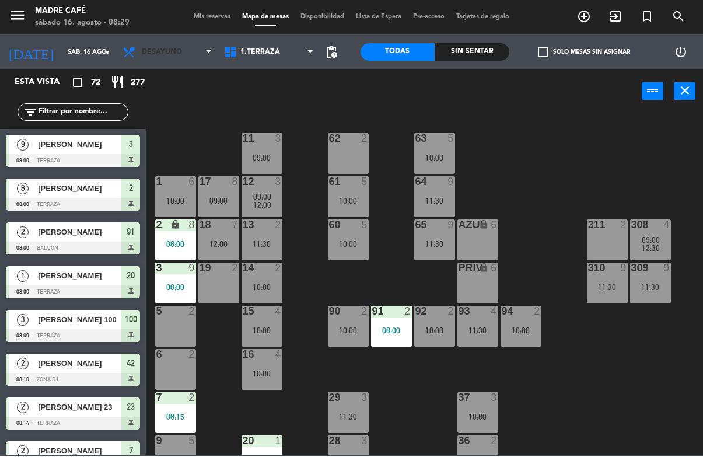
click at [175, 54] on span "Desayuno" at bounding box center [162, 52] width 40 height 8
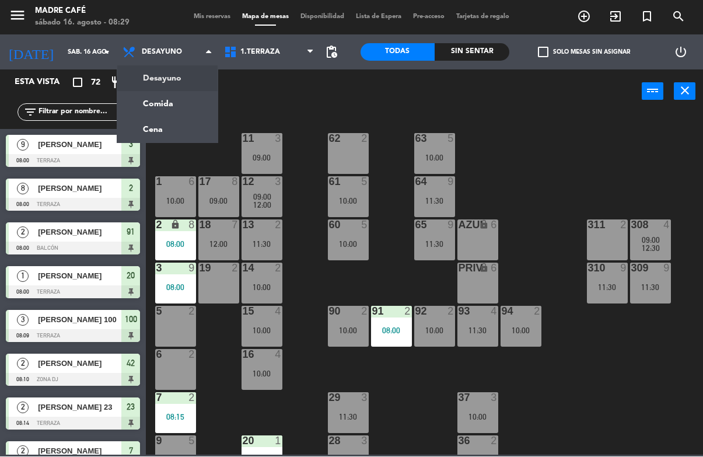
click at [83, 59] on input "sáb. 16 ago." at bounding box center [106, 52] width 88 height 19
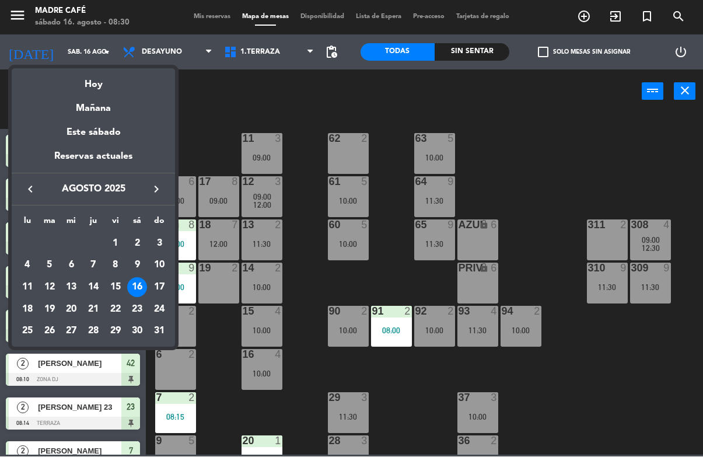
click at [160, 288] on div "17" at bounding box center [159, 288] width 20 height 20
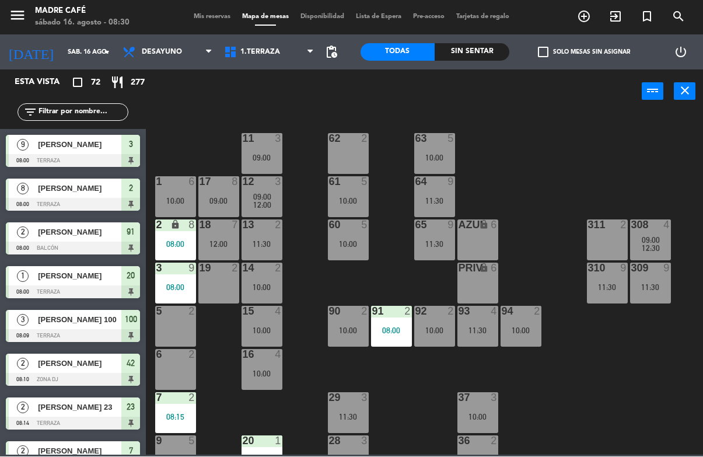
type input "dom. 17 ago."
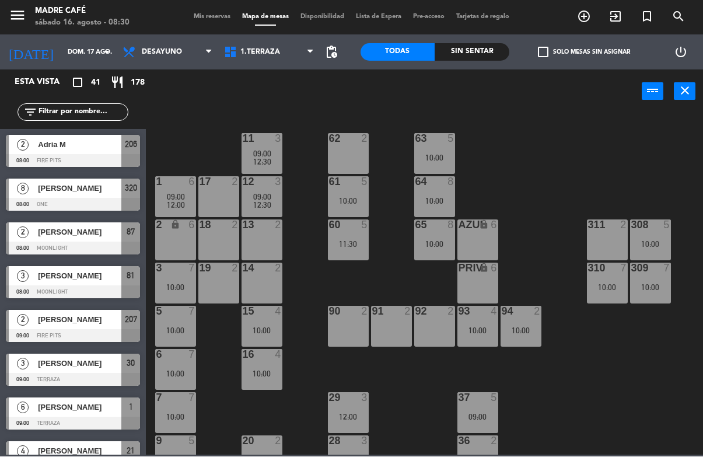
click at [94, 117] on input "text" at bounding box center [82, 112] width 90 height 13
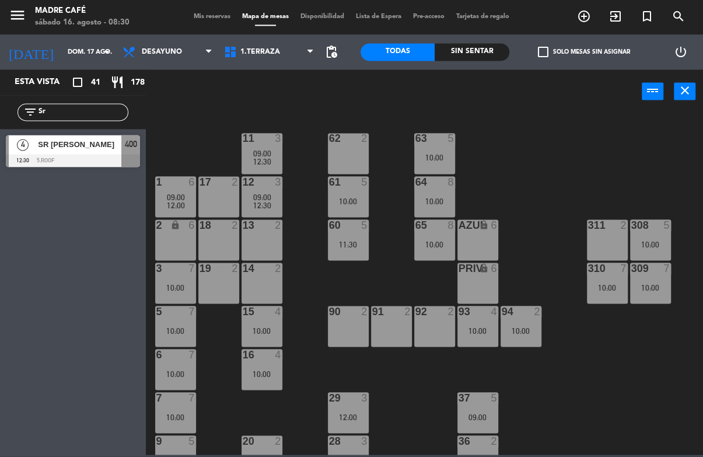
type input "Sr"
click at [190, 123] on div "11 3 09:00 12:30 63 5 10:00 62 2 12 3 09:00 12:30 1 6 09:00 12:00 61 5 10:00 64…" at bounding box center [428, 284] width 550 height 343
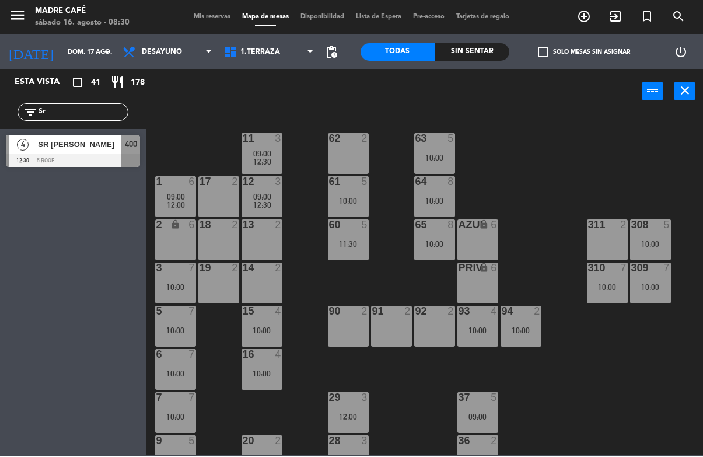
click at [95, 156] on div at bounding box center [73, 161] width 134 height 13
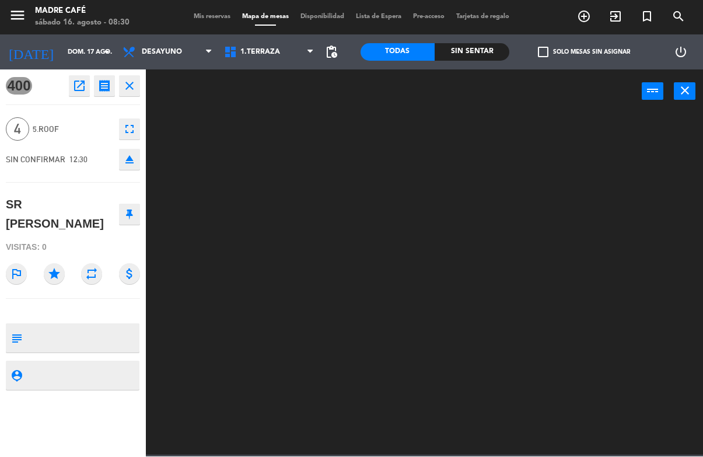
click at [85, 88] on icon "open_in_new" at bounding box center [79, 86] width 14 height 14
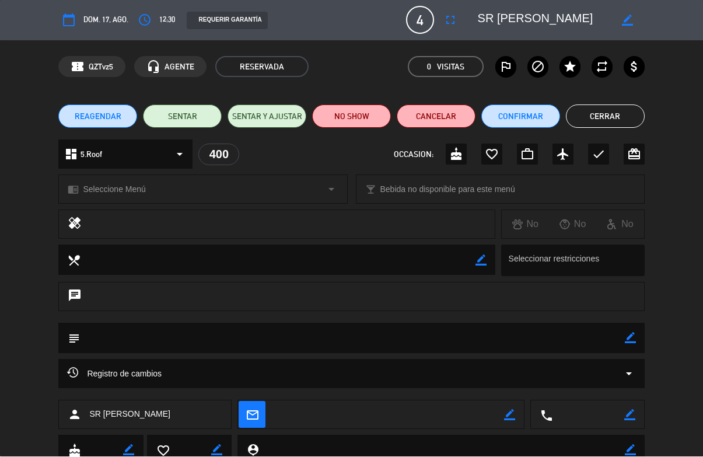
click at [446, 21] on icon "fullscreen" at bounding box center [451, 20] width 14 height 14
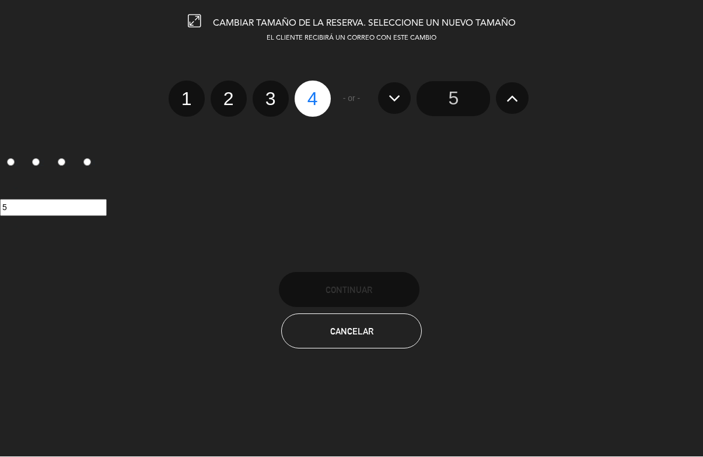
click at [522, 108] on button at bounding box center [512, 99] width 33 height 32
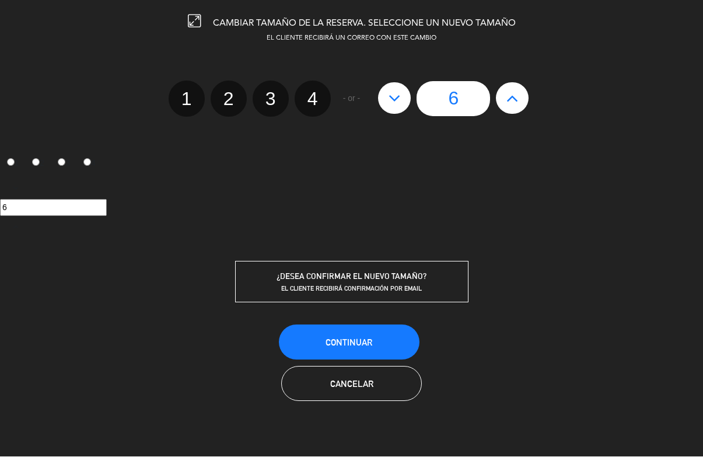
click at [522, 107] on button at bounding box center [512, 99] width 33 height 32
type input "7"
click at [518, 109] on button at bounding box center [512, 99] width 33 height 32
type input "8"
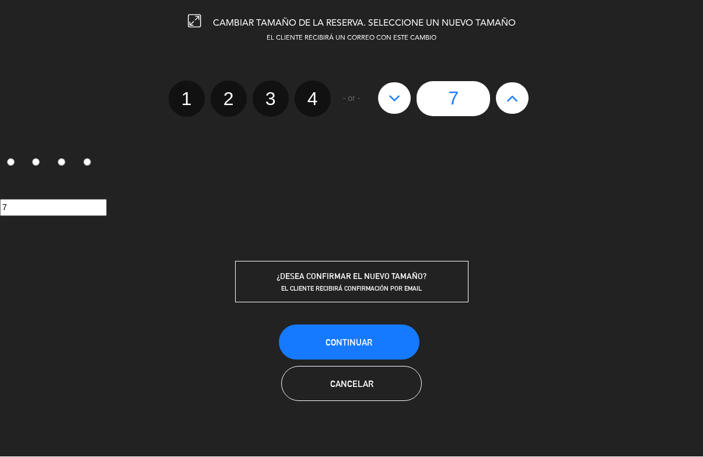
type input "8"
click at [513, 104] on icon at bounding box center [513, 98] width 12 height 19
type input "9"
click at [516, 100] on icon at bounding box center [513, 98] width 12 height 19
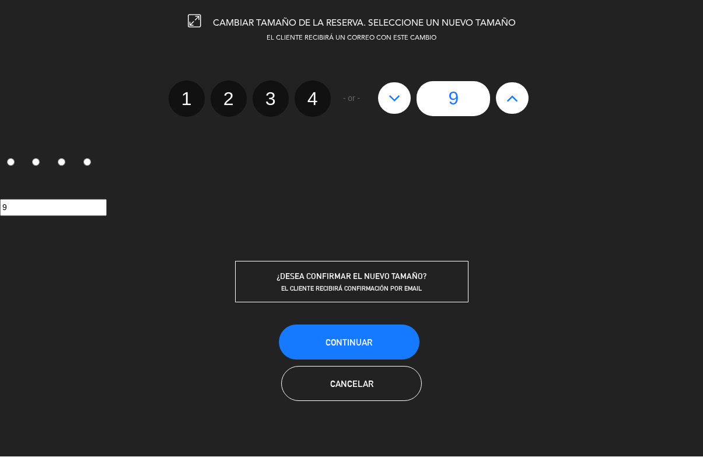
type input "10"
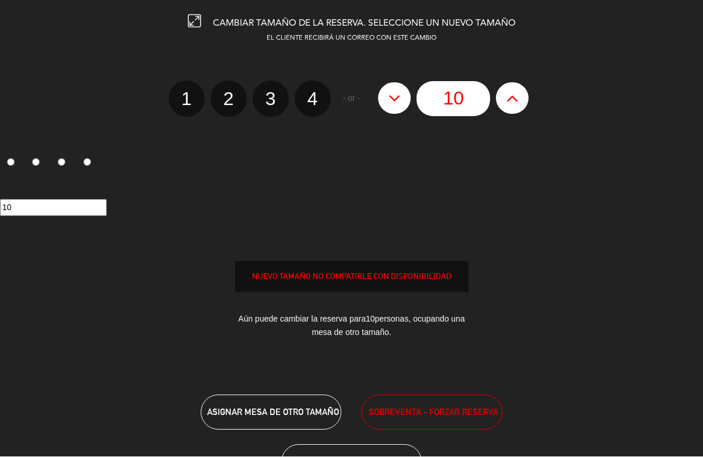
click at [450, 268] on div "NUEVO TAMAÑO NO COMPATIBLE CON DISPONIBILIDAD" at bounding box center [351, 276] width 233 height 31
click at [462, 397] on button "SOBREVENTA - FORZAR RESERVA" at bounding box center [432, 412] width 141 height 35
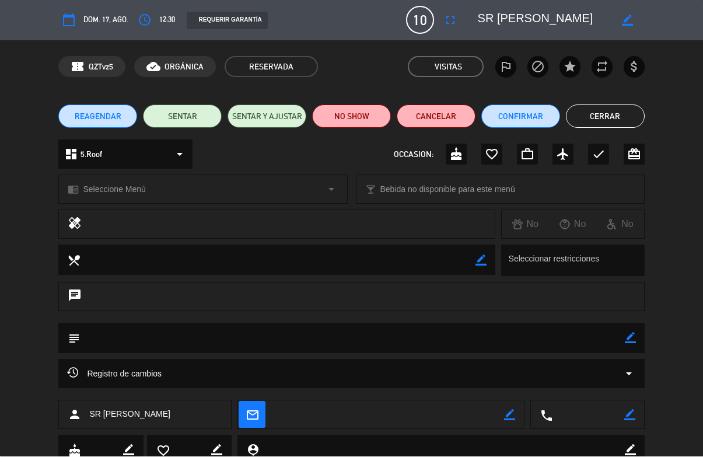
click at [614, 115] on button "Cerrar" at bounding box center [605, 116] width 79 height 23
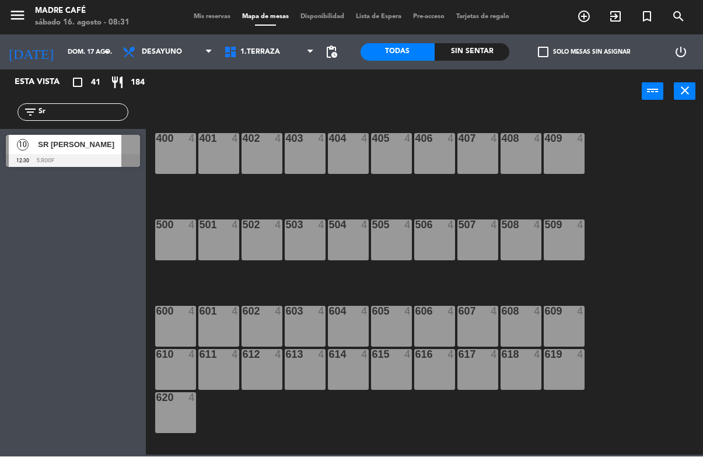
click at [91, 156] on div at bounding box center [73, 161] width 134 height 13
click at [111, 115] on input "Sr" at bounding box center [82, 112] width 90 height 13
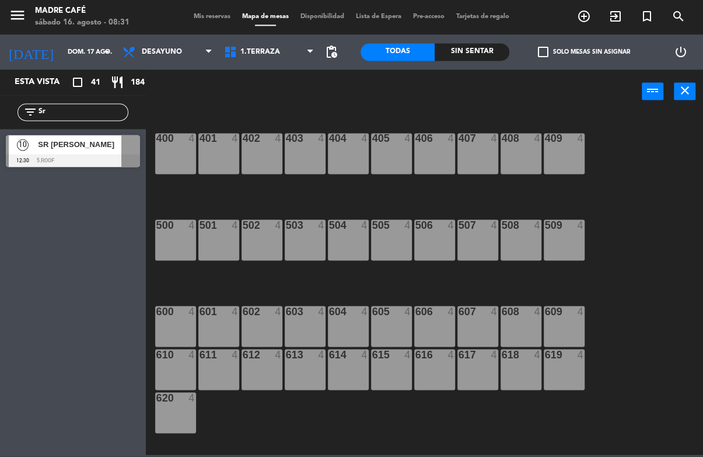
type input "S"
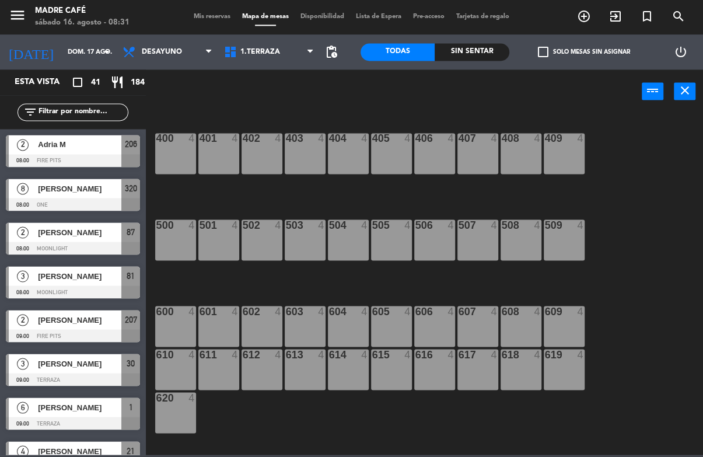
click at [627, 133] on div "400 4 401 4 402 4 403 4 404 4 405 4 406 4 407 4 408 4 409 4 500 4 501 4 502 4 5…" at bounding box center [428, 284] width 550 height 343
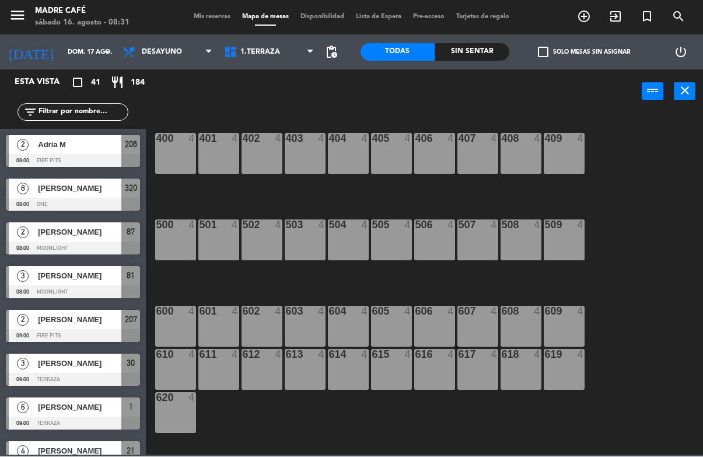
click at [95, 53] on input "dom. 17 ago." at bounding box center [106, 52] width 88 height 19
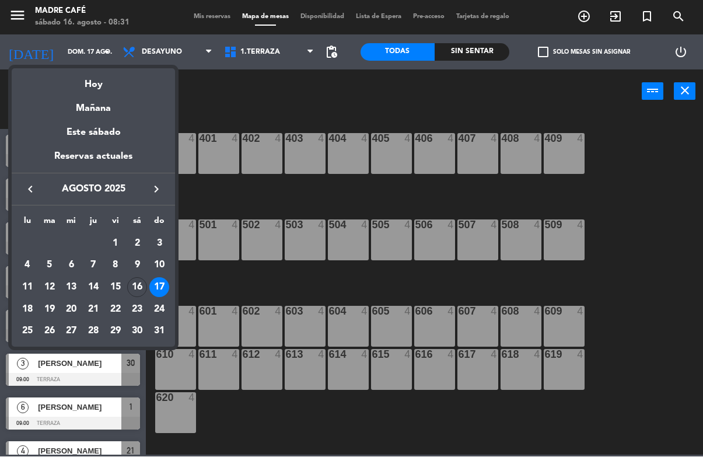
click at [131, 95] on div "Mañana" at bounding box center [93, 105] width 163 height 24
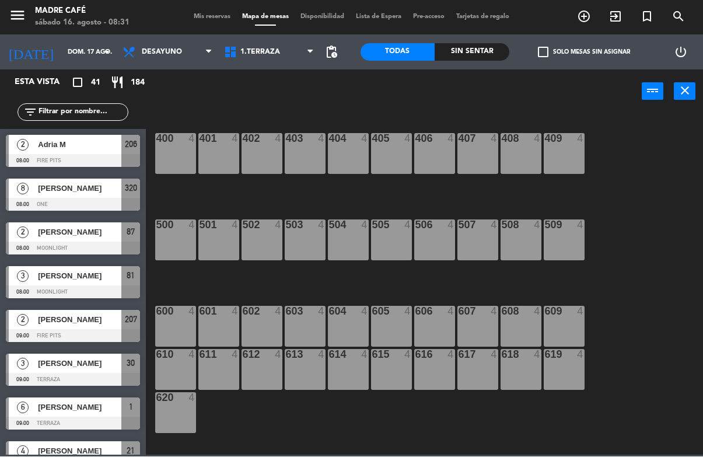
click at [93, 50] on input "dom. 17 ago." at bounding box center [106, 52] width 88 height 19
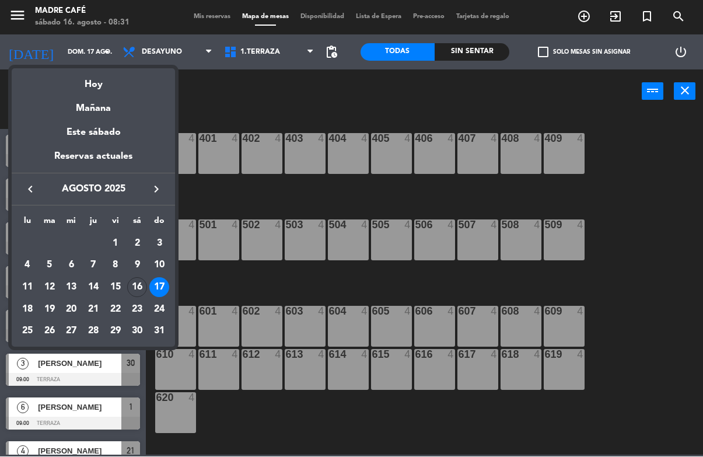
click at [104, 85] on div "Hoy" at bounding box center [93, 81] width 163 height 24
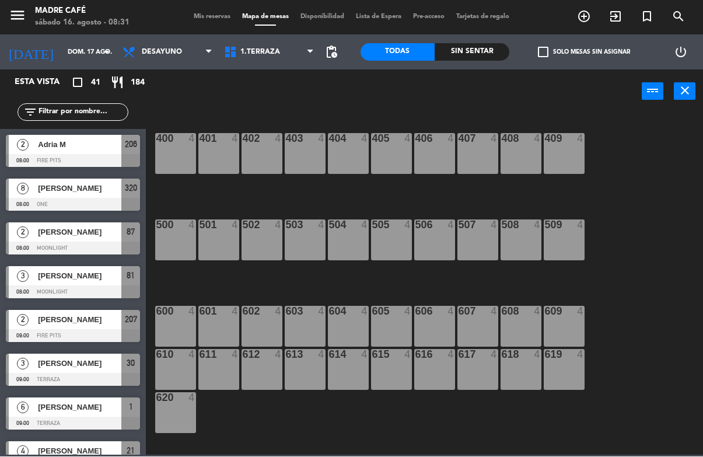
type input "sáb. 16 ago."
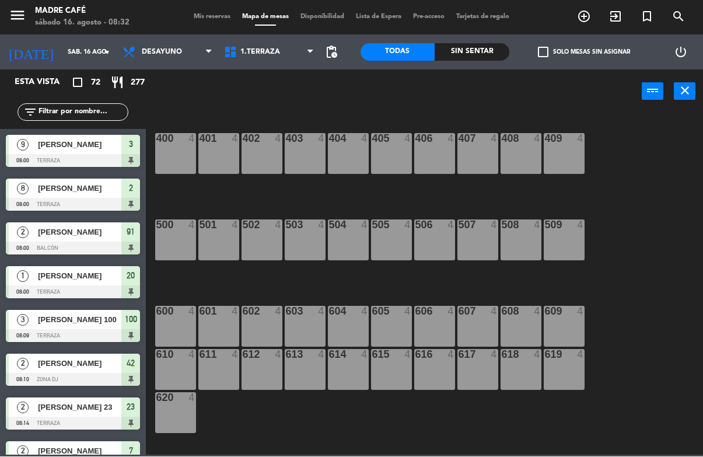
click at [619, 25] on span "exit_to_app" at bounding box center [616, 17] width 32 height 20
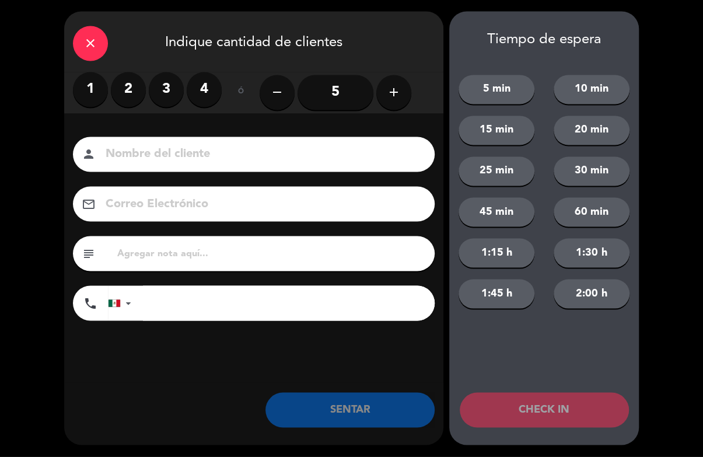
click at [205, 95] on label "4" at bounding box center [204, 89] width 35 height 35
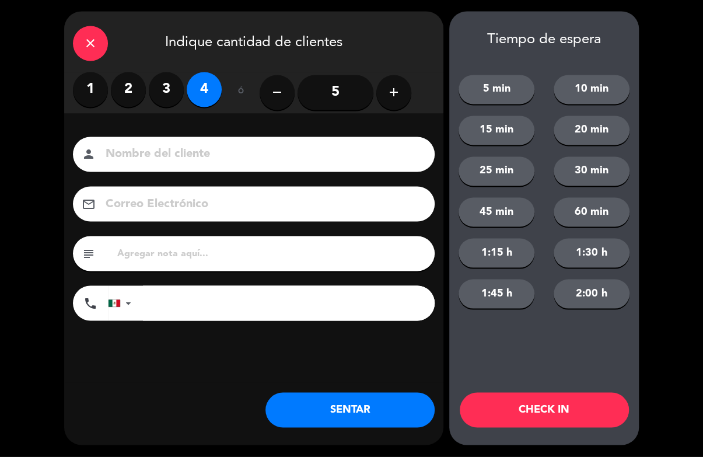
click at [213, 152] on input at bounding box center [261, 155] width 315 height 20
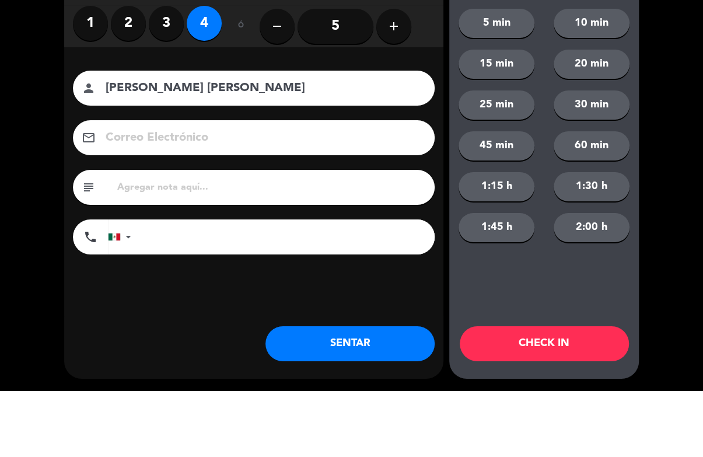
type input "[PERSON_NAME] [PERSON_NAME]"
click at [643, 108] on div "close Indique cantidad de clientes 1 2 3 4 ó remove 5 add Nombre del cliente pe…" at bounding box center [351, 228] width 703 height 457
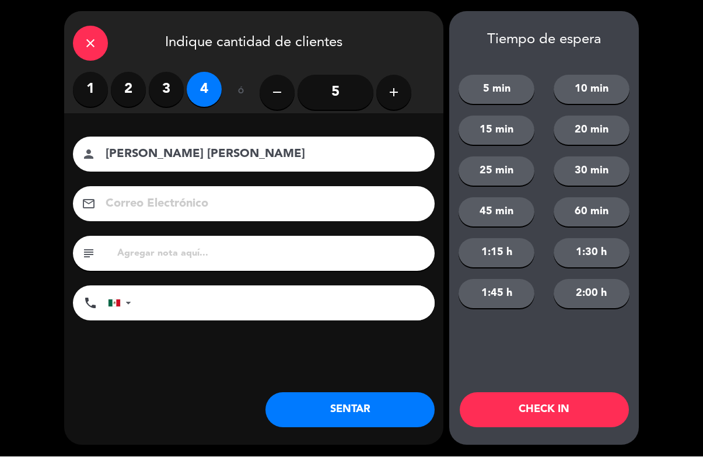
click at [586, 413] on button "CHECK IN" at bounding box center [544, 410] width 169 height 35
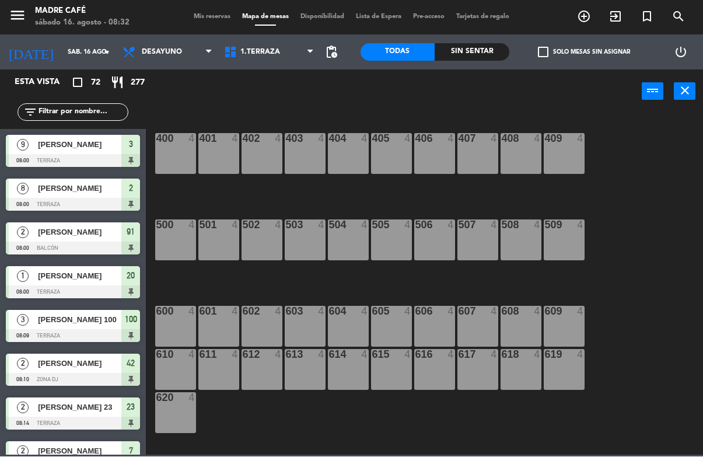
click at [97, 119] on input "text" at bounding box center [82, 112] width 90 height 13
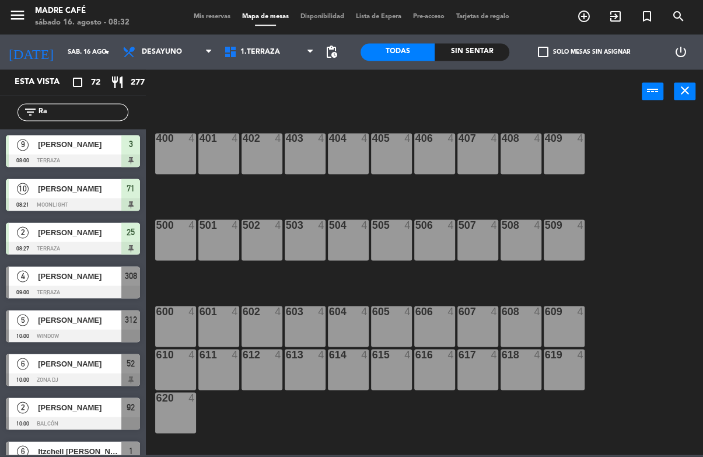
click at [263, 113] on div "400 4 401 4 402 4 403 4 404 4 405 4 406 4 407 4 408 4 409 4 500 4 501 4 502 4 5…" at bounding box center [428, 284] width 550 height 343
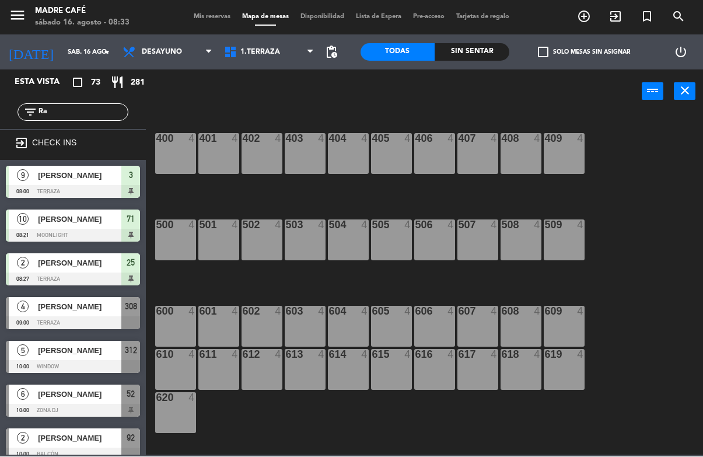
click at [92, 118] on input "Ra" at bounding box center [82, 112] width 90 height 13
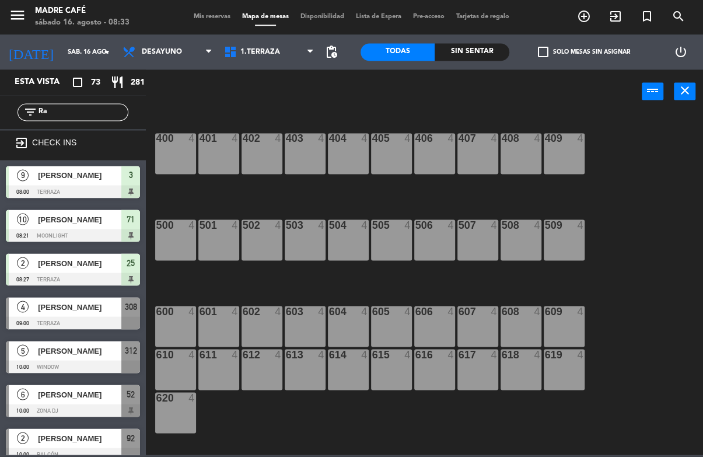
type input "R"
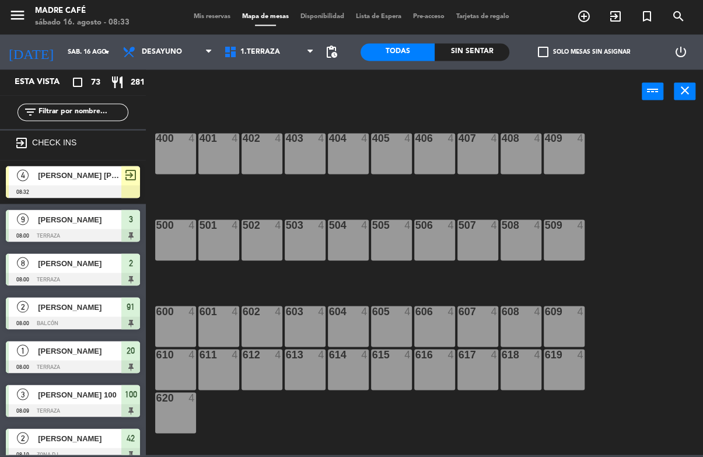
click at [639, 127] on div "400 4 401 4 402 4 403 4 404 4 405 4 406 4 407 4 408 4 409 4 500 4 501 4 502 4 5…" at bounding box center [428, 284] width 550 height 343
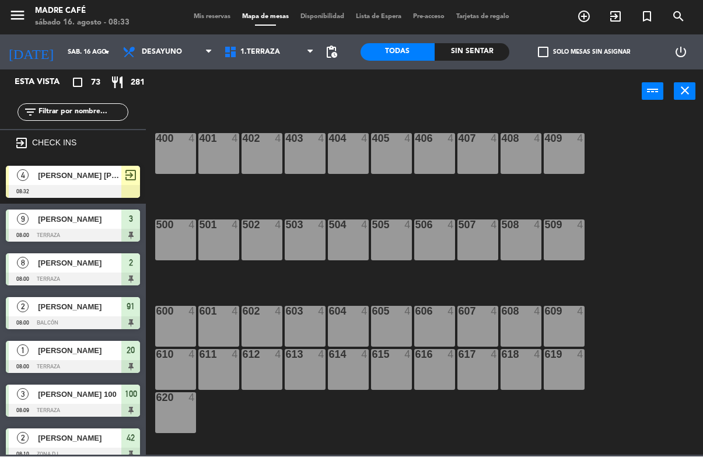
click at [305, 48] on span "1.Terraza" at bounding box center [269, 53] width 102 height 26
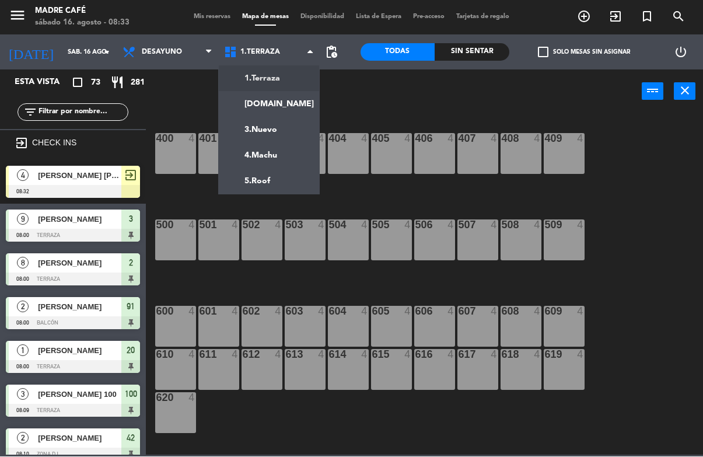
click at [303, 99] on ng-component "menu Madre Café sábado 16. agosto - 08:33 Mis reservas Mapa de mesas Disponibil…" at bounding box center [351, 227] width 703 height 455
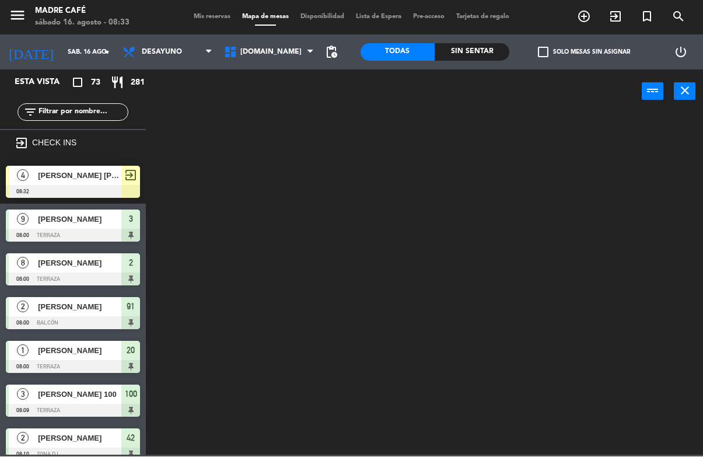
click at [292, 51] on span "[DOMAIN_NAME]" at bounding box center [269, 53] width 102 height 26
click at [301, 86] on ng-component "menu Madre Café sábado 16. agosto - 08:33 Mis reservas Mapa de mesas Disponibil…" at bounding box center [351, 227] width 703 height 455
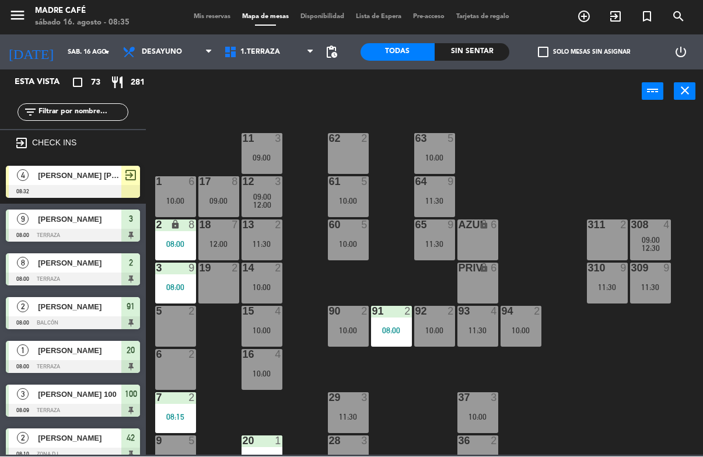
click at [102, 109] on input "text" at bounding box center [82, 112] width 90 height 13
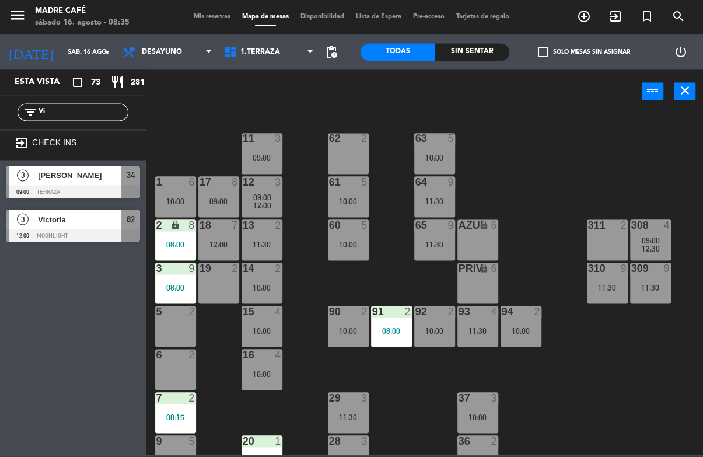
type input "Vi"
click at [512, 144] on div "11 3 09:00 63 5 10:00 62 2 12 3 09:00 12:00 1 6 10:00 61 5 10:00 64 9 11:30 17 …" at bounding box center [428, 284] width 550 height 343
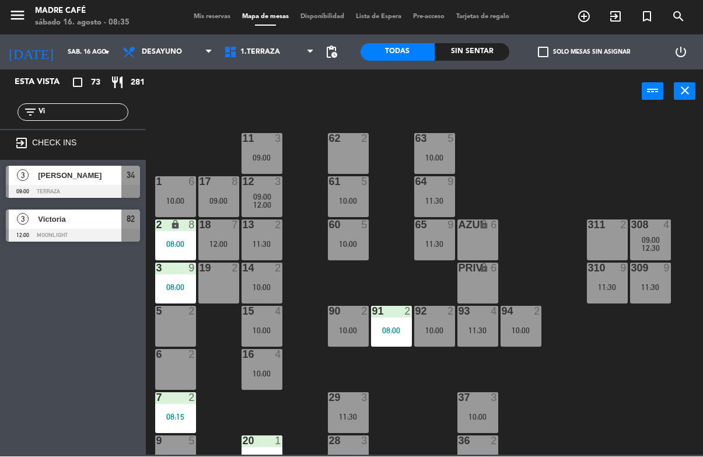
click at [94, 180] on span "[PERSON_NAME]" at bounding box center [79, 176] width 83 height 12
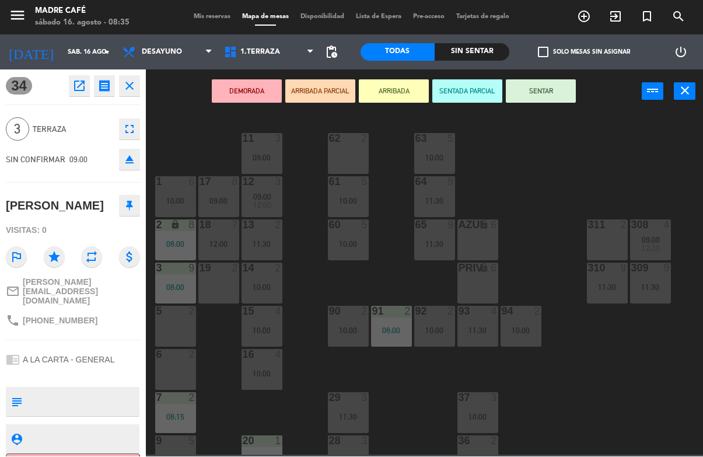
click at [396, 102] on button "ARRIBADA" at bounding box center [394, 91] width 70 height 23
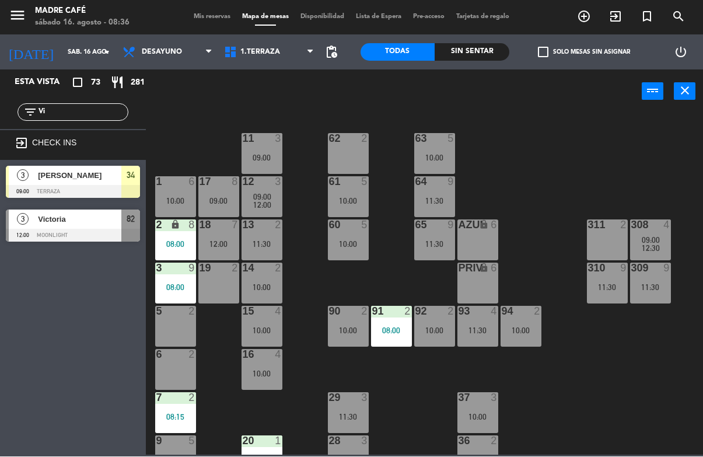
click at [81, 114] on input "Vi" at bounding box center [82, 112] width 90 height 13
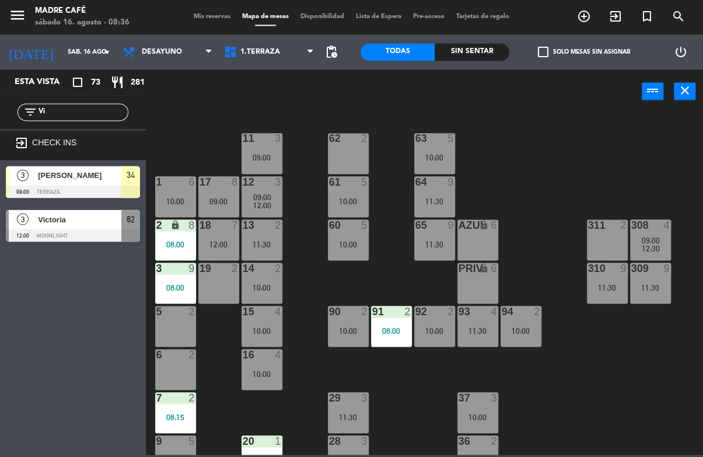
type input "V"
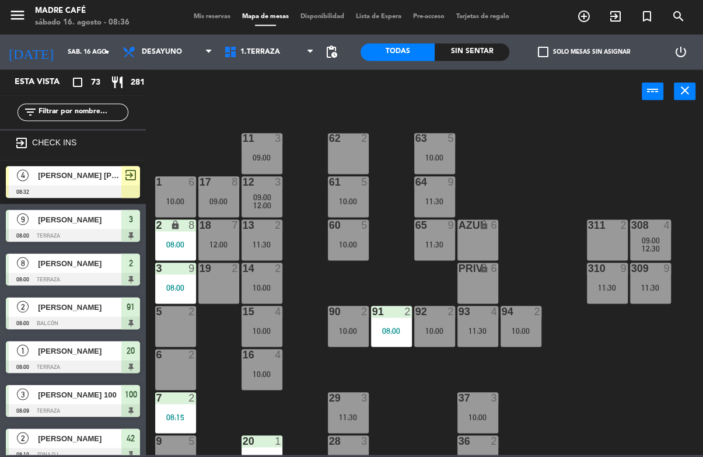
click at [585, 129] on div "11 3 09:00 63 5 10:00 62 2 12 3 09:00 12:00 1 6 10:00 61 5 10:00 64 9 11:30 17 …" at bounding box center [428, 284] width 550 height 343
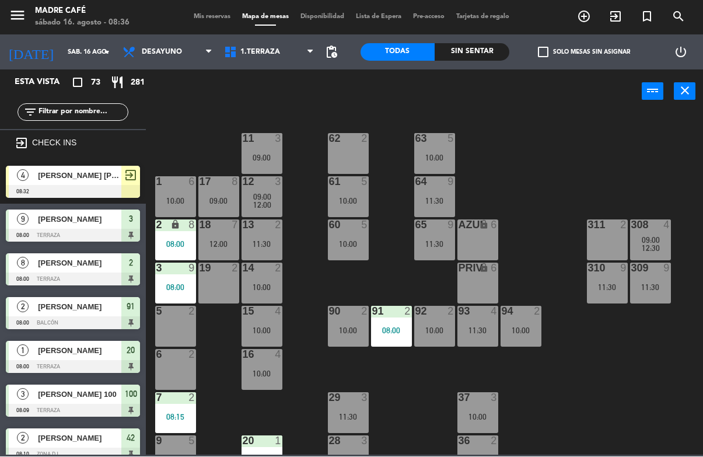
click at [83, 149] on div "CHECK INS" at bounding box center [79, 146] width 112 height 18
click at [88, 114] on input "text" at bounding box center [82, 112] width 90 height 13
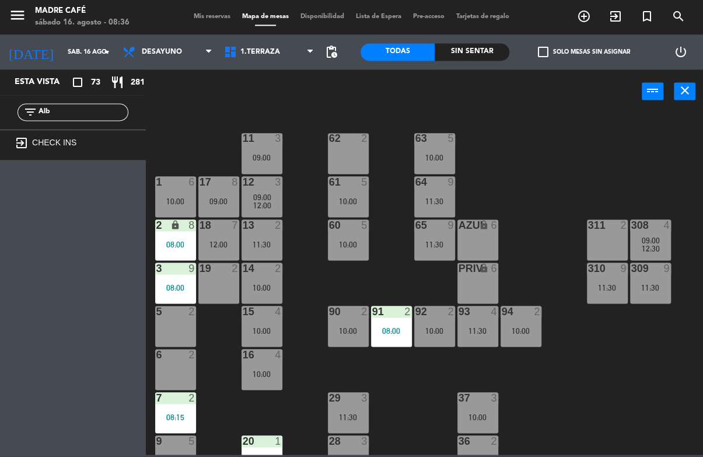
click at [567, 121] on div "11 3 09:00 63 5 10:00 62 2 12 3 09:00 12:00 1 6 10:00 61 5 10:00 64 9 11:30 17 …" at bounding box center [428, 284] width 550 height 343
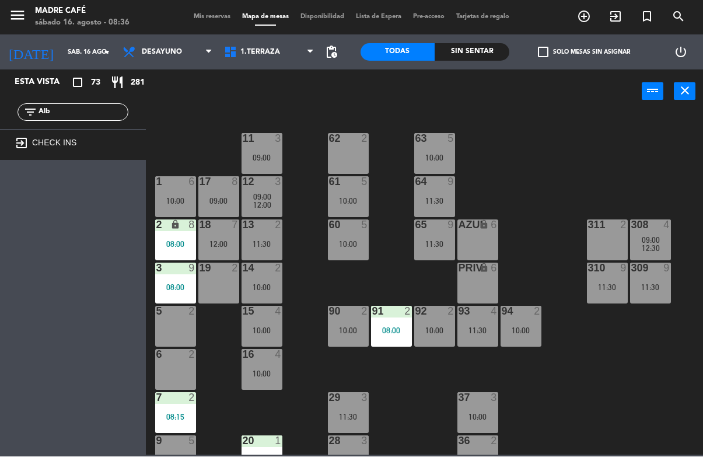
click at [103, 109] on input "Alb" at bounding box center [82, 112] width 90 height 13
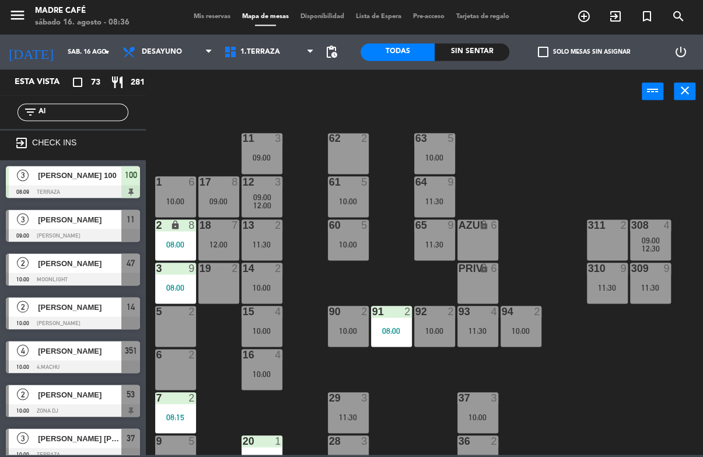
type input "A"
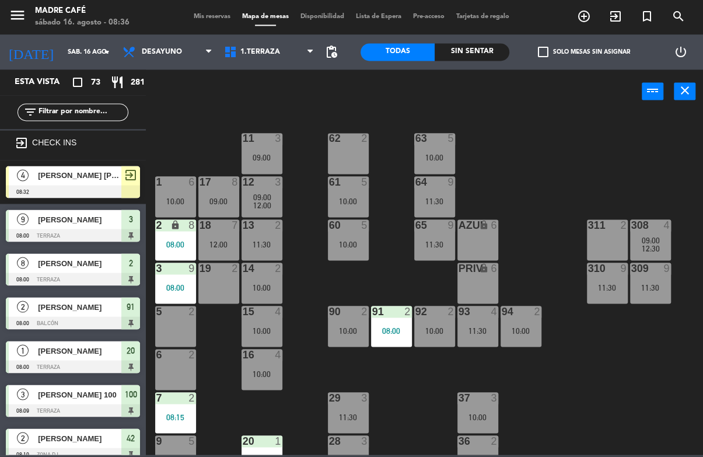
click at [533, 125] on div "11 3 09:00 63 5 10:00 62 2 12 3 09:00 12:00 1 6 10:00 61 5 10:00 64 9 11:30 17 …" at bounding box center [428, 284] width 550 height 343
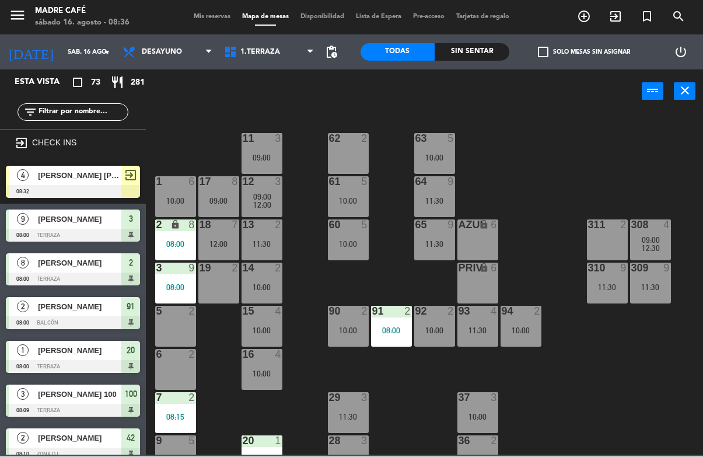
click at [591, 22] on icon "exit_to_app" at bounding box center [584, 17] width 14 height 14
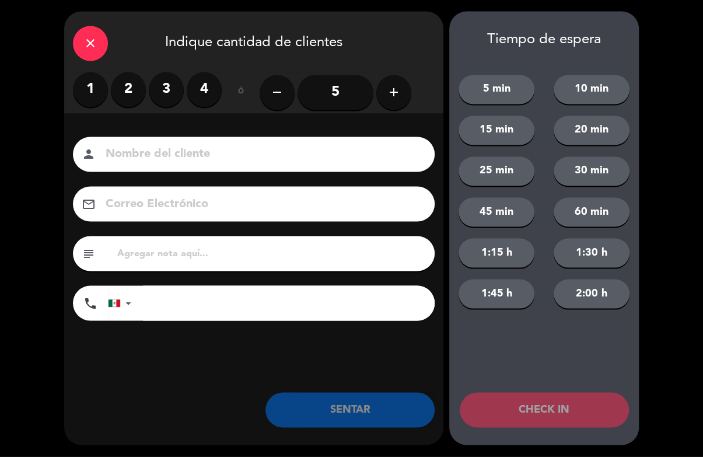
click at [141, 96] on label "2" at bounding box center [128, 89] width 35 height 35
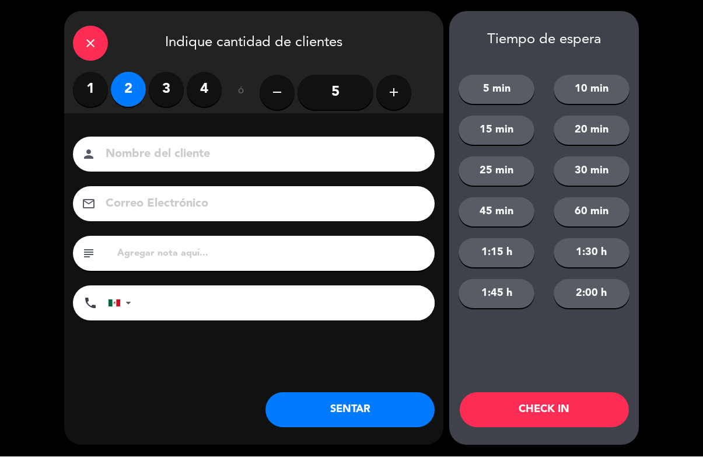
click at [177, 162] on input at bounding box center [261, 155] width 315 height 20
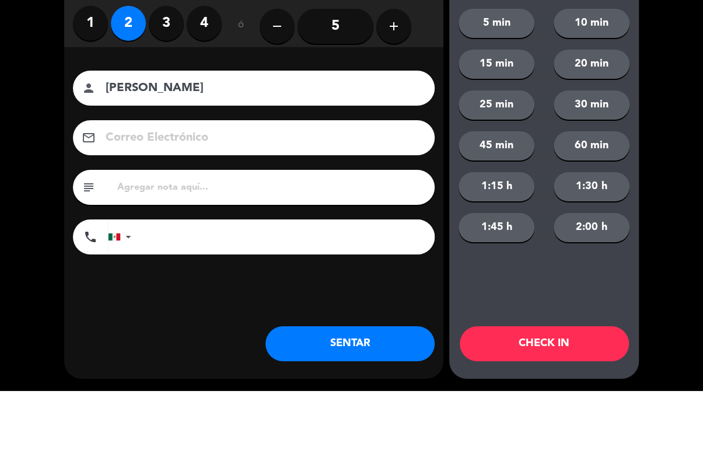
type input "[PERSON_NAME]"
click at [676, 135] on div "close Indique cantidad de clientes 1 2 3 4 ó remove 5 add Nombre del cliente pe…" at bounding box center [351, 228] width 703 height 457
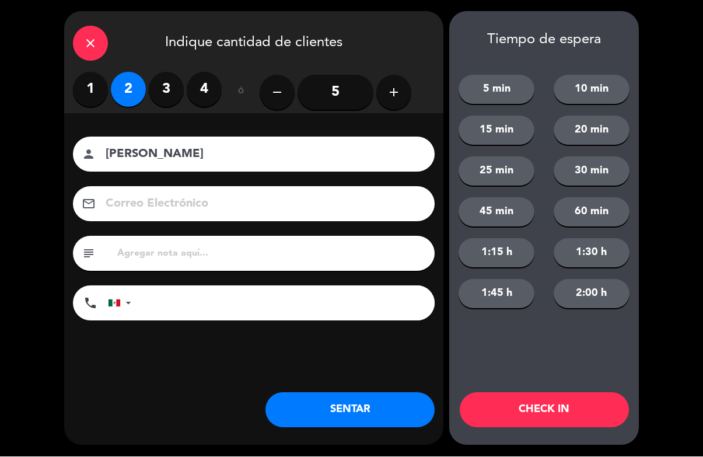
click at [575, 409] on button "CHECK IN" at bounding box center [544, 410] width 169 height 35
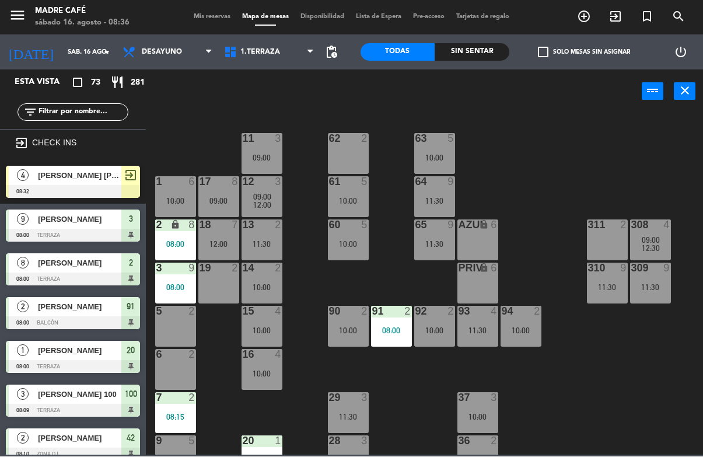
click at [277, 61] on span "1.Terraza" at bounding box center [269, 53] width 102 height 26
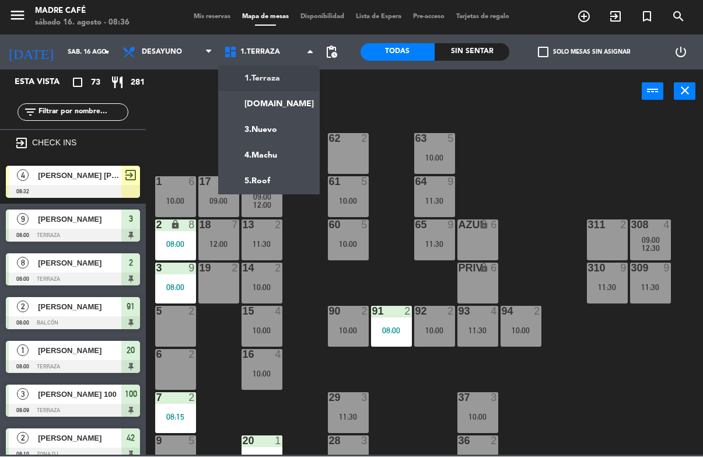
click at [283, 103] on ng-component "menu Madre Café sábado 16. agosto - 08:36 Mis reservas Mapa de mesas Disponibil…" at bounding box center [351, 227] width 703 height 455
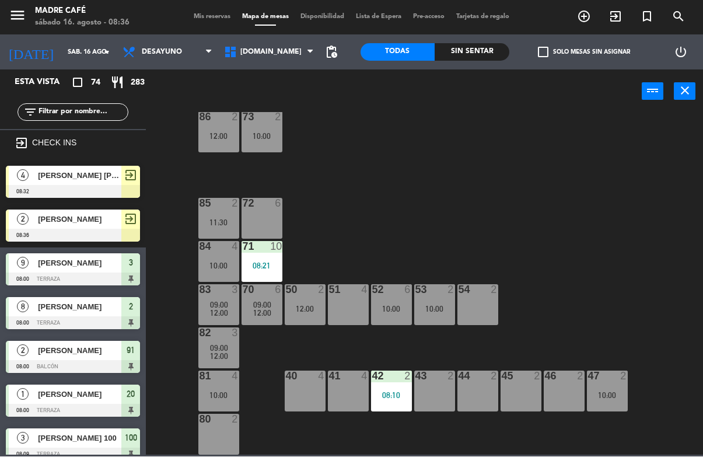
click at [482, 48] on div "Sin sentar" at bounding box center [472, 53] width 75 height 18
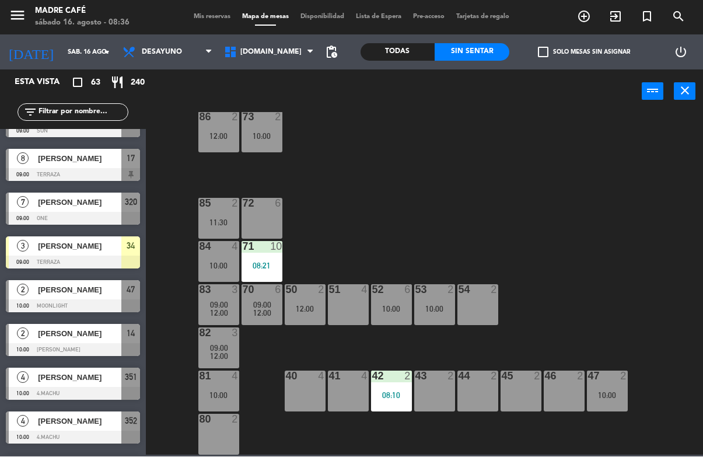
scroll to position [331, 0]
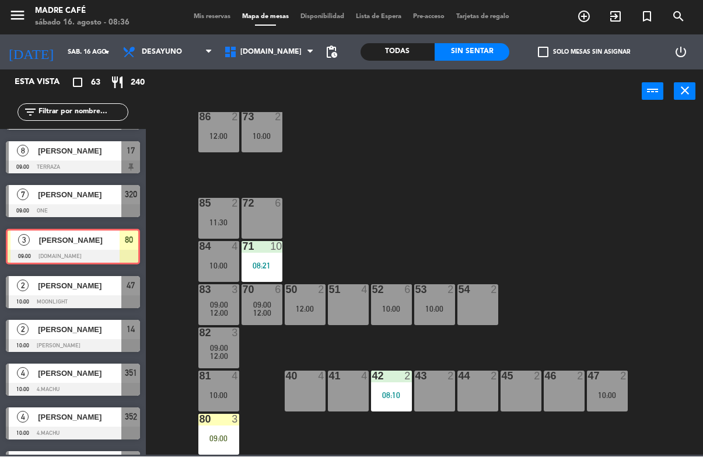
click at [215, 431] on div "80 3 09:00" at bounding box center [218, 434] width 41 height 41
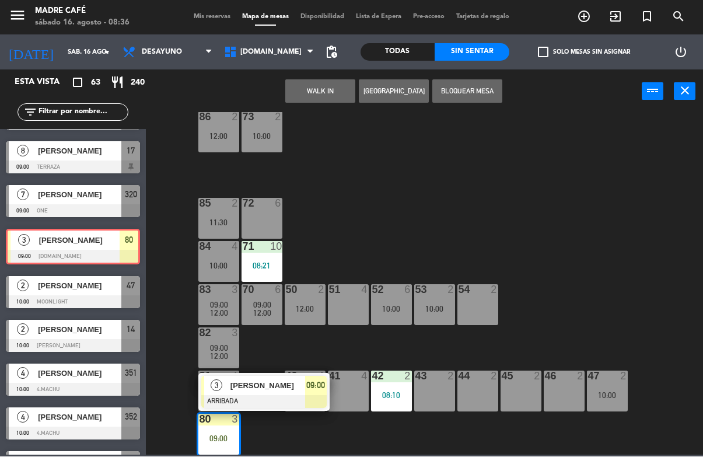
click at [259, 389] on span "[PERSON_NAME]" at bounding box center [268, 386] width 75 height 12
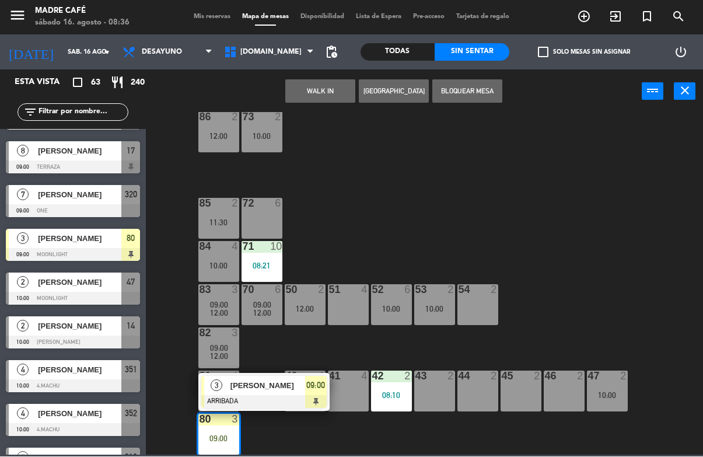
click at [283, 376] on div "[PERSON_NAME]" at bounding box center [267, 385] width 76 height 19
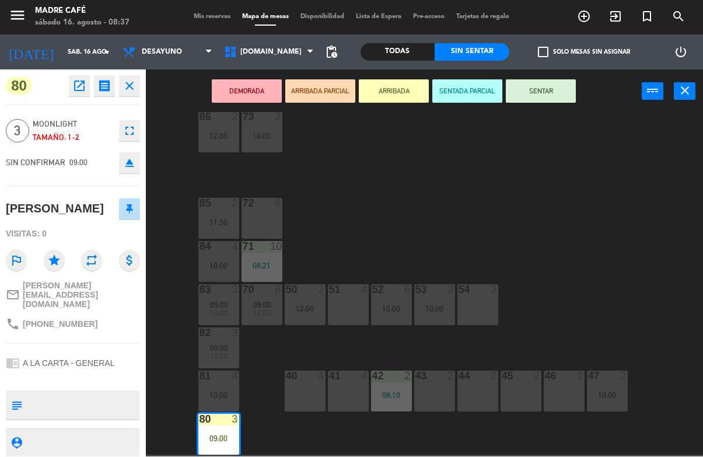
click at [541, 102] on button "SENTAR" at bounding box center [541, 91] width 70 height 23
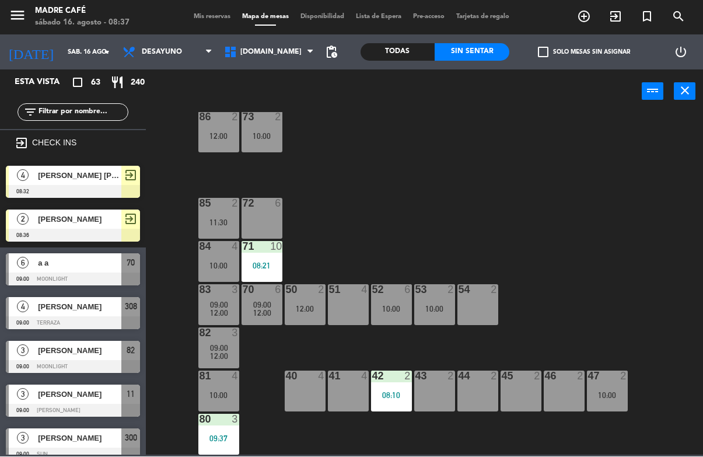
click at [255, 61] on span "[DOMAIN_NAME]" at bounding box center [269, 53] width 102 height 26
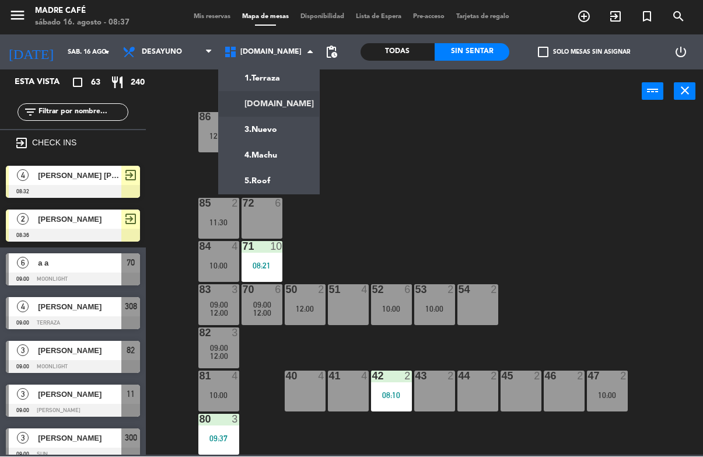
click at [289, 79] on ng-component "menu Madre Café sábado 16. agosto - 08:37 Mis reservas Mapa de mesas Disponibil…" at bounding box center [351, 227] width 703 height 455
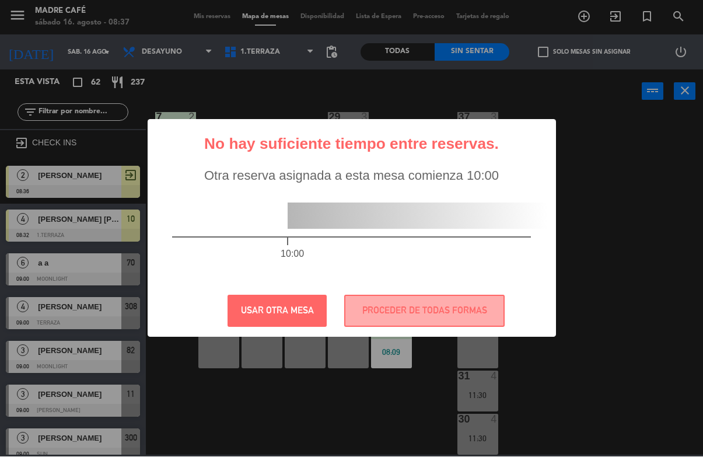
click at [363, 308] on button "PROCEDER DE TODAS FORMAS" at bounding box center [424, 311] width 160 height 32
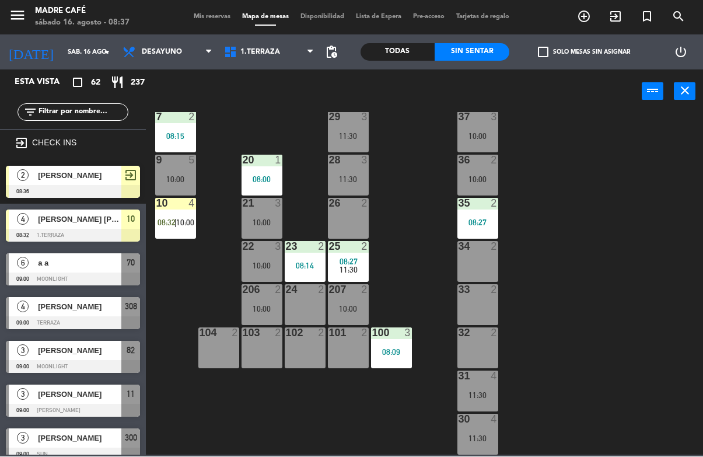
click at [176, 211] on div "10 4 08:32 | 10:00" at bounding box center [175, 218] width 41 height 41
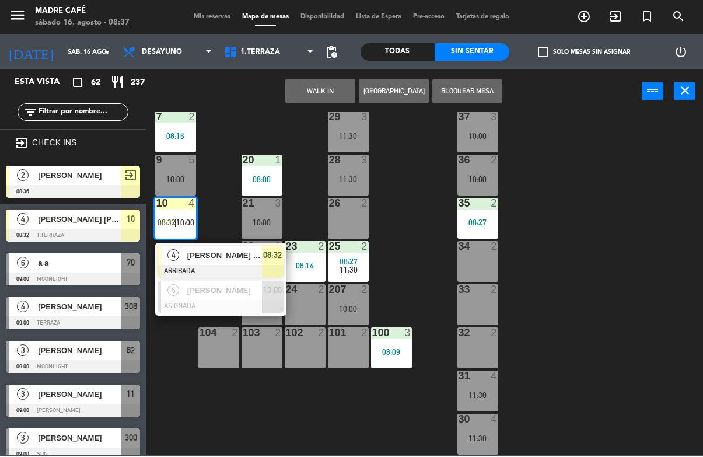
click at [215, 259] on span "[PERSON_NAME] [PERSON_NAME]" at bounding box center [224, 256] width 75 height 12
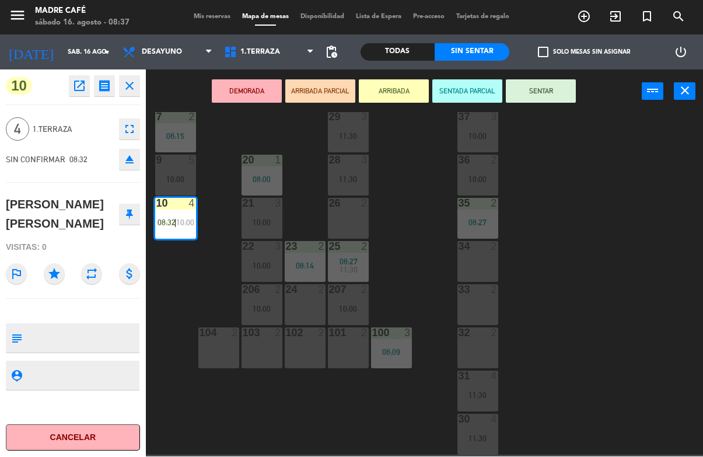
click at [534, 90] on button "SENTAR" at bounding box center [541, 91] width 70 height 23
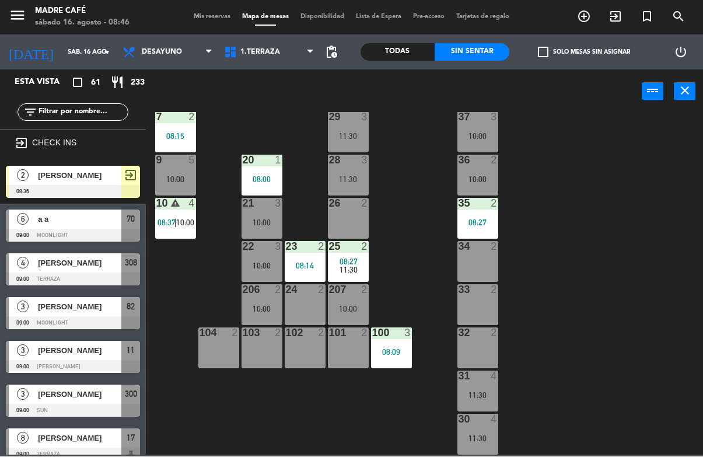
click at [81, 117] on input "text" at bounding box center [82, 112] width 90 height 13
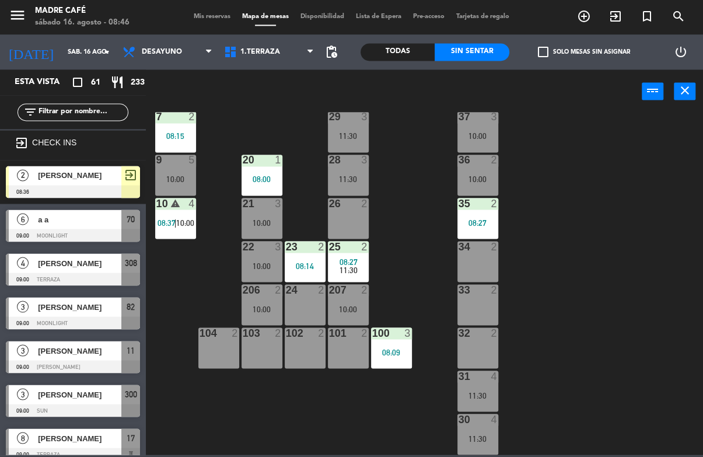
click at [96, 110] on input "text" at bounding box center [82, 112] width 90 height 13
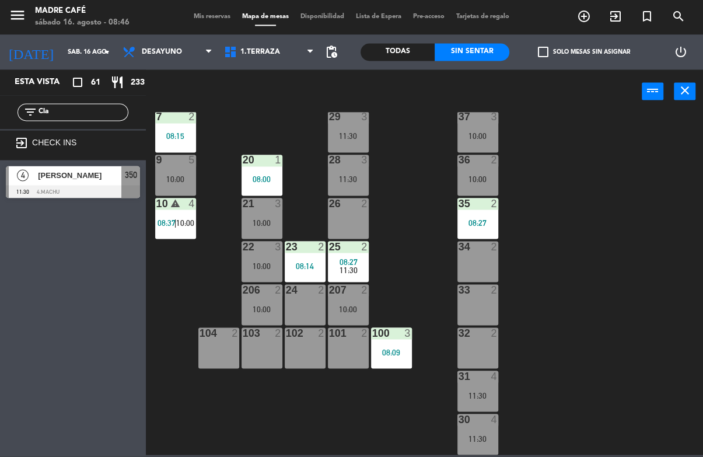
click at [619, 144] on div "11 3 09:00 63 5 10:00 62 2 12 3 09:00 12:00 1 6 10:00 61 5 10:00 64 9 11:30 17 …" at bounding box center [428, 284] width 550 height 343
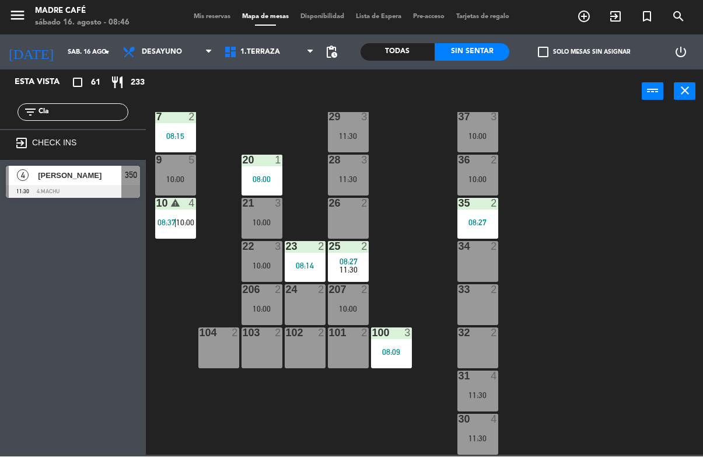
click at [90, 119] on input "Cla" at bounding box center [82, 112] width 90 height 13
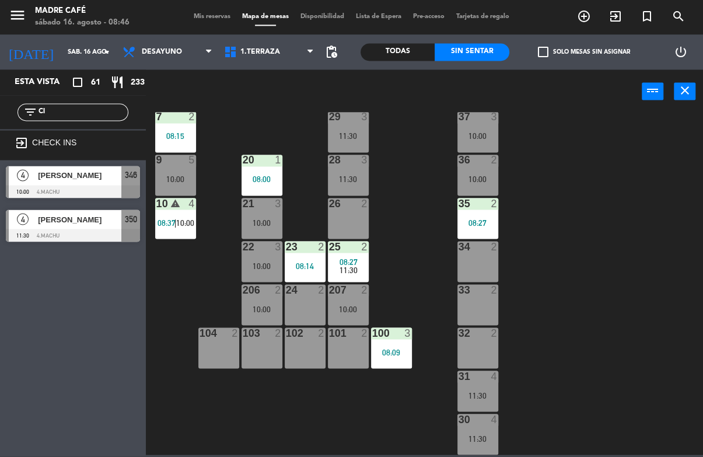
type input "C"
type input "Carra"
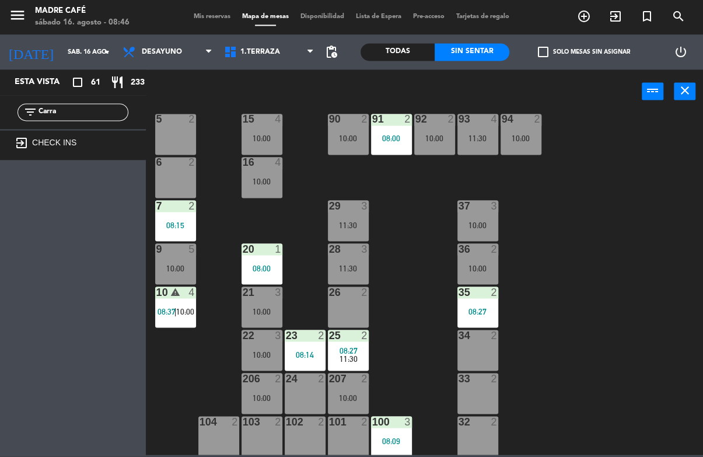
scroll to position [191, 0]
